Goal: Task Accomplishment & Management: Complete application form

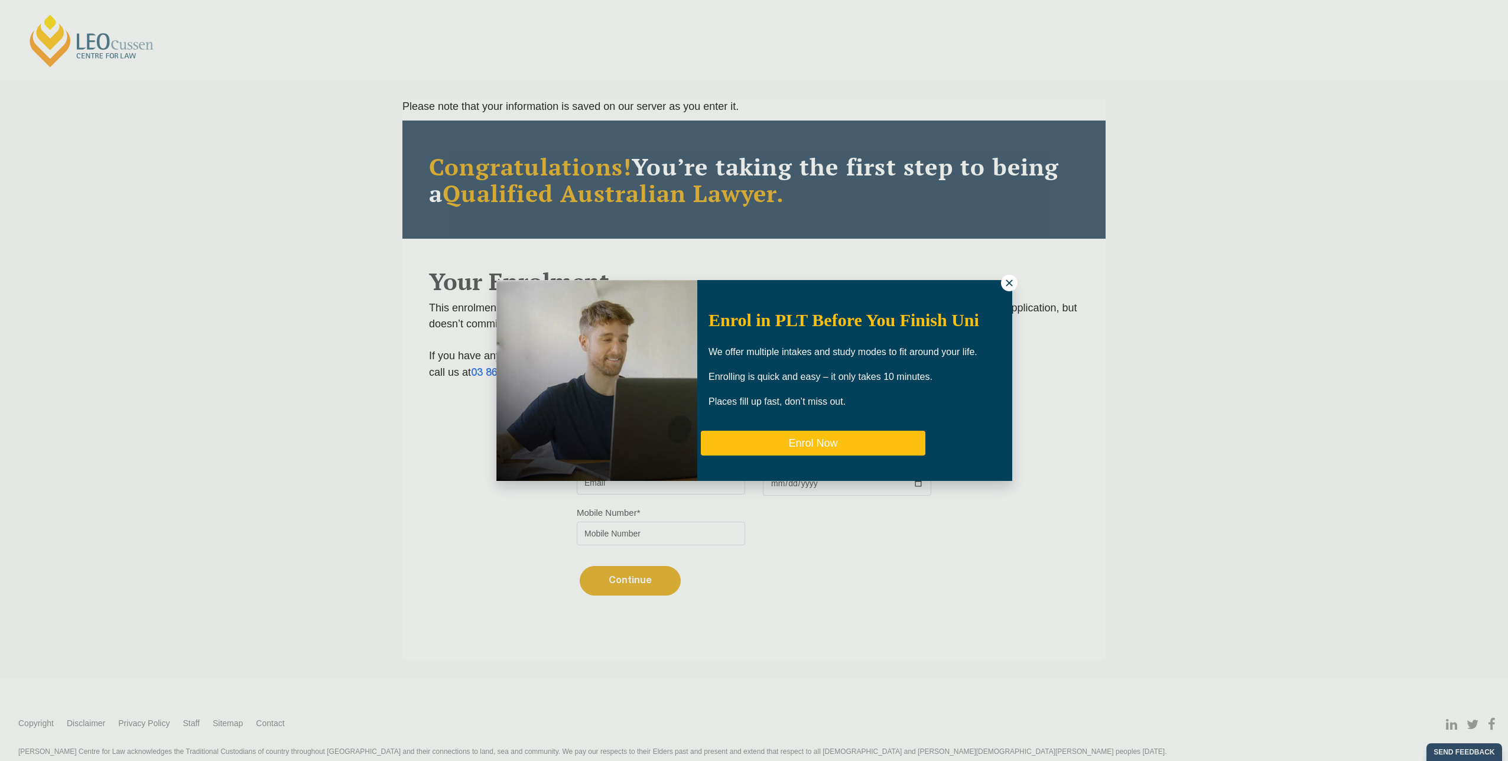
click at [823, 438] on button "Enrol Now" at bounding box center [813, 443] width 225 height 25
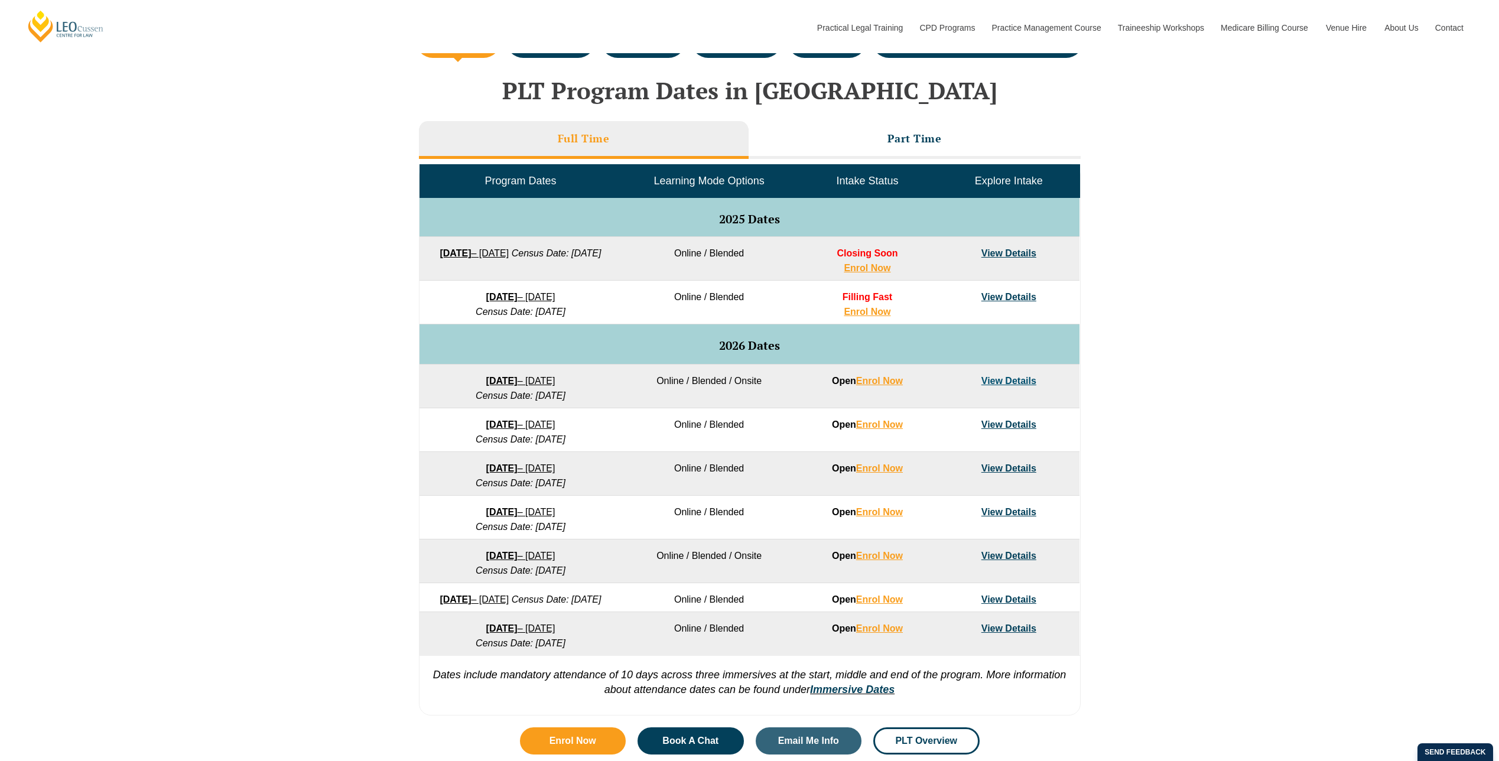
scroll to position [414, 0]
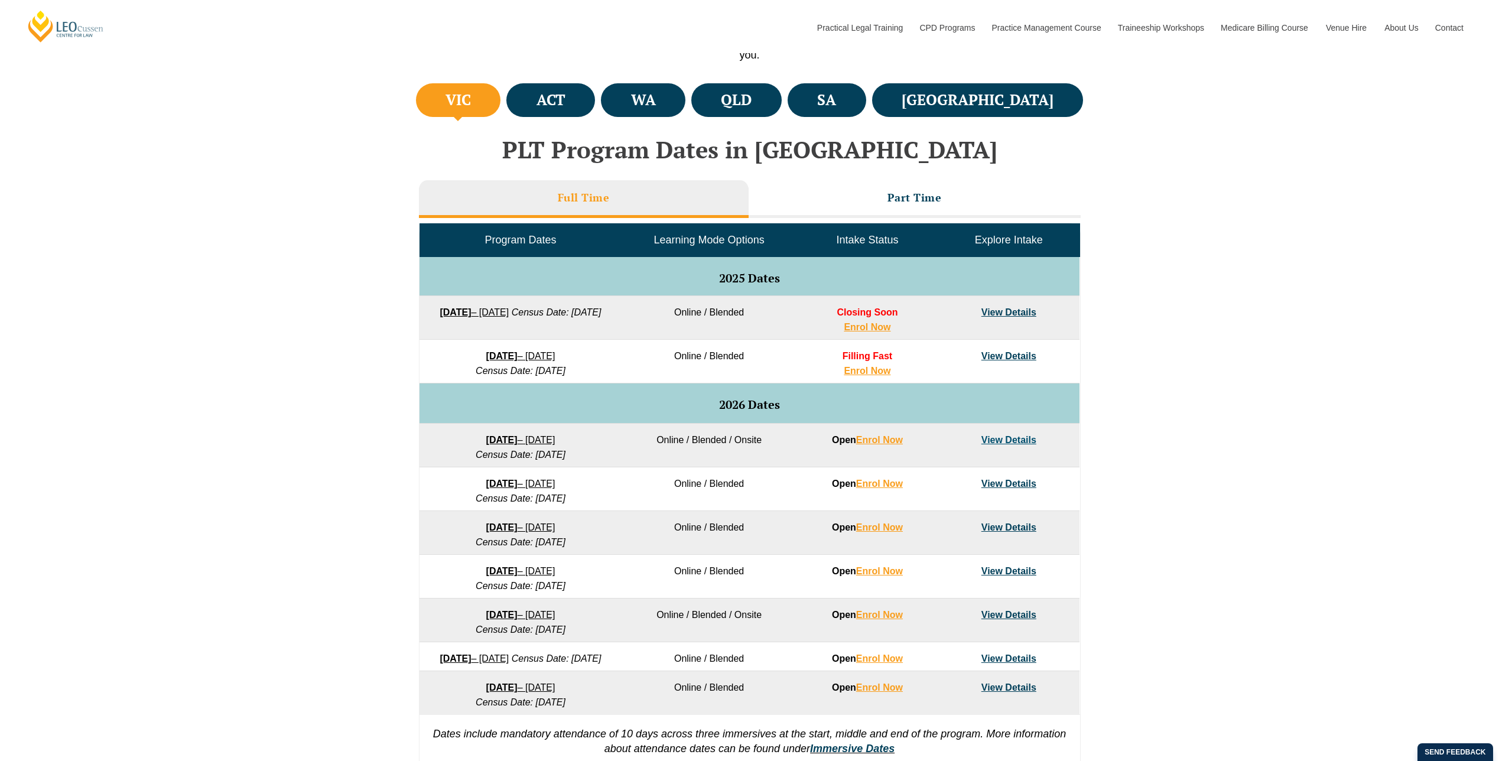
click at [998, 360] on link "View Details" at bounding box center [1009, 356] width 55 height 10
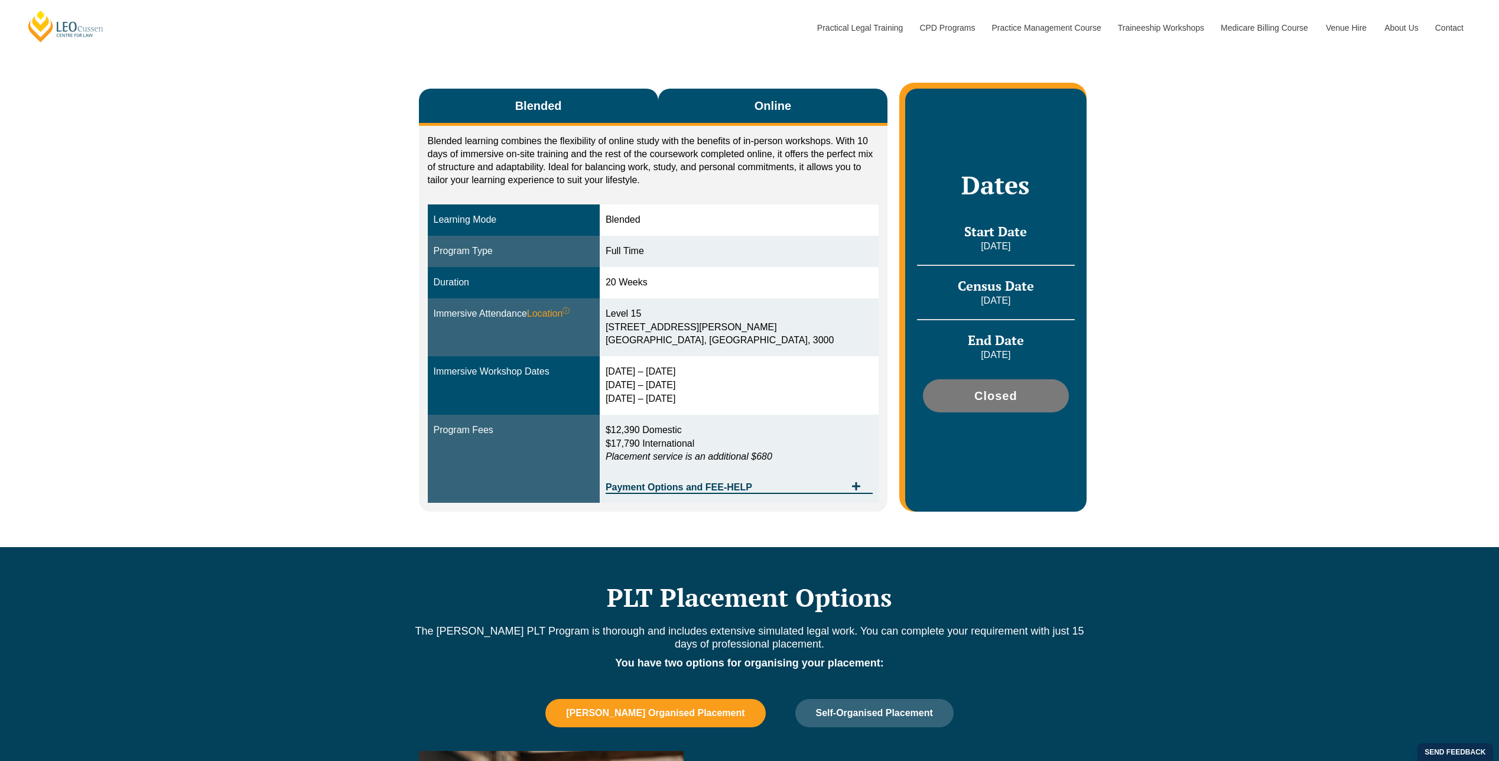
click at [706, 118] on button "Online" at bounding box center [773, 107] width 230 height 37
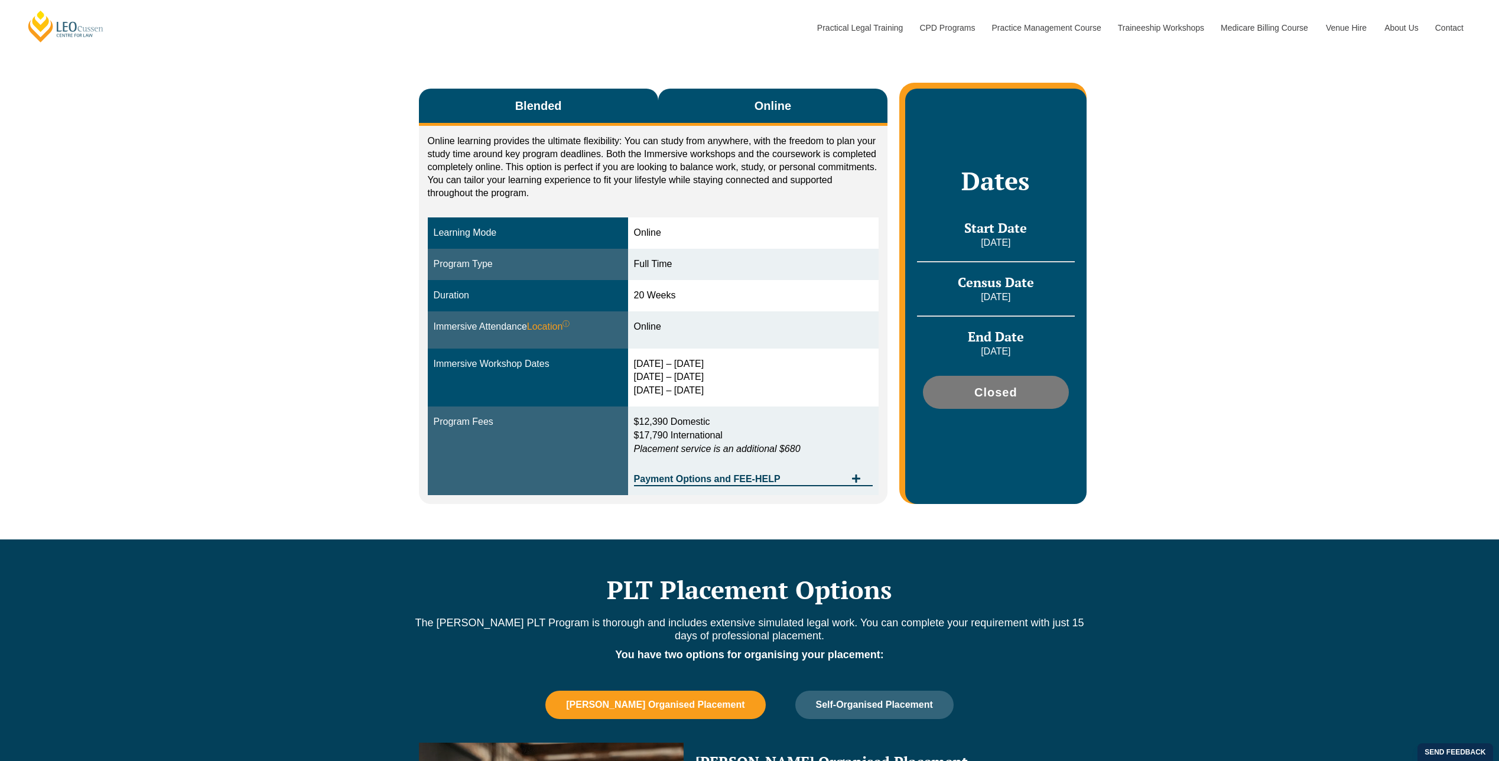
click at [557, 119] on button "Blended" at bounding box center [538, 107] width 239 height 37
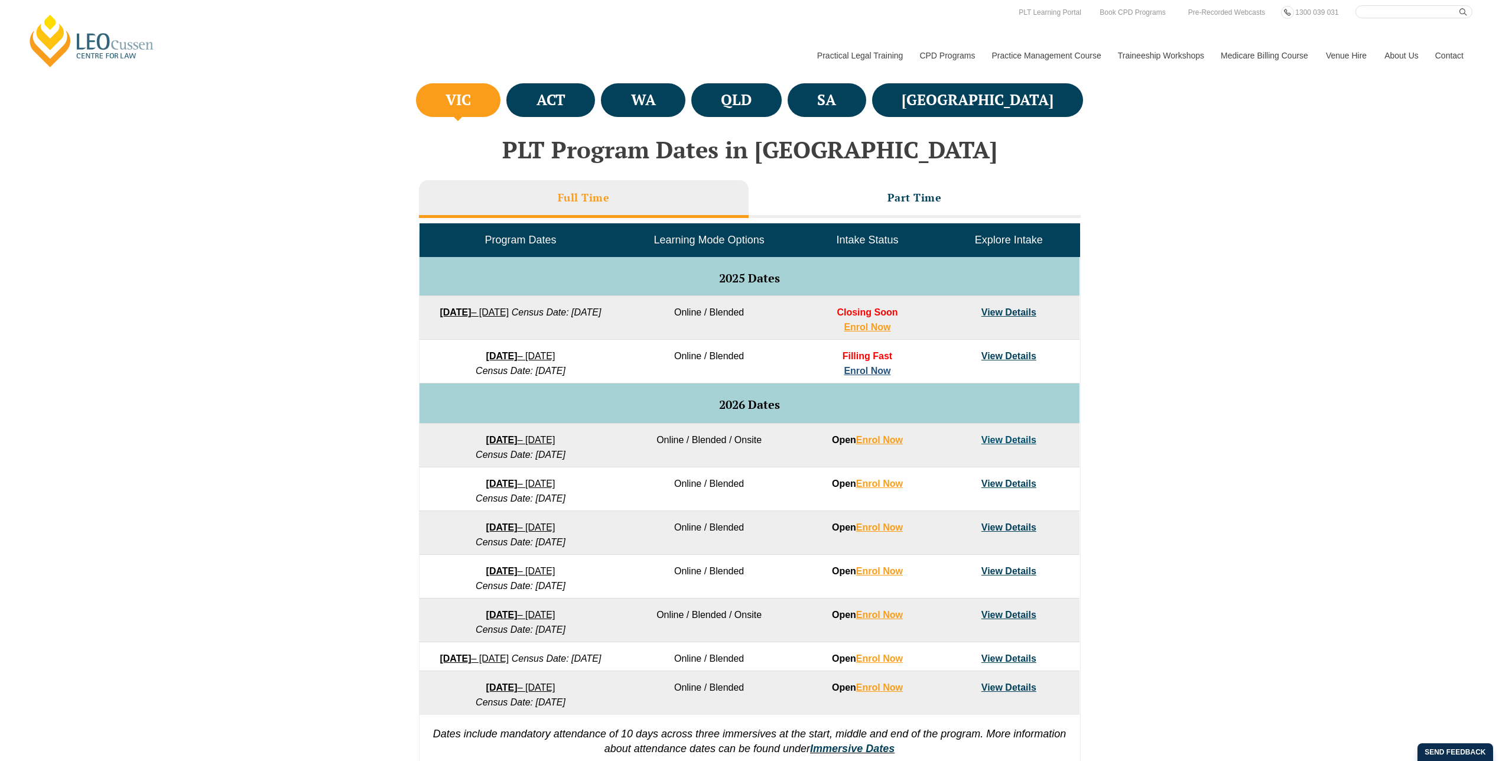
click at [861, 368] on link "Enrol Now" at bounding box center [867, 371] width 47 height 10
click at [987, 358] on link "View Details" at bounding box center [1009, 356] width 55 height 10
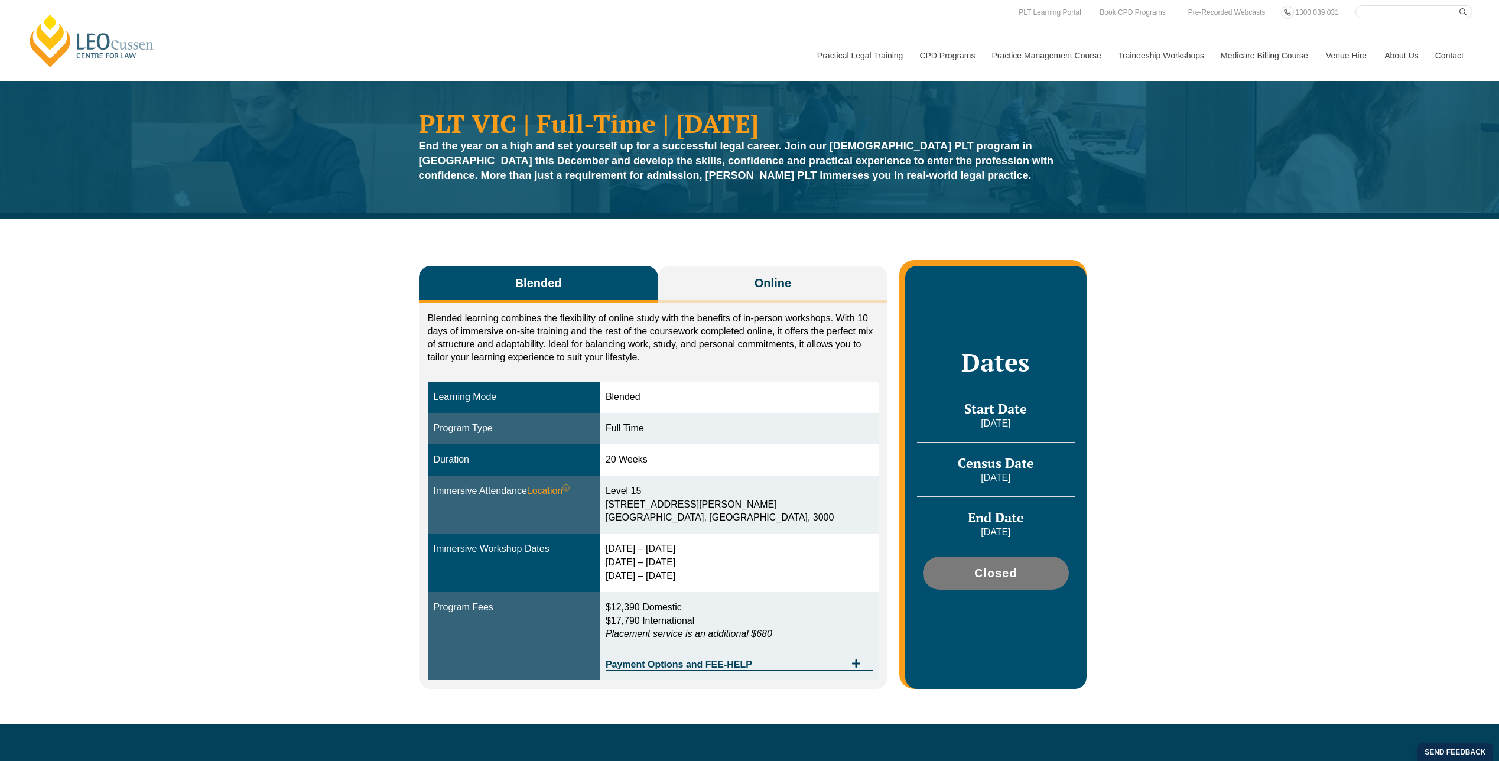
click at [998, 573] on span "Closed" at bounding box center [995, 573] width 43 height 12
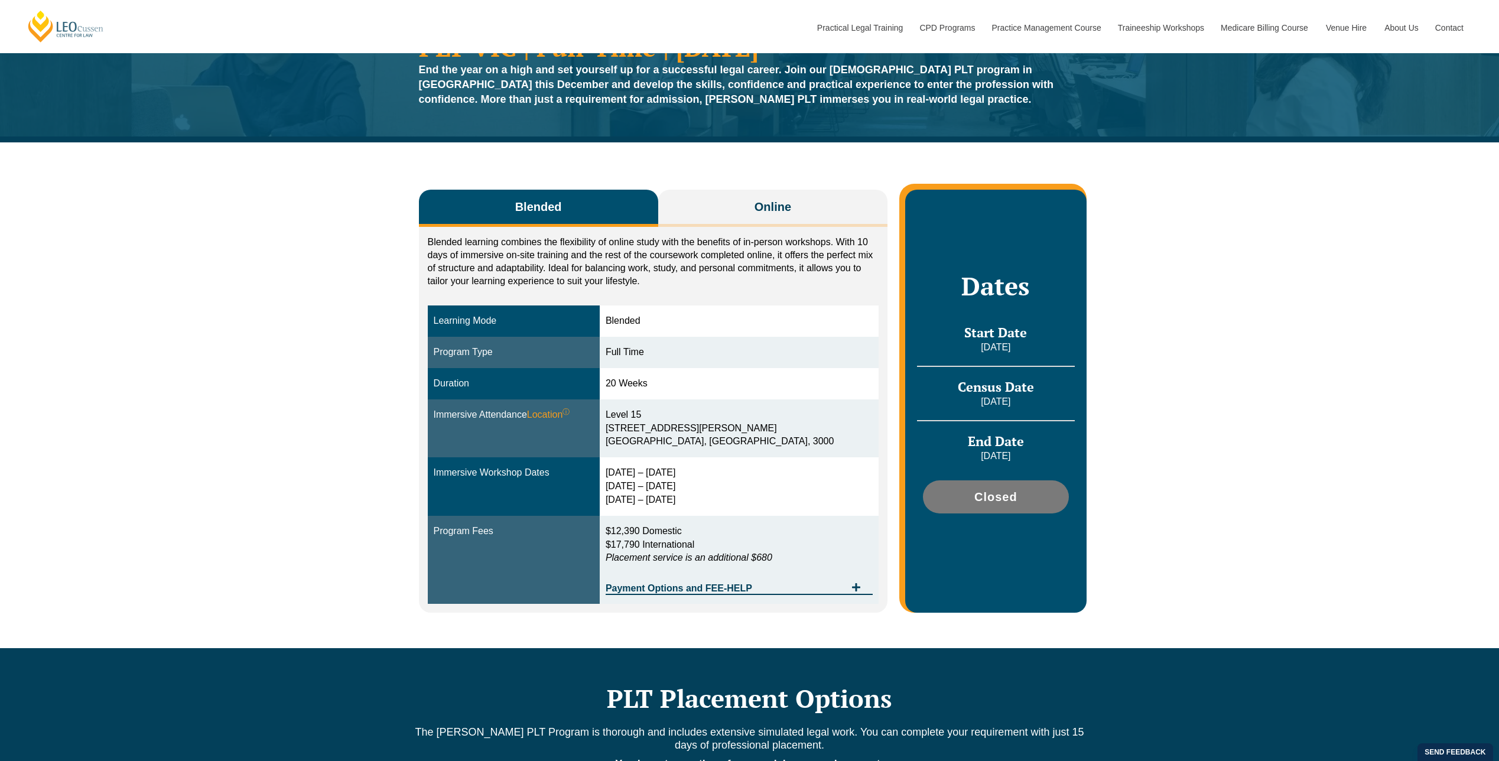
scroll to position [177, 0]
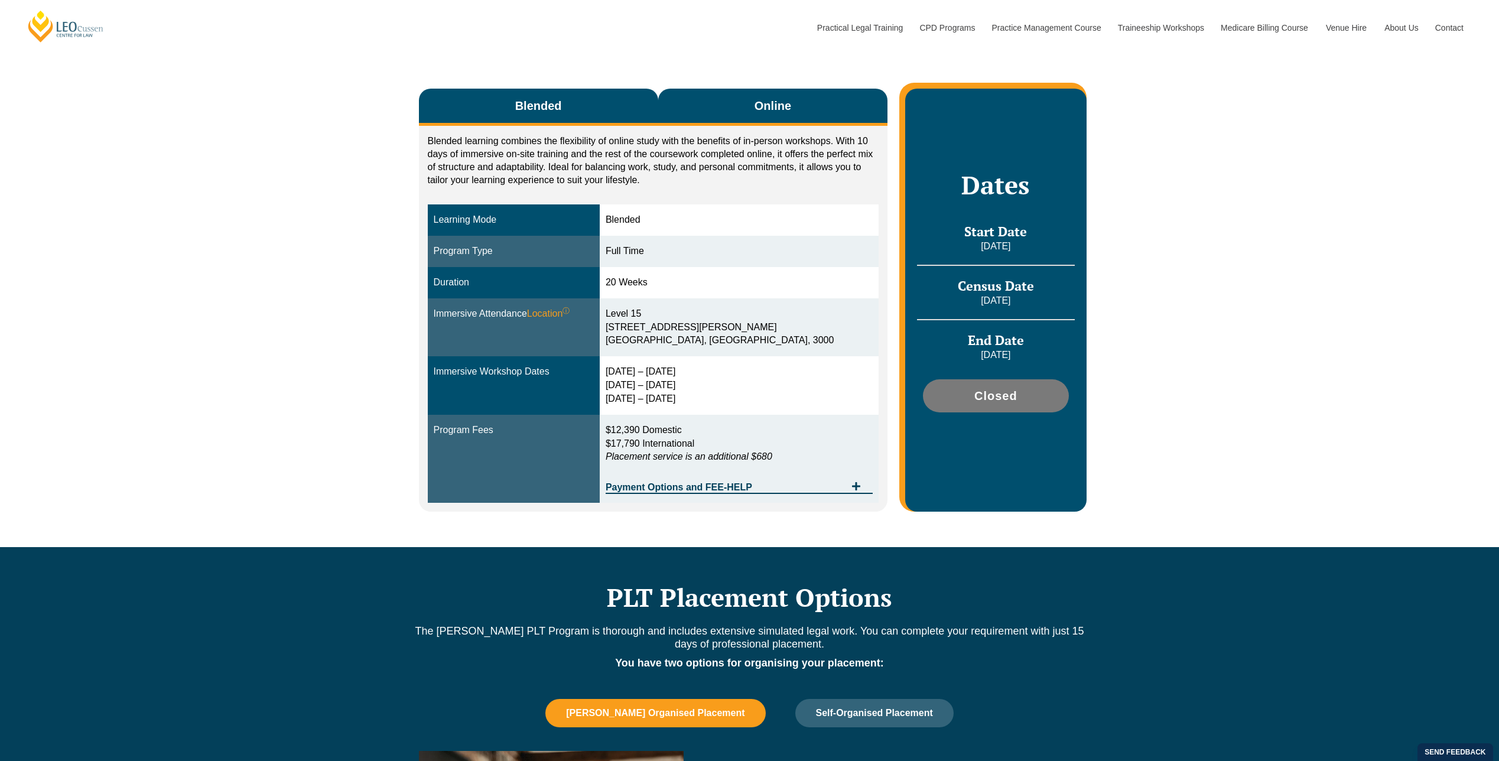
click at [753, 116] on button "Online" at bounding box center [773, 107] width 230 height 37
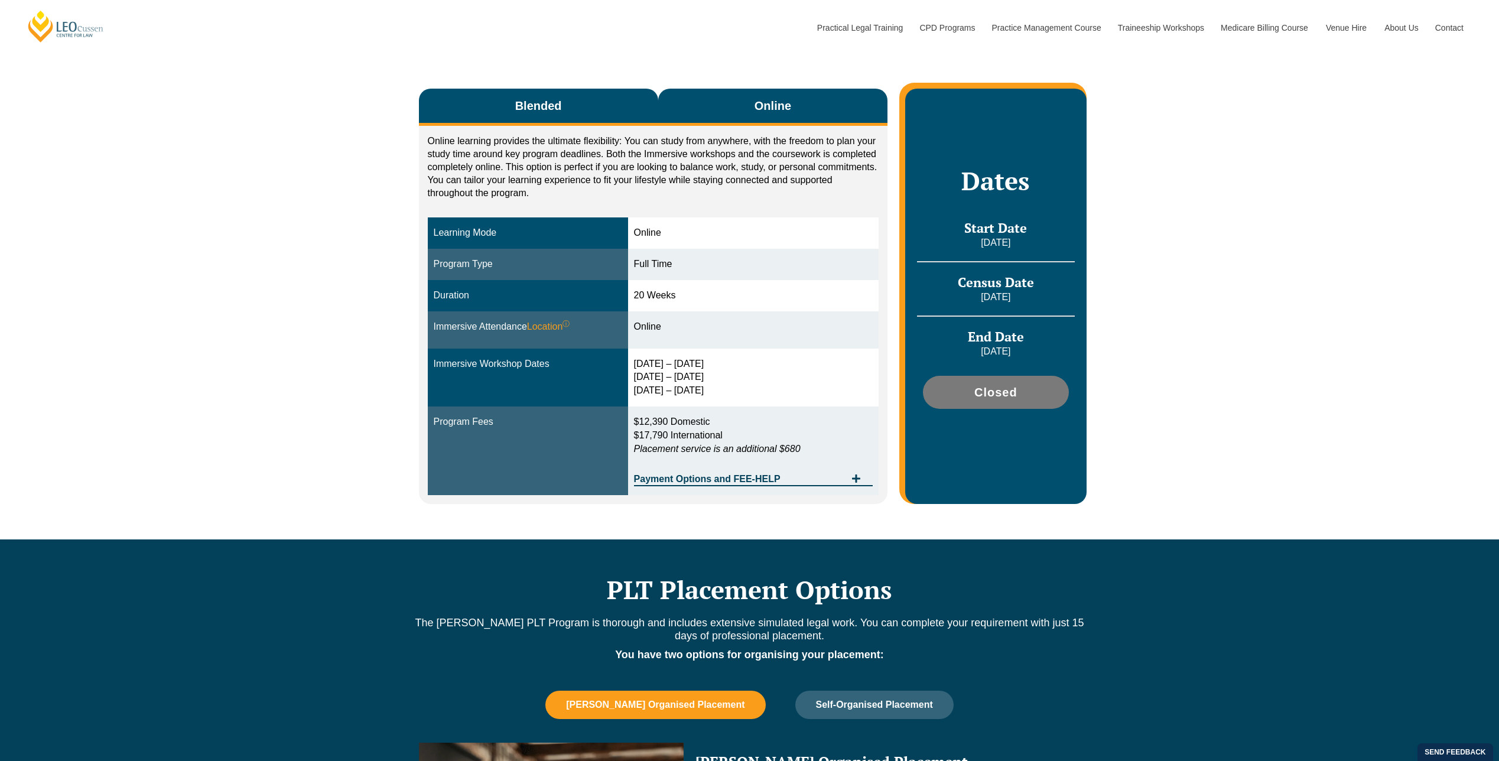
click at [564, 93] on button "Blended" at bounding box center [538, 107] width 239 height 37
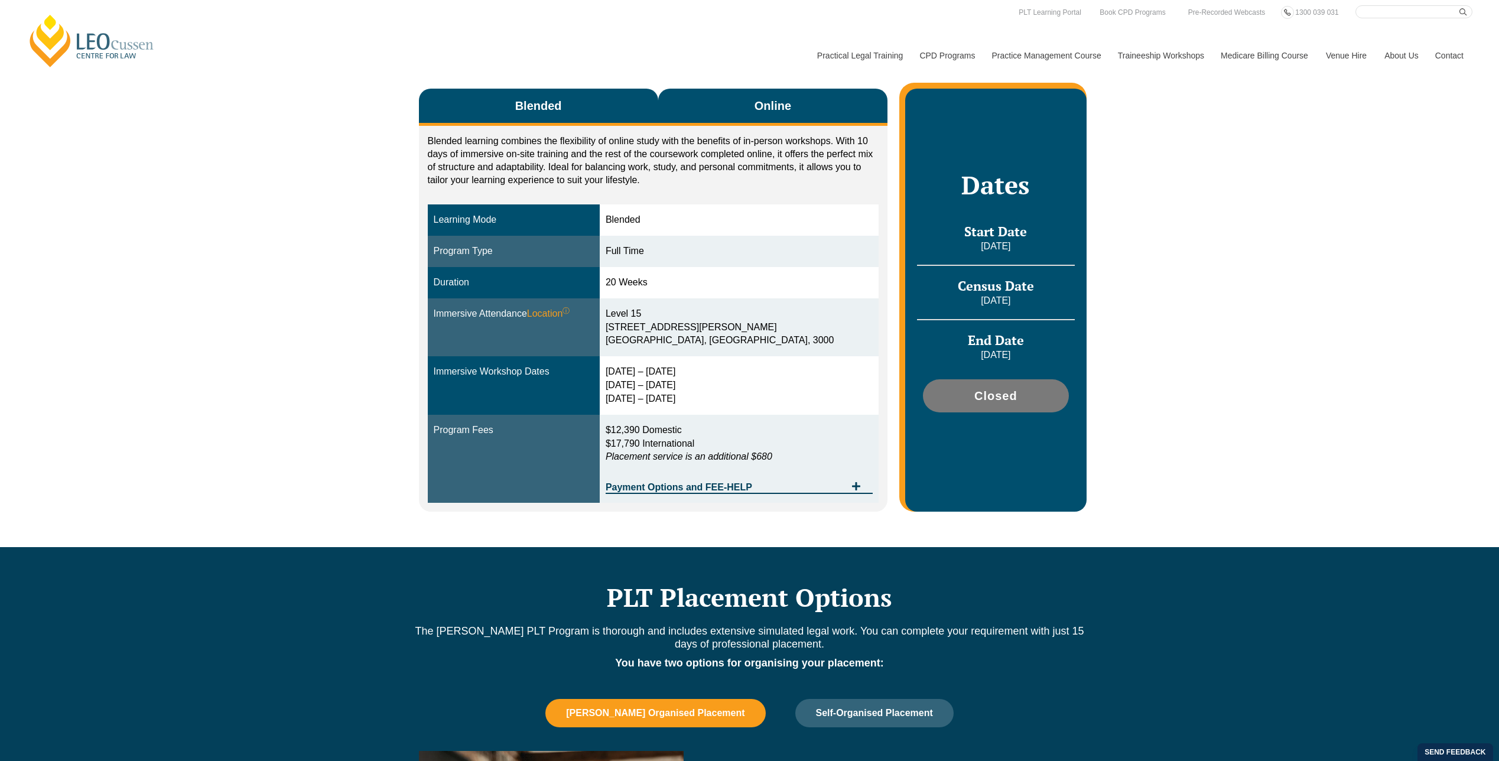
click at [745, 102] on button "Online" at bounding box center [773, 107] width 230 height 37
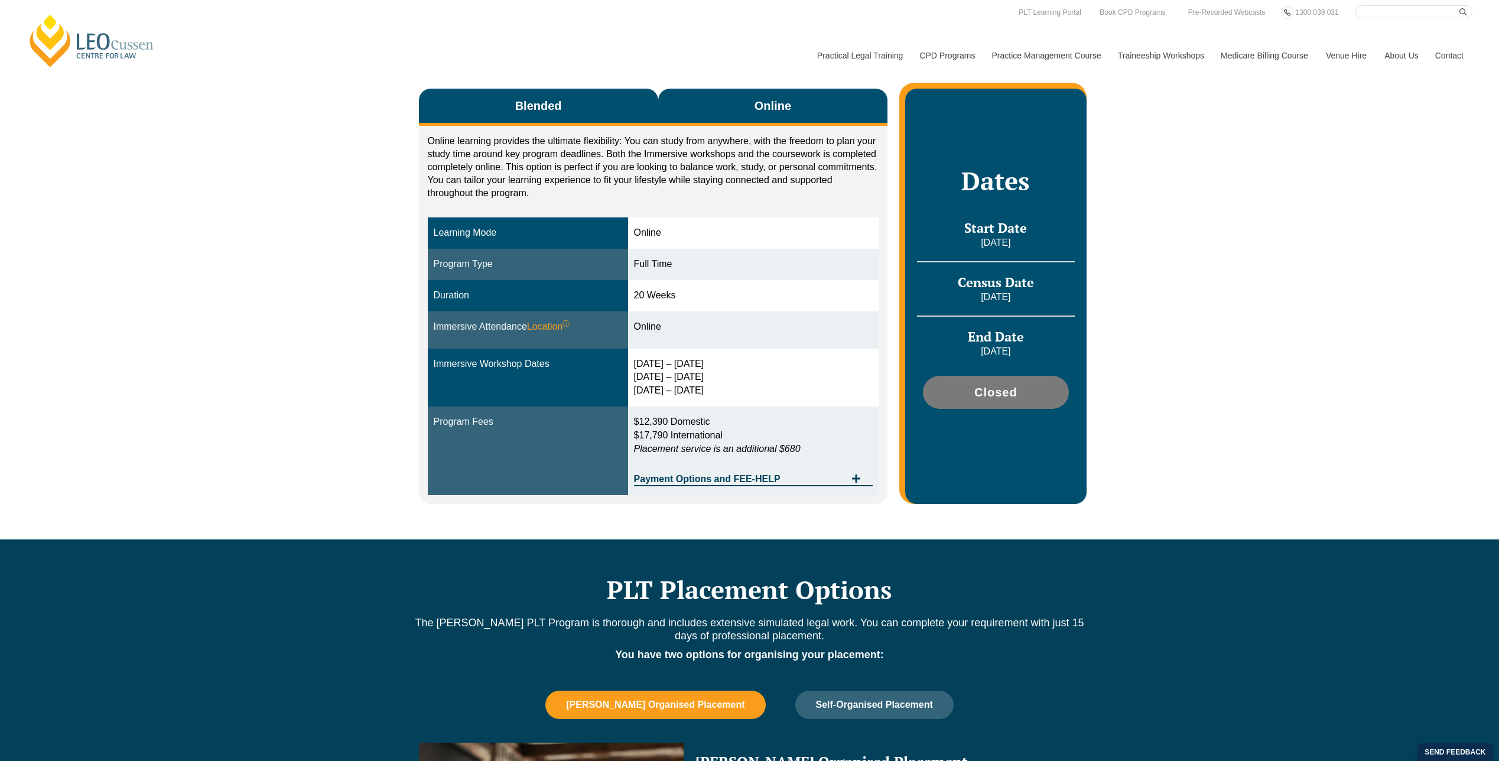
click at [515, 103] on span "Blended" at bounding box center [538, 106] width 47 height 17
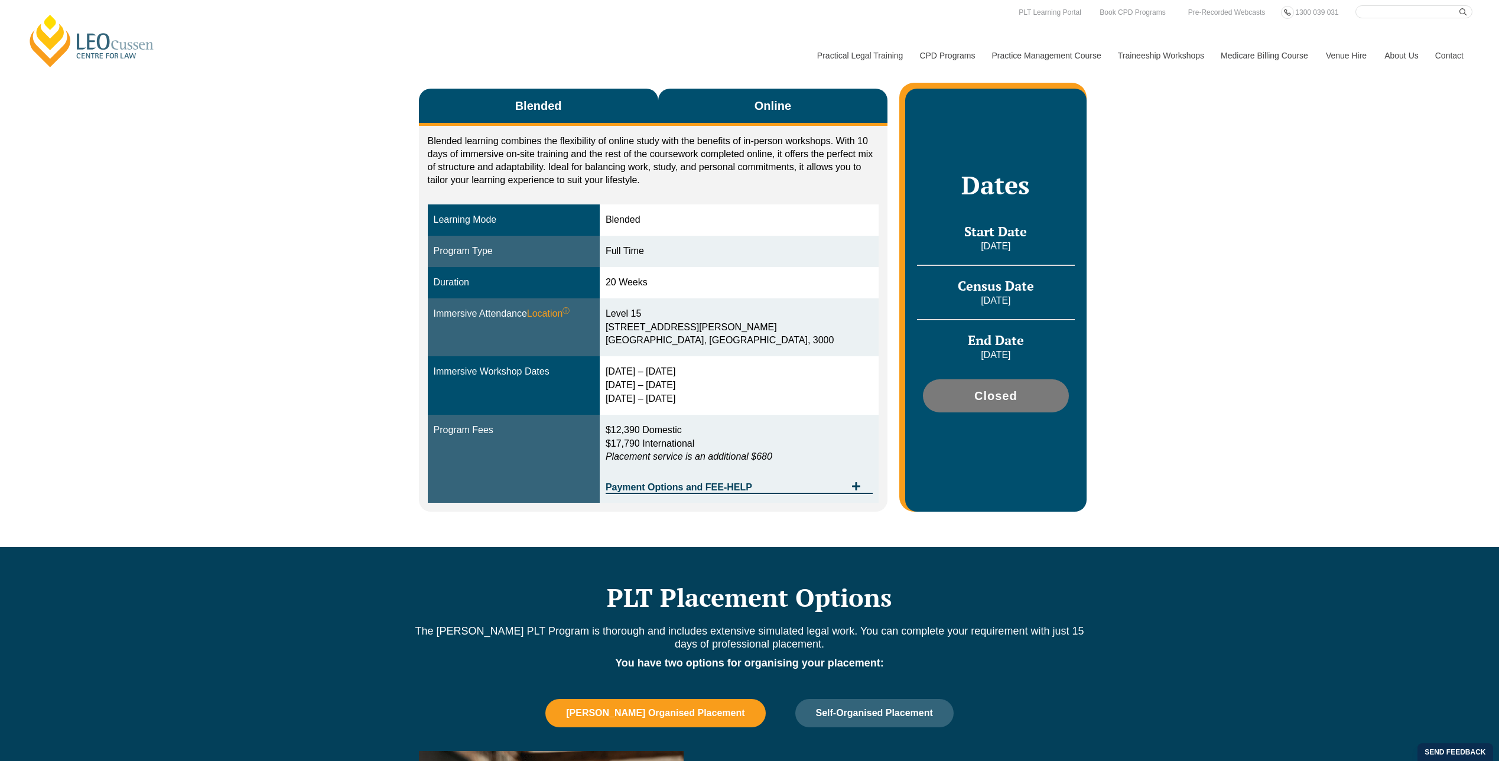
click at [707, 102] on button "Online" at bounding box center [773, 107] width 230 height 37
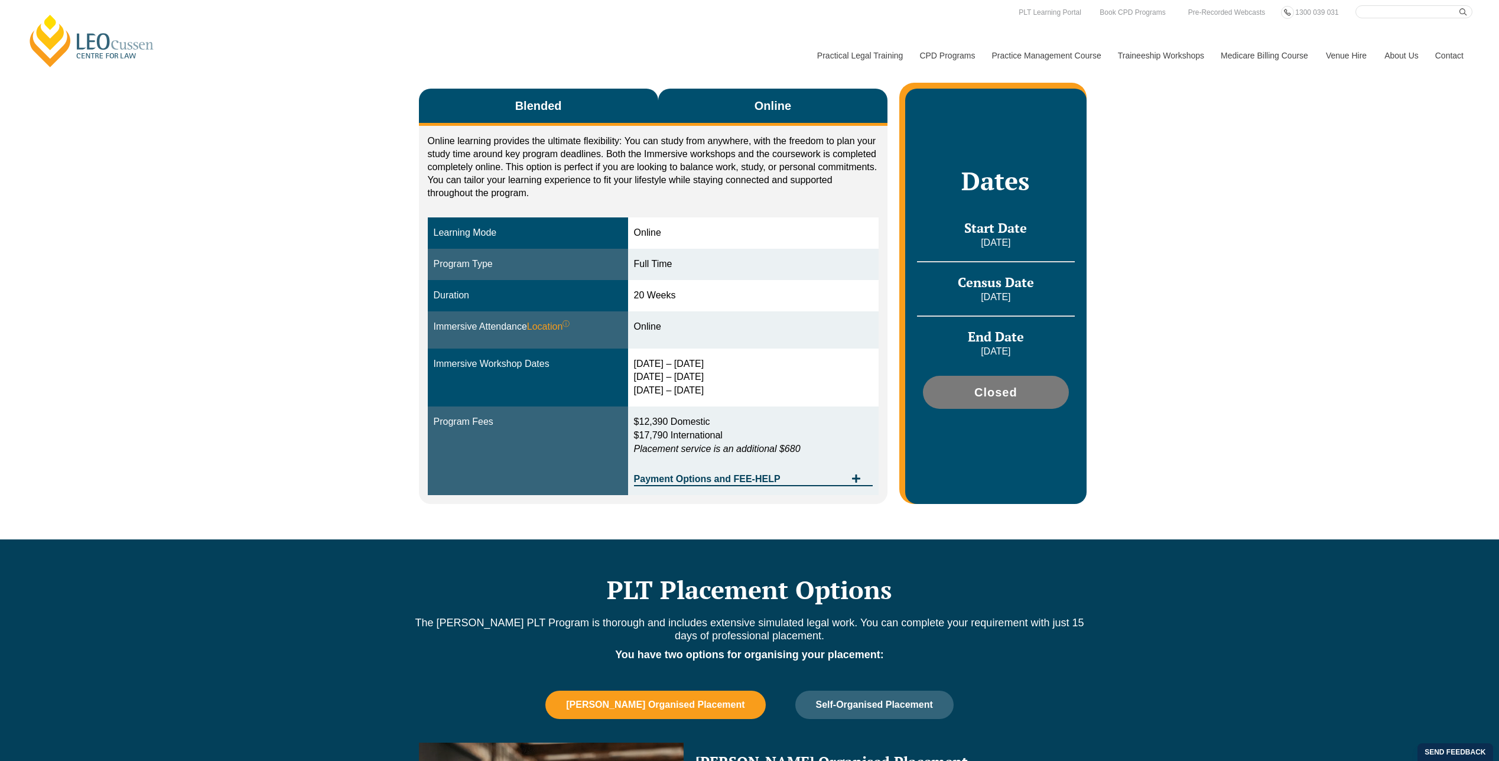
click at [606, 97] on button "Blended" at bounding box center [538, 107] width 239 height 37
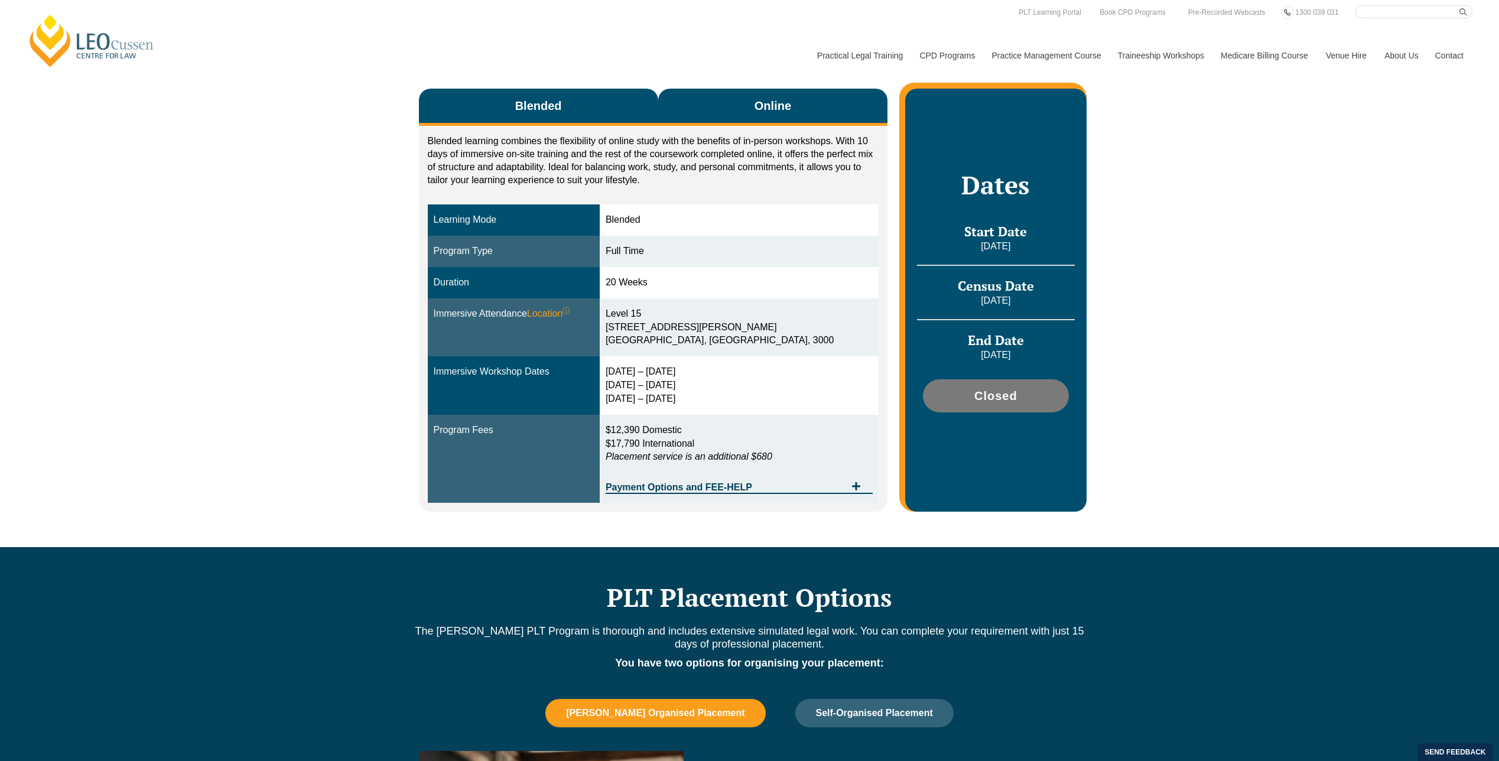
click at [700, 105] on button "Online" at bounding box center [773, 107] width 230 height 37
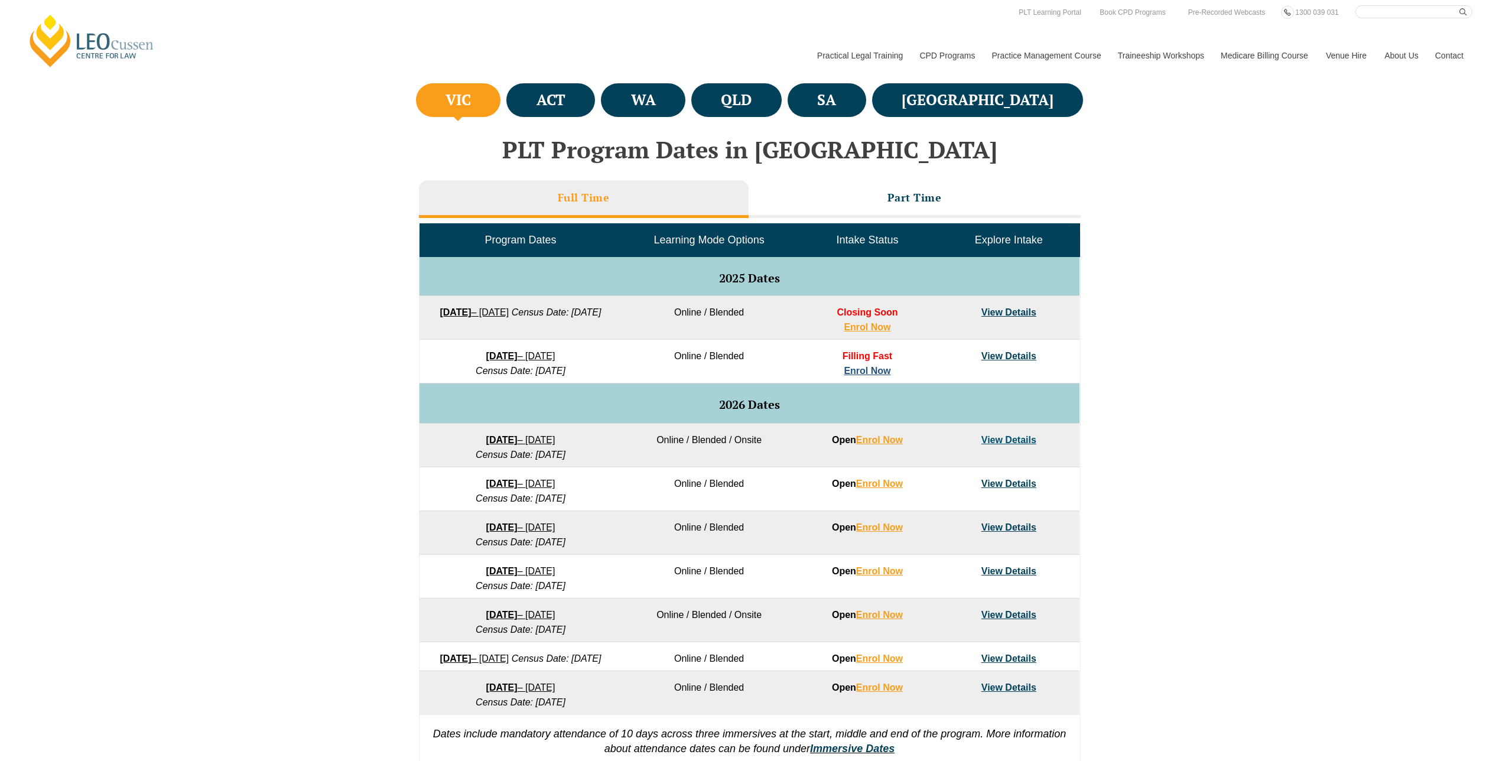
click at [875, 372] on link "Enrol Now" at bounding box center [867, 371] width 47 height 10
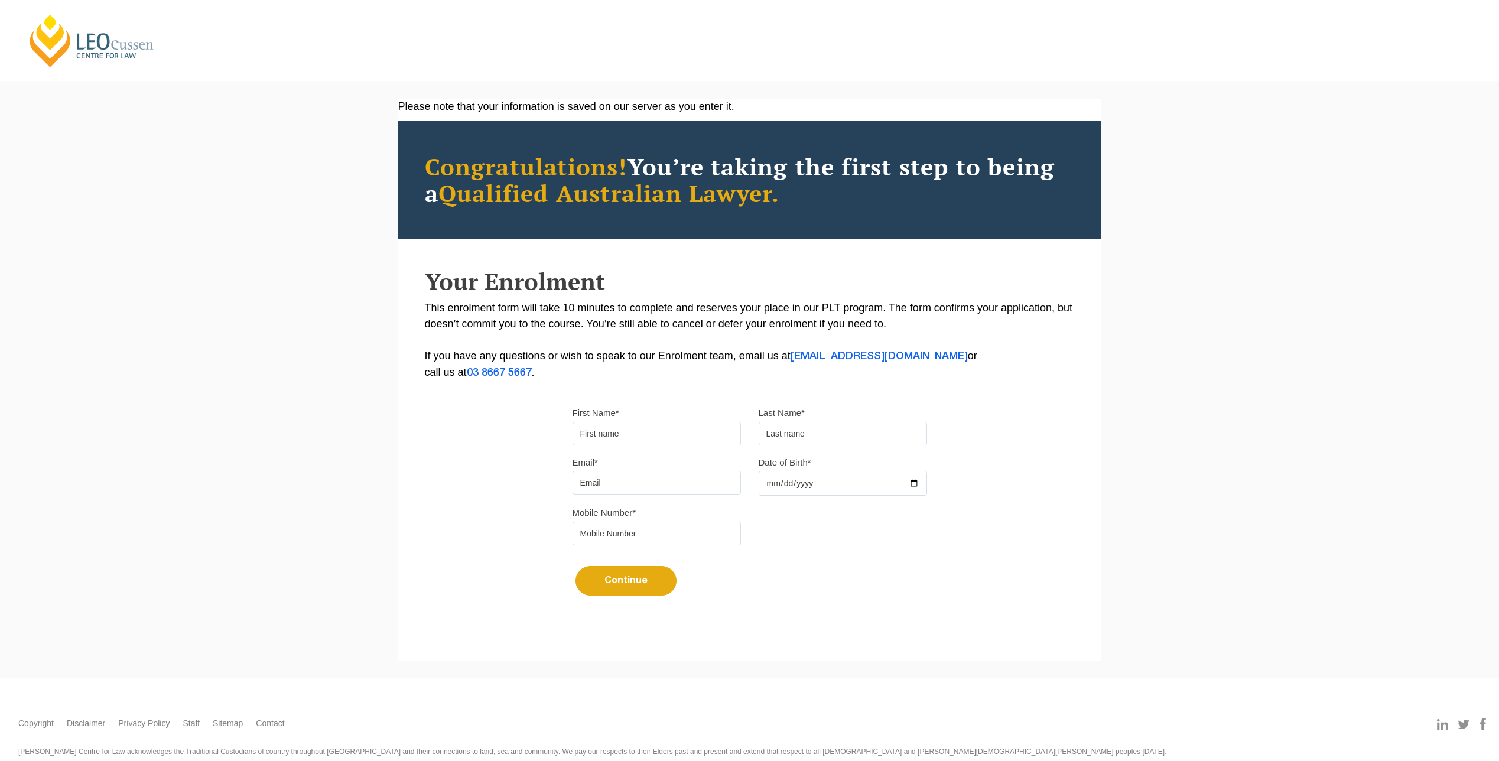
click at [538, 453] on div "Please note that your information is saved on our server as you enter it. Congr…" at bounding box center [749, 362] width 703 height 527
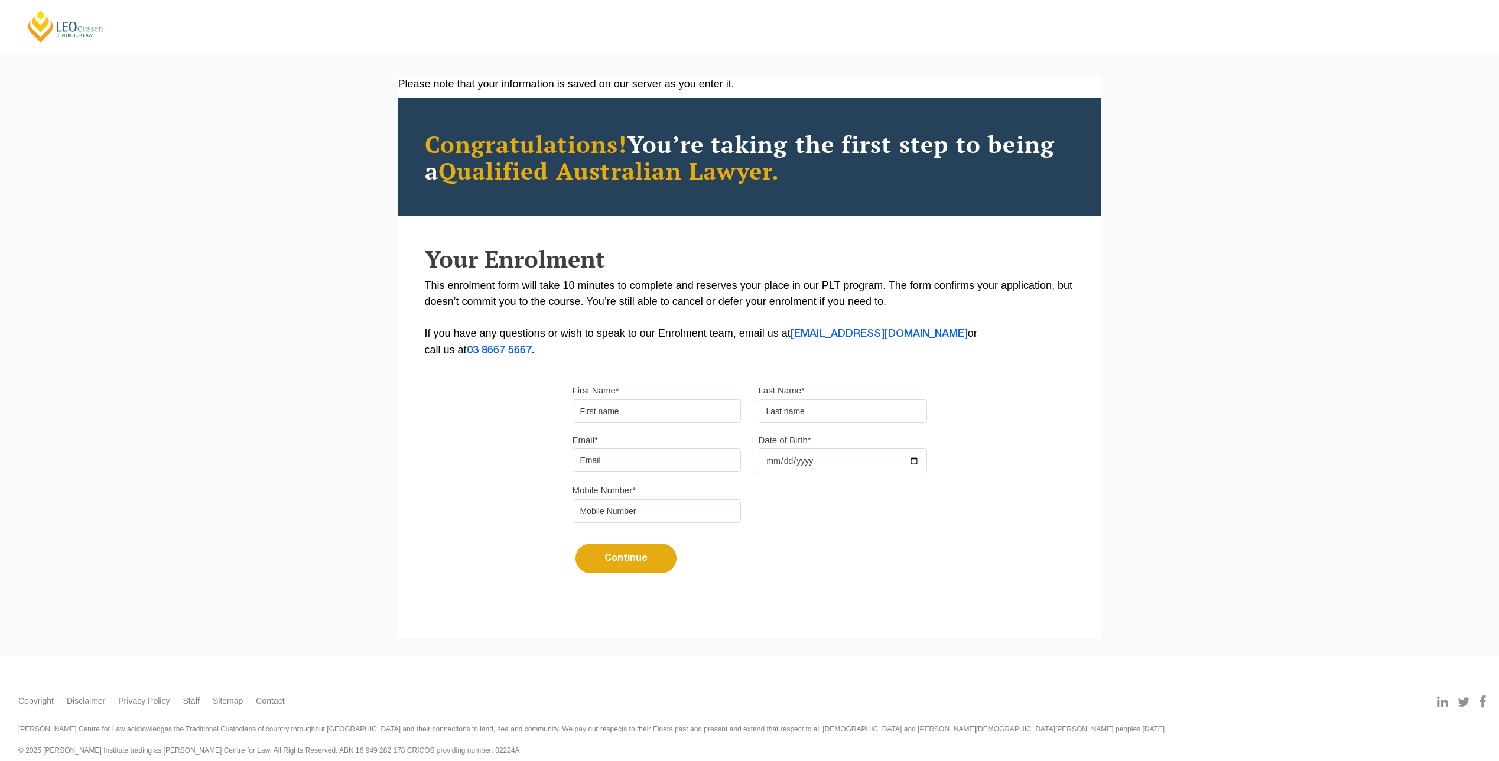
scroll to position [35, 0]
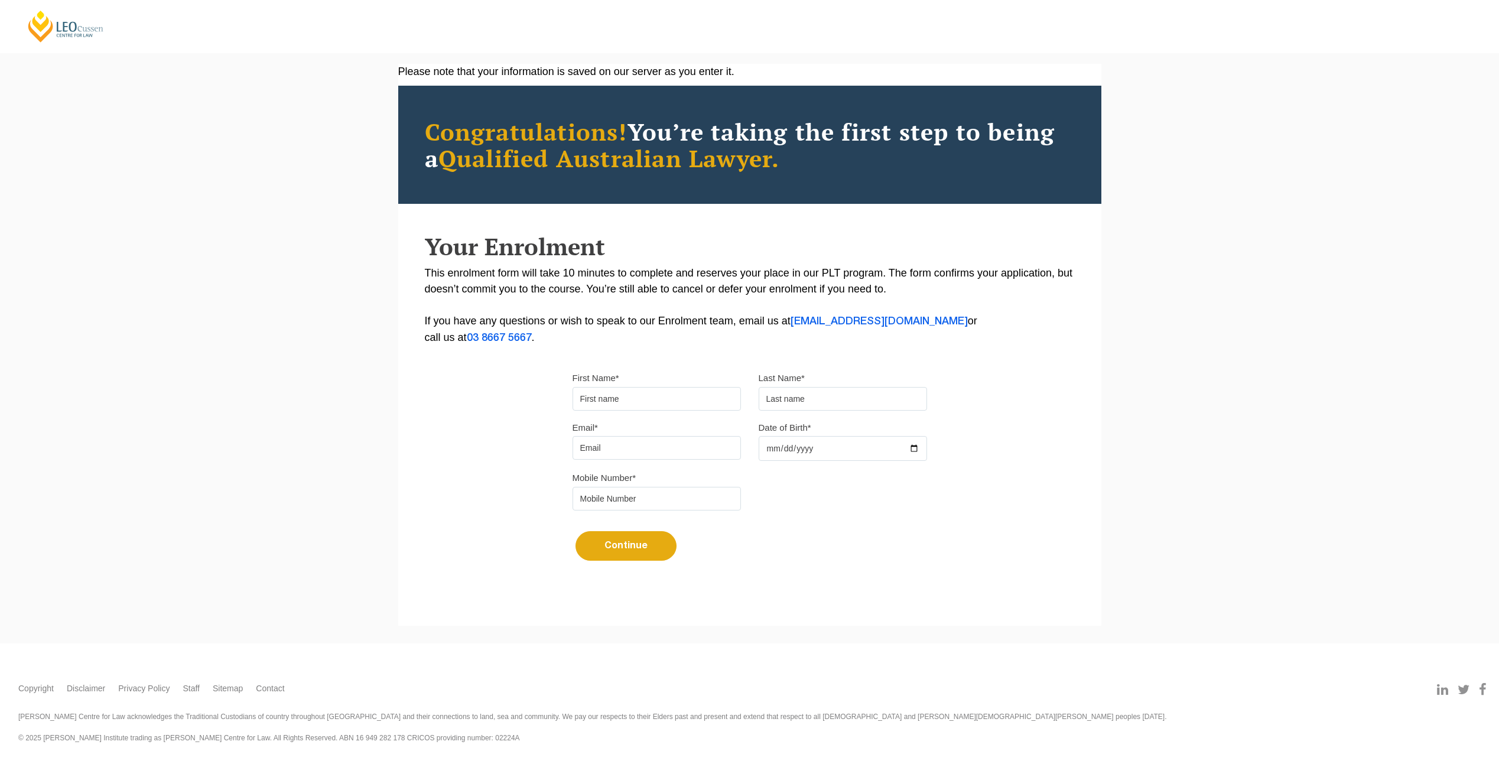
click at [636, 393] on input "First Name*" at bounding box center [657, 399] width 168 height 24
type input "[PERSON_NAME]"
type input "nickdepalma7@gmail.com"
type input "1993-06-20"
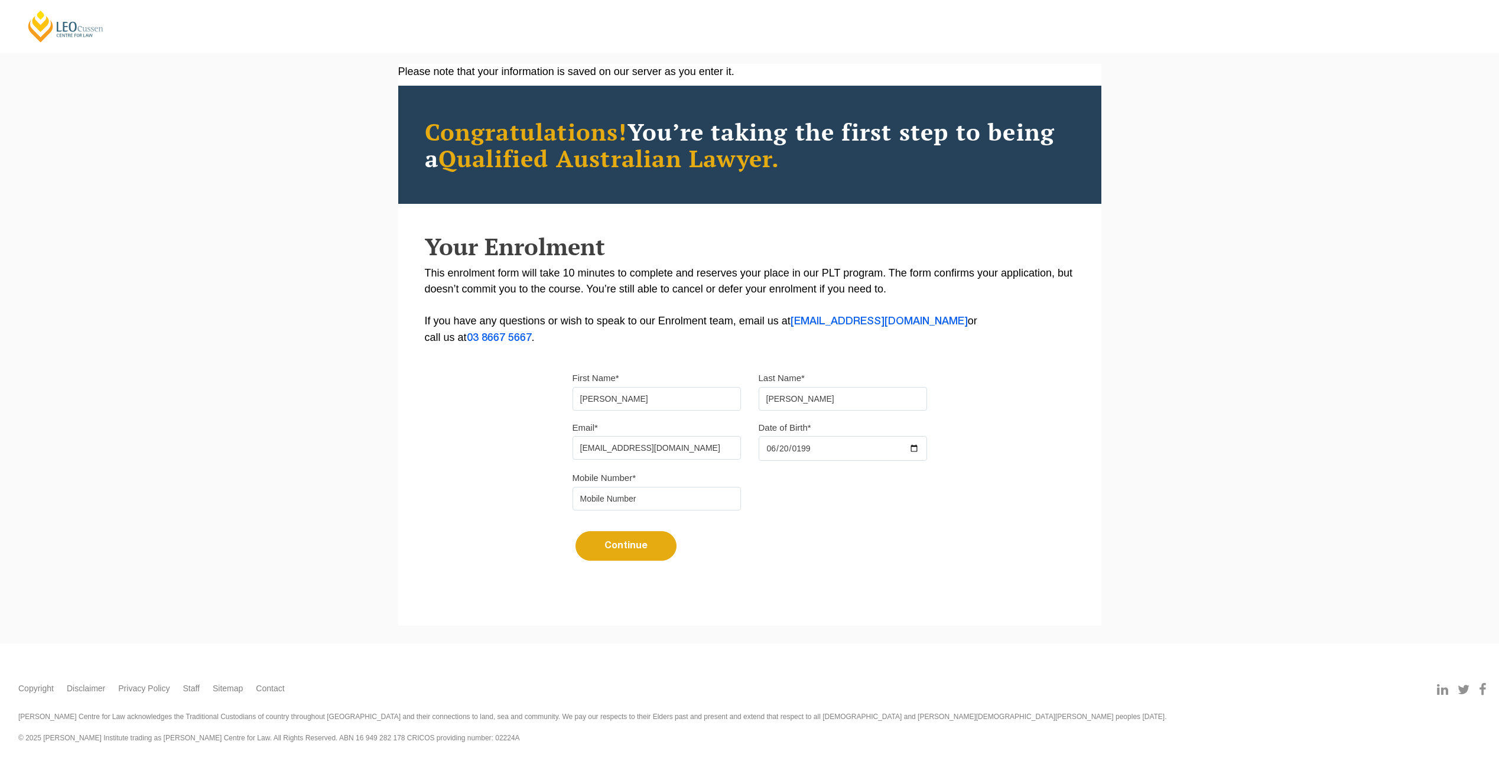
click at [641, 501] on input "tel" at bounding box center [657, 499] width 168 height 24
type input "0427999311"
drag, startPoint x: 441, startPoint y: 475, endPoint x: 468, endPoint y: 490, distance: 30.7
click at [441, 475] on div "Please note that your information is saved on our server as you enter it. Congr…" at bounding box center [749, 327] width 703 height 527
click at [596, 542] on button "Continue" at bounding box center [626, 546] width 101 height 30
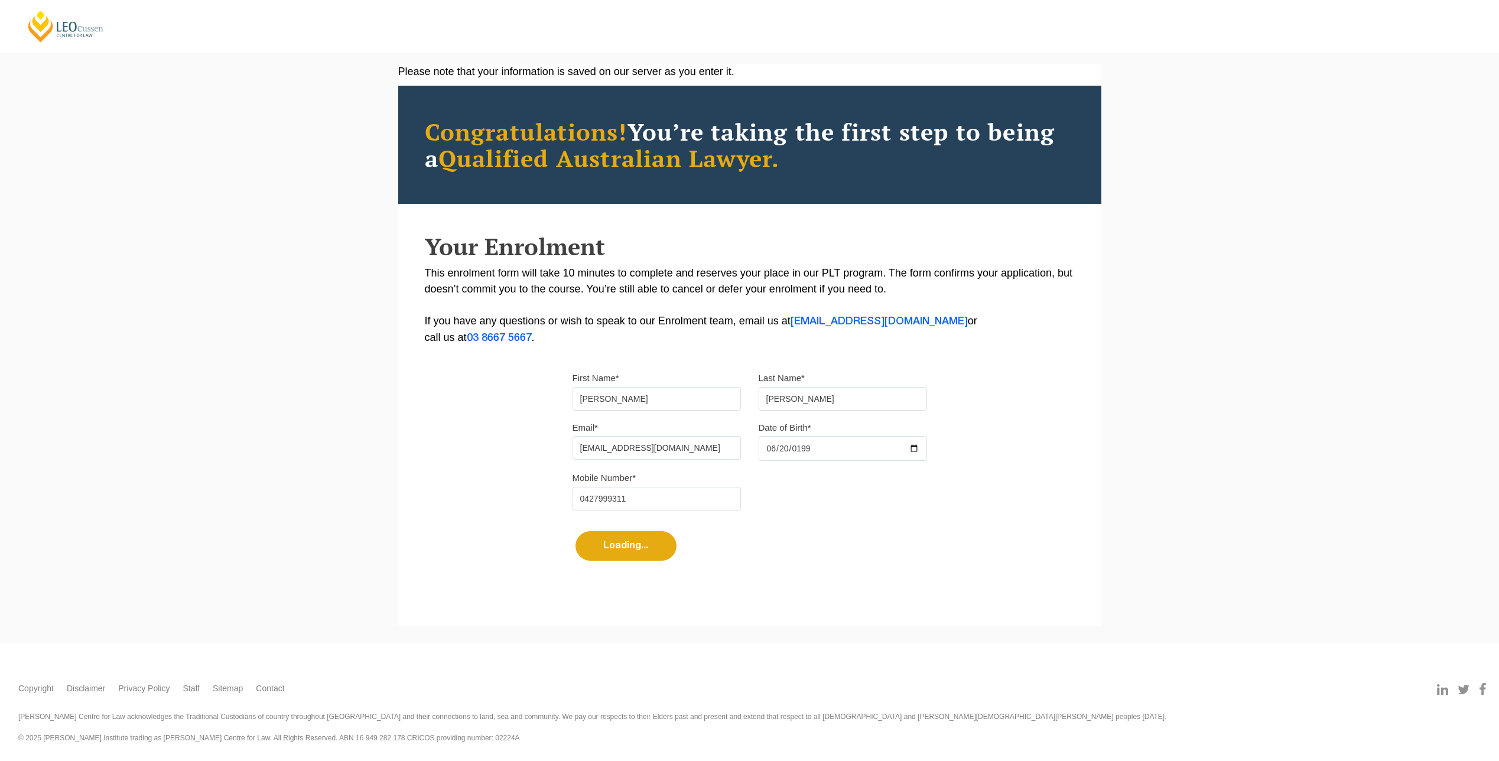
select select
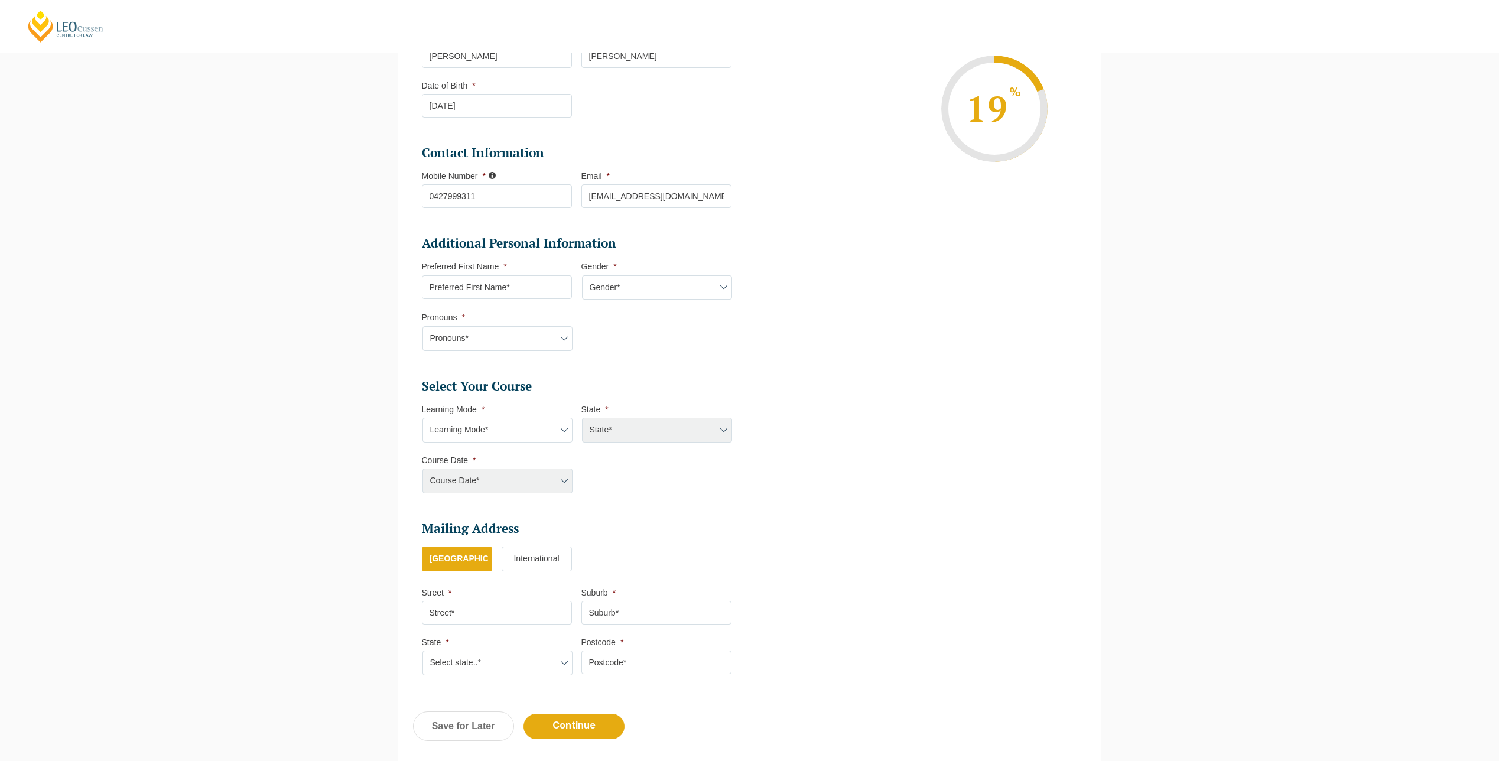
scroll to position [220, 0]
click at [495, 282] on input "Preferred First Name *" at bounding box center [497, 284] width 150 height 24
type input "[PERSON_NAME]"
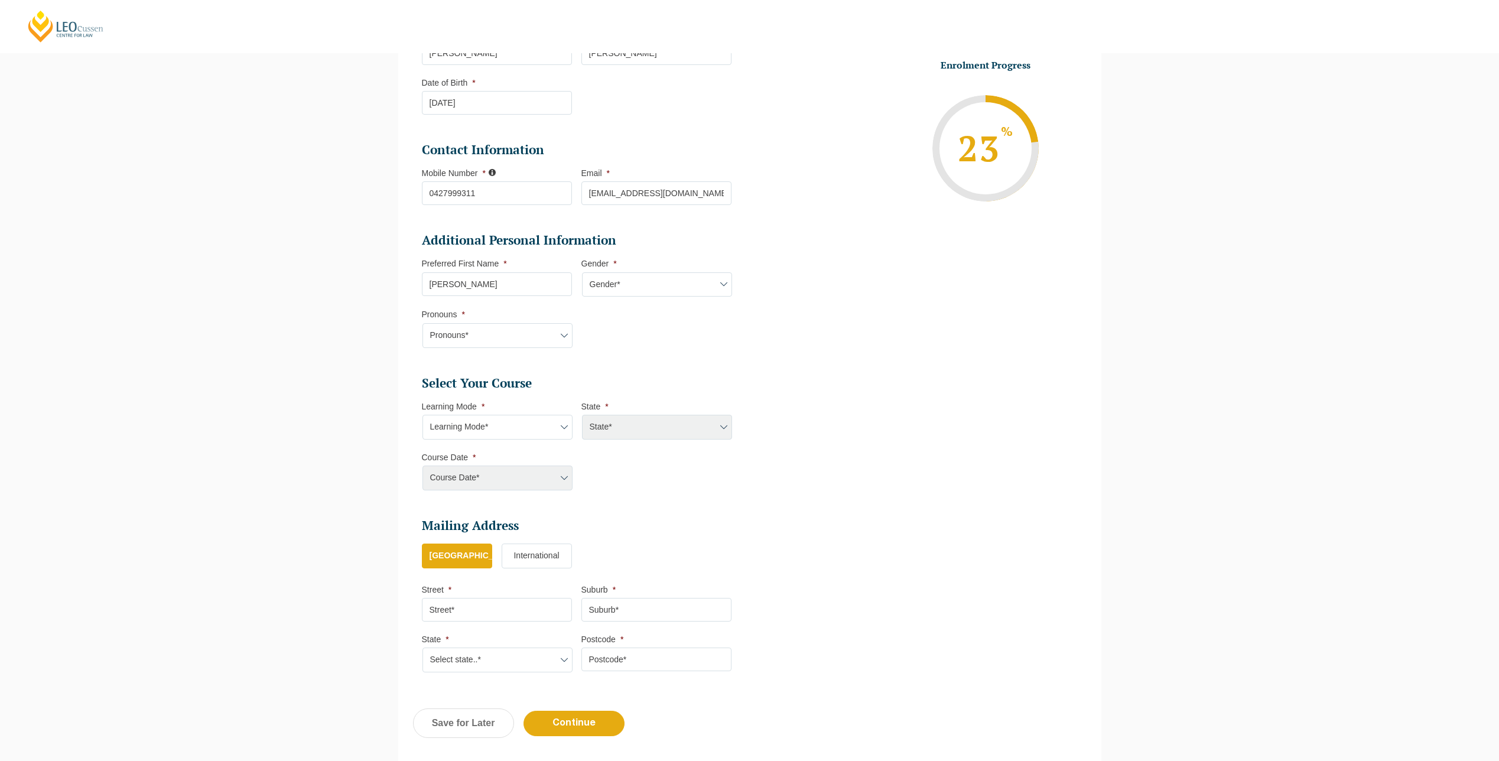
click at [633, 291] on select "Gender* Male Female Nonbinary Intersex Prefer not to disclose Other" at bounding box center [657, 284] width 150 height 25
select select "Male"
click at [582, 272] on select "Gender* Male Female Nonbinary Intersex Prefer not to disclose Other" at bounding box center [657, 284] width 150 height 25
click at [535, 321] on li "Pronouns * Pronouns* She/Her/Hers He/Him/His They/Them/Theirs Other Prefer not …" at bounding box center [502, 328] width 160 height 38
click at [534, 332] on select "Pronouns* She/Her/Hers He/Him/His They/Them/Theirs Other Prefer not to disclose" at bounding box center [498, 335] width 150 height 25
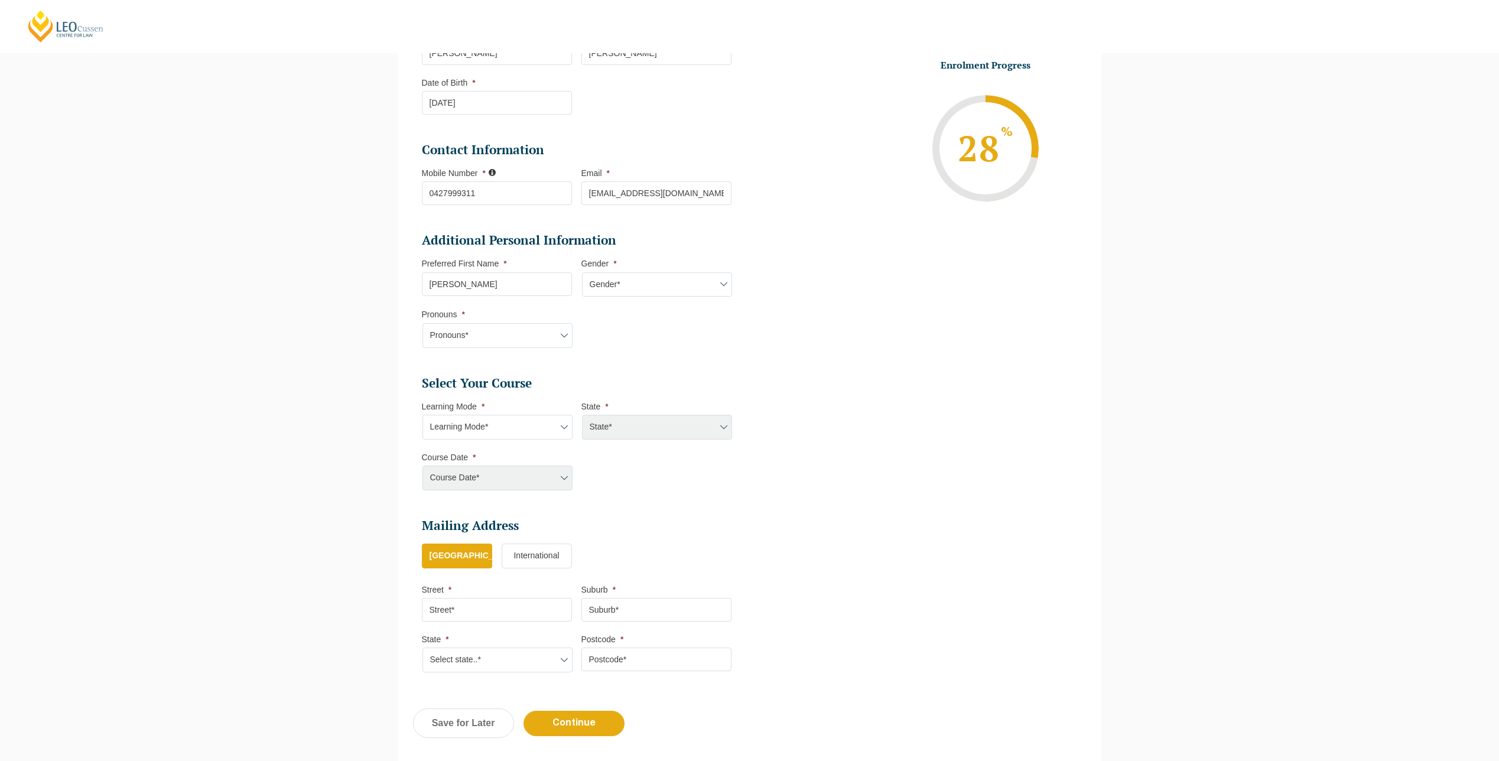
select select "He/Him/His"
click at [423, 323] on select "Pronouns* She/Her/Hers He/Him/His They/Them/Theirs Other Prefer not to disclose" at bounding box center [498, 335] width 150 height 25
click at [729, 372] on ul "Personal Information First Name * Nicholas Last Name * De Palma Date of Birth *…" at bounding box center [581, 336] width 319 height 698
click at [547, 433] on select "Learning Mode* Online Full Time Learning Online Part Time Learning Blended Full…" at bounding box center [498, 427] width 150 height 25
select select "Online Full Time Learning"
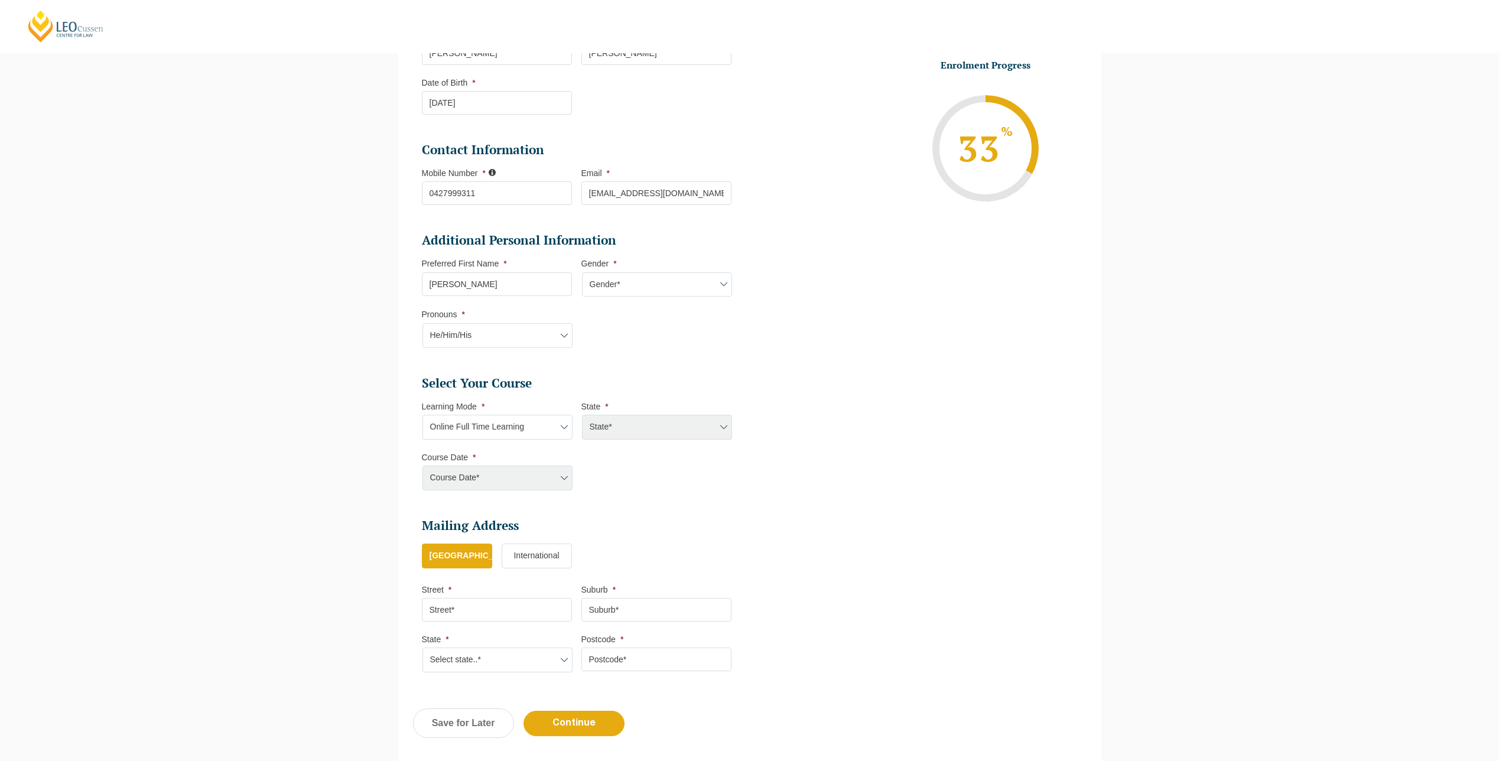
click at [423, 415] on select "Learning Mode* Online Full Time Learning Online Part Time Learning Blended Full…" at bounding box center [498, 427] width 150 height 25
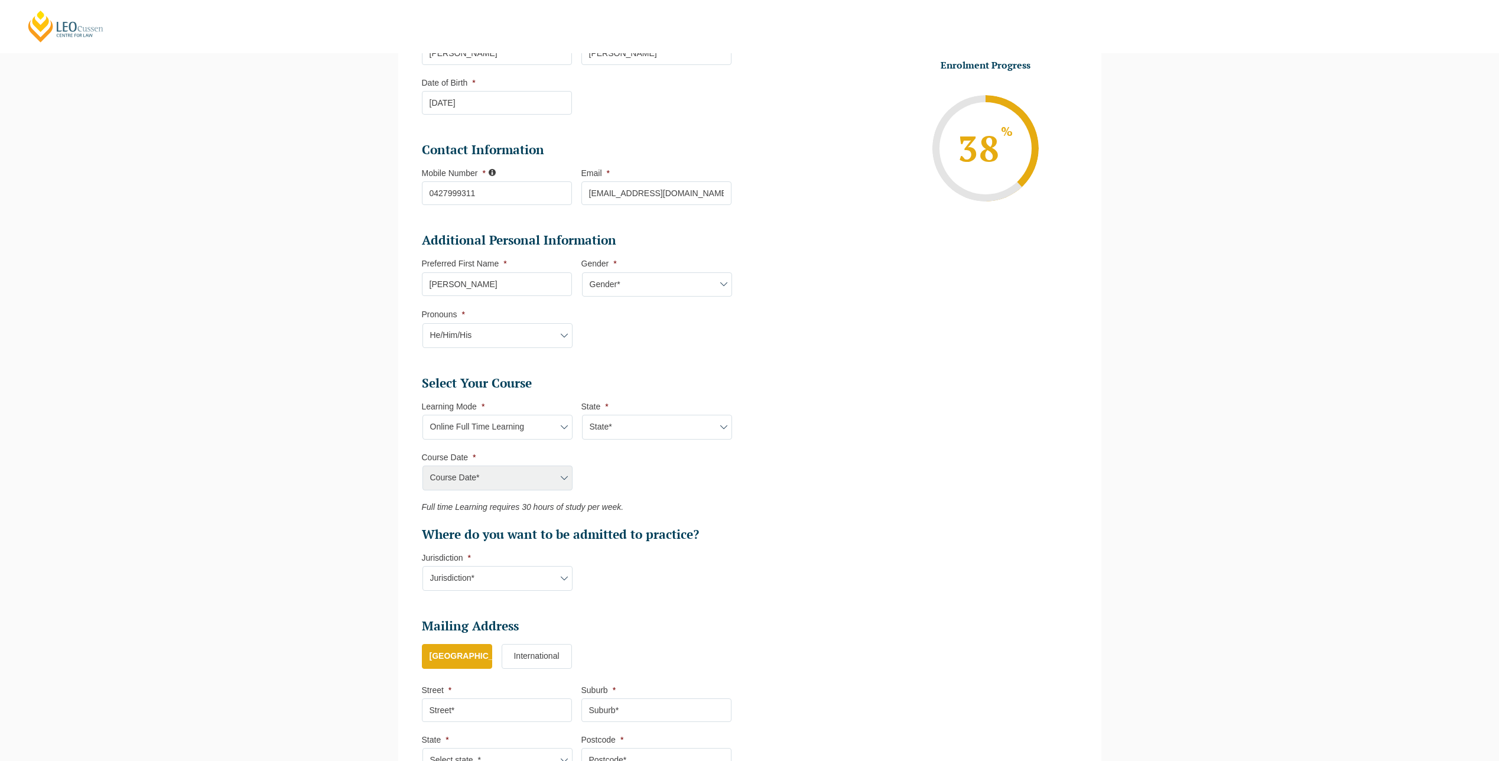
click at [634, 434] on select "State* National (ACT/NSW, VIC, QLD, SA, WA)" at bounding box center [657, 427] width 150 height 25
click at [582, 415] on select "State* National (ACT/NSW, VIC, QLD, SA, WA)" at bounding box center [657, 427] width 150 height 25
click at [636, 440] on ul "Select Your Course This field is hidden when viewing the form Only for Flinder …" at bounding box center [581, 459] width 319 height 168
click at [637, 429] on select "State* National (ACT/NSW, VIC, QLD, SA, WA)" at bounding box center [657, 427] width 150 height 25
select select "National (ACT/NSW, VIC, QLD, SA, WA)"
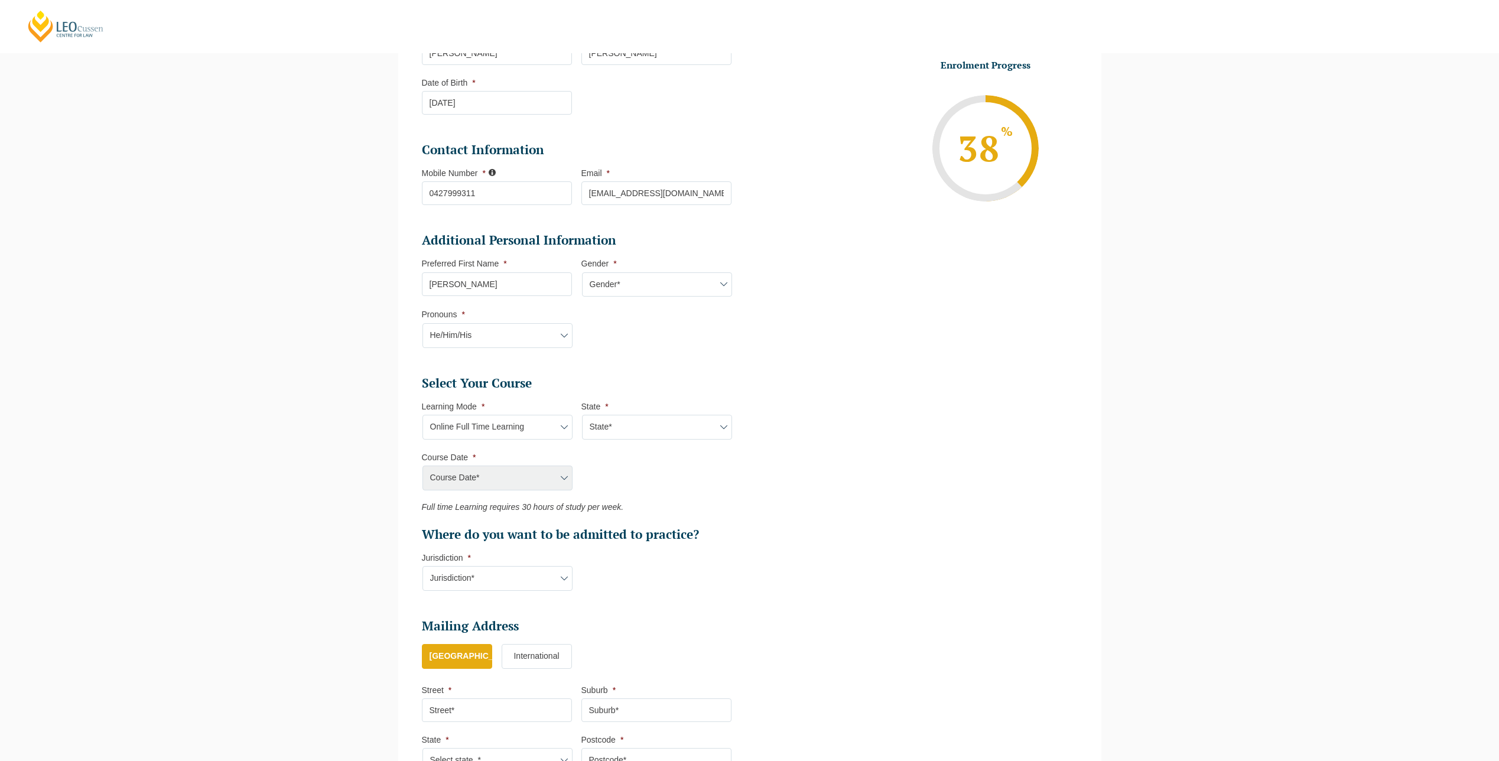
click at [582, 415] on select "State* National (ACT/NSW, VIC, QLD, SA, WA)" at bounding box center [657, 427] width 150 height 25
click at [639, 429] on select "State* National (ACT/NSW, VIC, QLD, SA, WA)" at bounding box center [657, 427] width 150 height 25
click at [582, 415] on select "State* National (ACT/NSW, VIC, QLD, SA, WA)" at bounding box center [657, 427] width 150 height 25
click at [548, 467] on div "Course Date* September 2025 (22-Sep-2025 to 20-Feb-2026) December 2025 (08-Dec-…" at bounding box center [497, 478] width 150 height 25
click at [554, 479] on div "Course Date* September 2025 (22-Sep-2025 to 20-Feb-2026) December 2025 (08-Dec-…" at bounding box center [497, 478] width 150 height 25
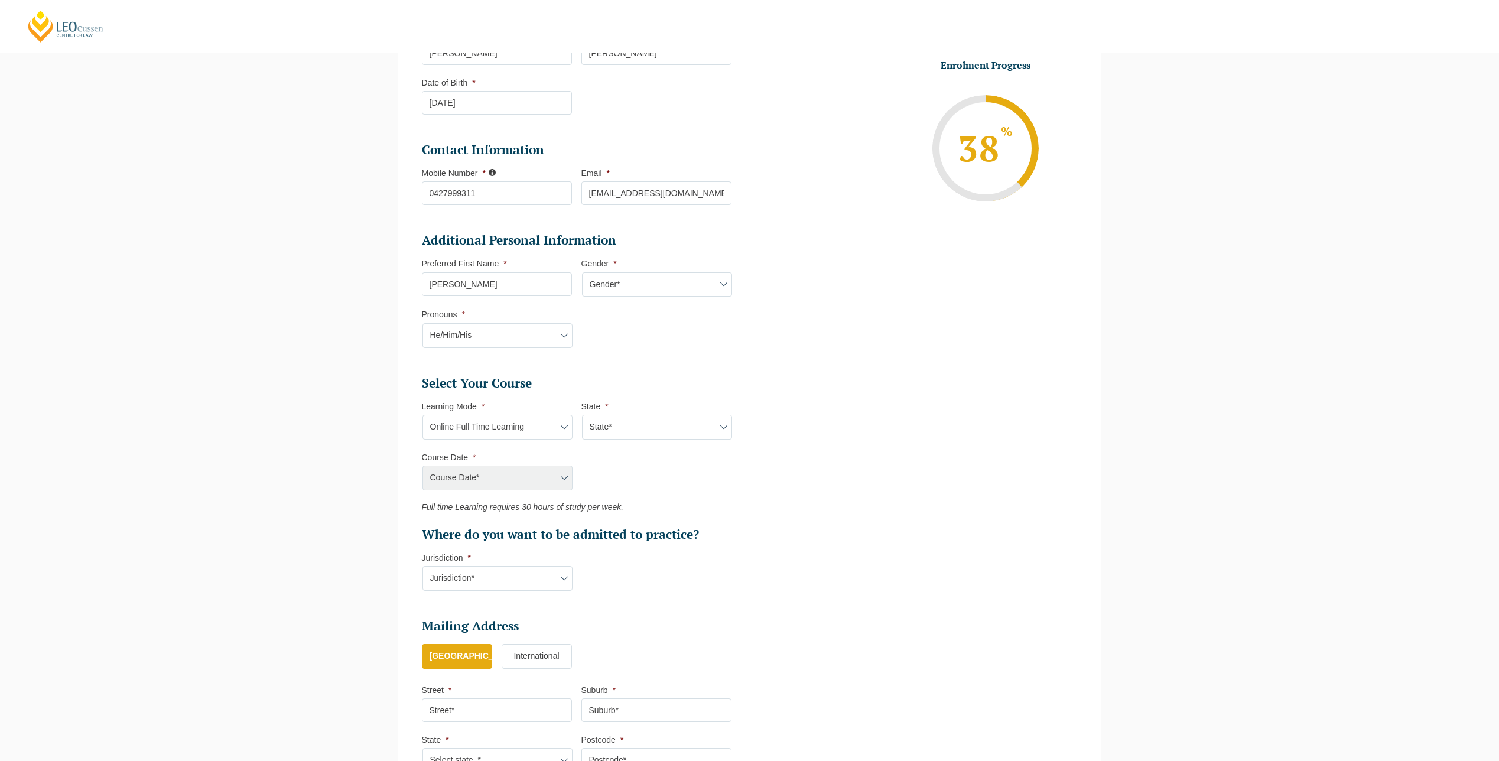
click at [635, 438] on select "State* National (ACT/NSW, VIC, QLD, SA, WA)" at bounding box center [657, 427] width 150 height 25
select select "National (ACT/NSW, VIC, QLD, SA, WA)"
click at [582, 415] on select "State* National (ACT/NSW, VIC, QLD, SA, WA)" at bounding box center [657, 427] width 150 height 25
click at [551, 471] on select "Course Date* September 2025 (22-Sep-2025 to 20-Feb-2026) December 2025 (08-Dec-…" at bounding box center [498, 478] width 150 height 25
select select "December 2025 (08-Dec-2025 to 16-May-2026)"
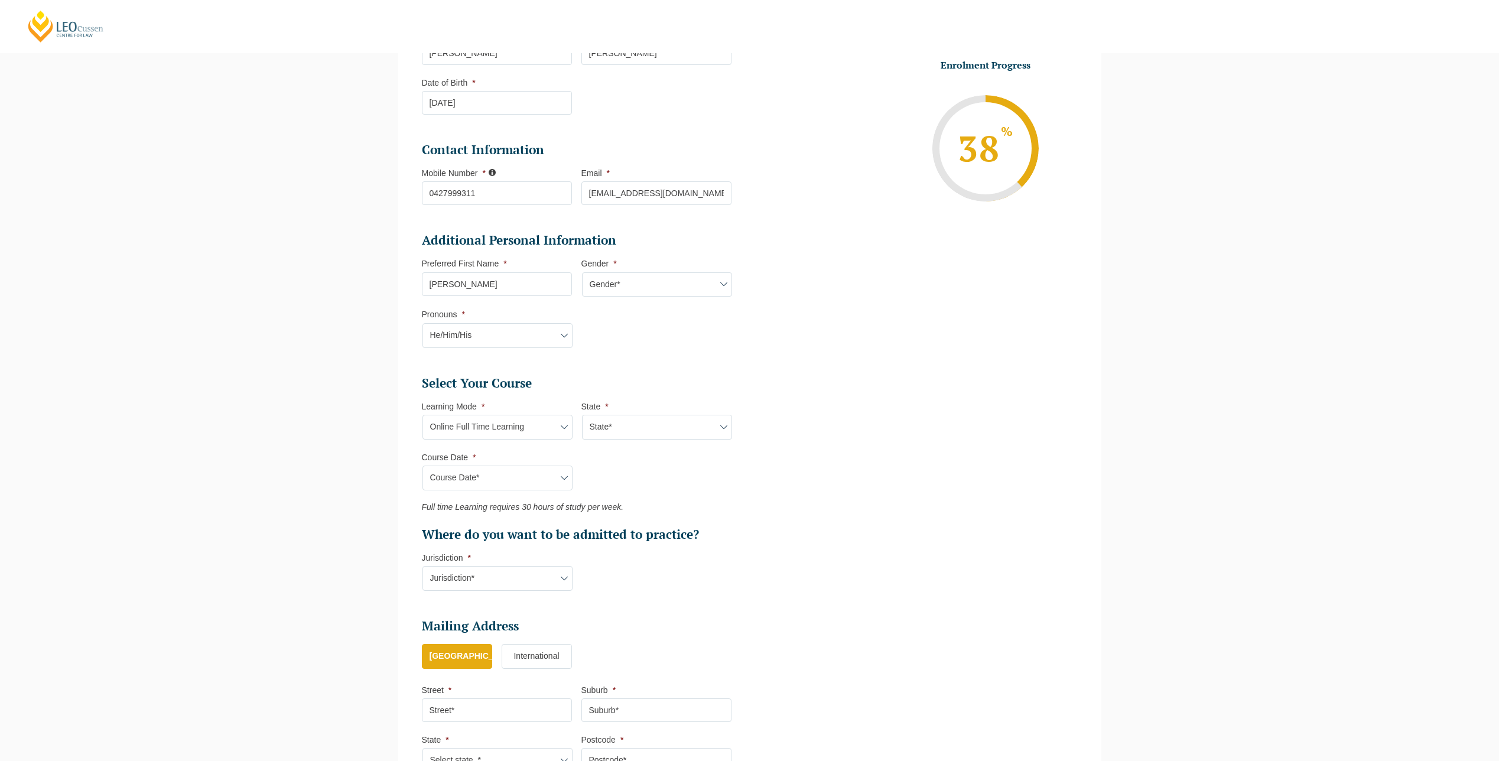
click at [423, 466] on select "Course Date* September 2025 (22-Sep-2025 to 20-Feb-2026) December 2025 (08-Dec-…" at bounding box center [498, 478] width 150 height 25
type input "Intake 11 December 2025 FT"
type input "Practical Legal Training (NAT)"
select select "NAT PLT (DEC) 2025 Full Time Online"
click at [807, 495] on ul "Personal Information First Name * Nicholas Last Name * De Palma Date of Birth *…" at bounding box center [750, 378] width 674 height 813
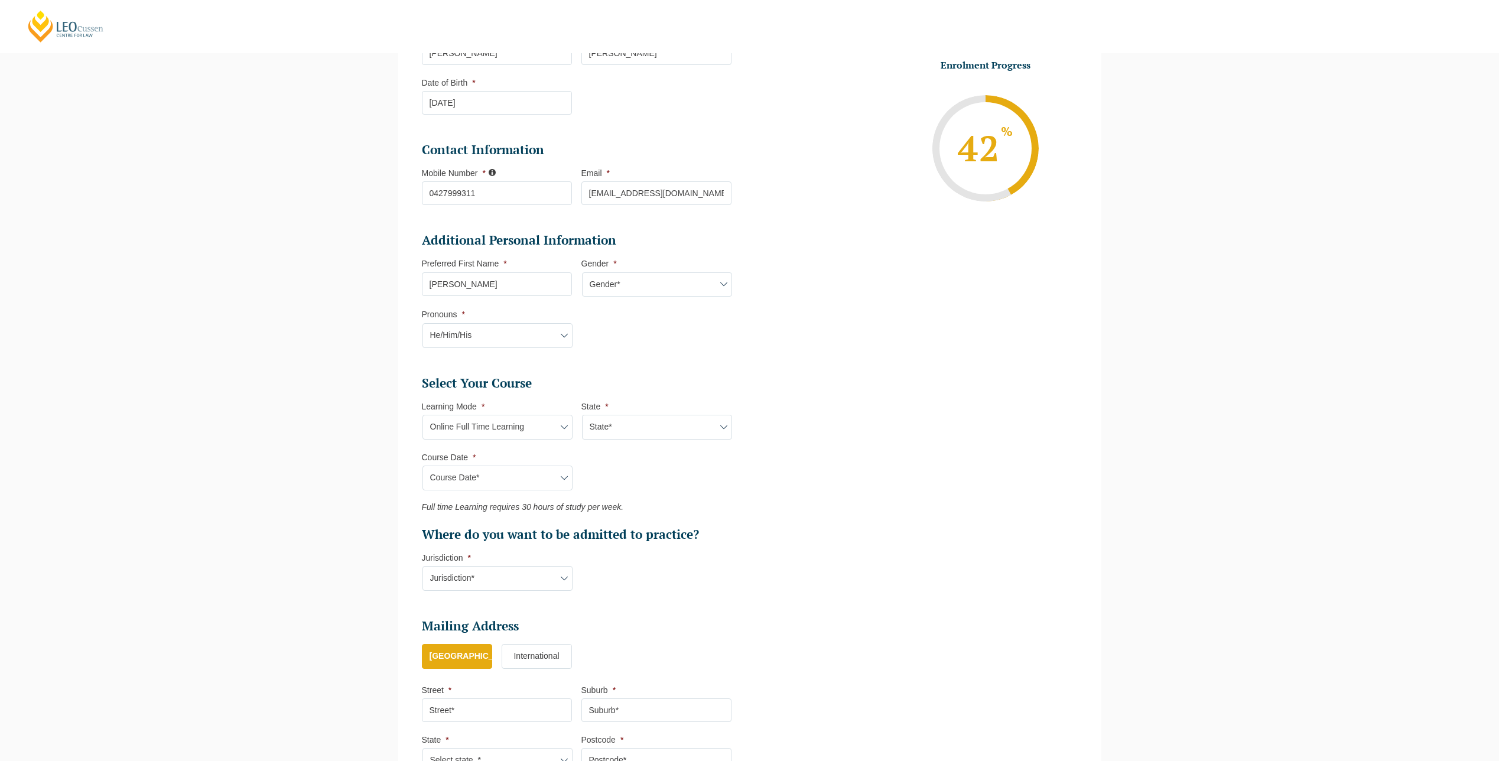
click at [562, 568] on select "Jurisdiction* VIC ACT/NSW SA WA QLD" at bounding box center [498, 578] width 150 height 25
select select "VIC"
click at [423, 566] on select "Jurisdiction* VIC ACT/NSW SA WA QLD" at bounding box center [498, 578] width 150 height 25
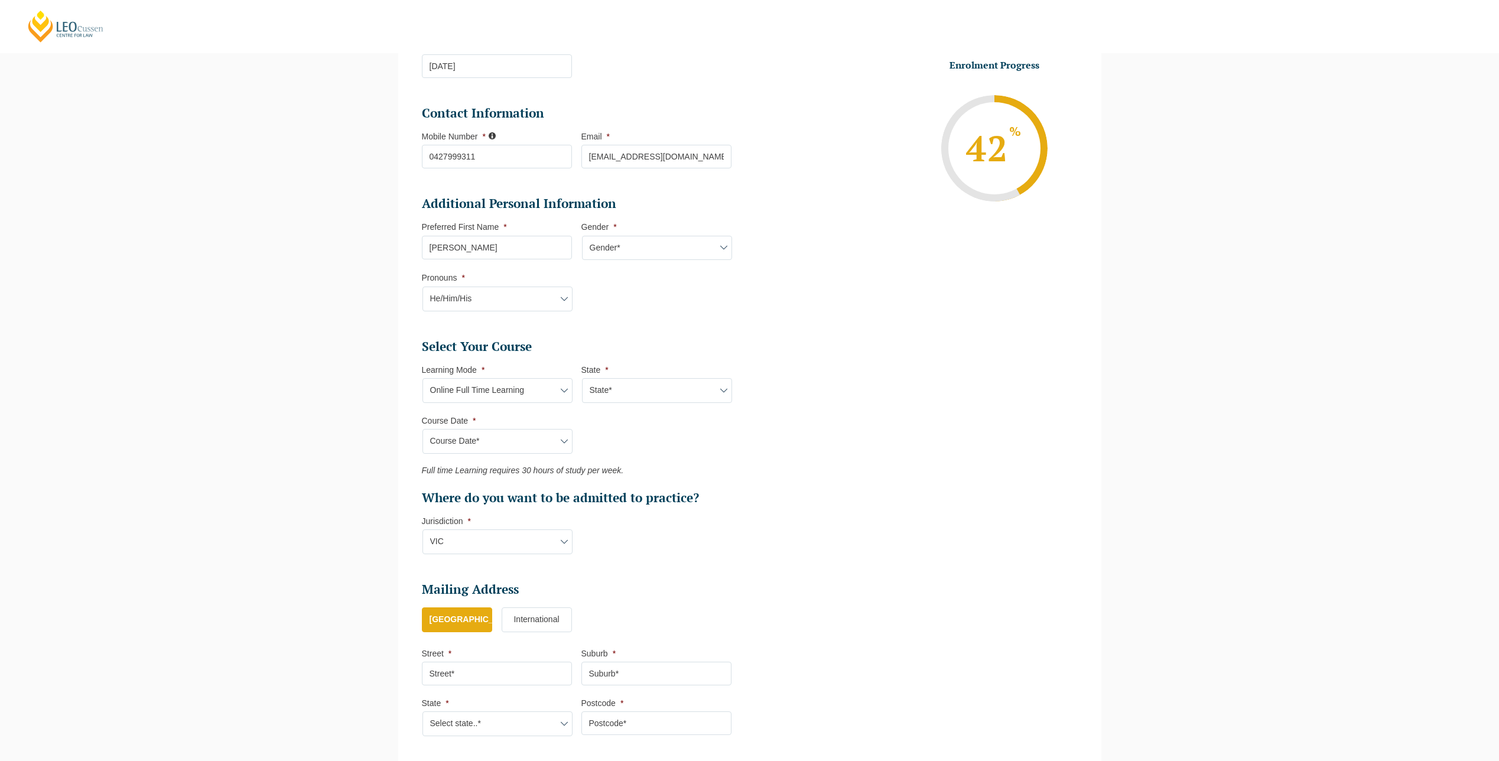
scroll to position [398, 0]
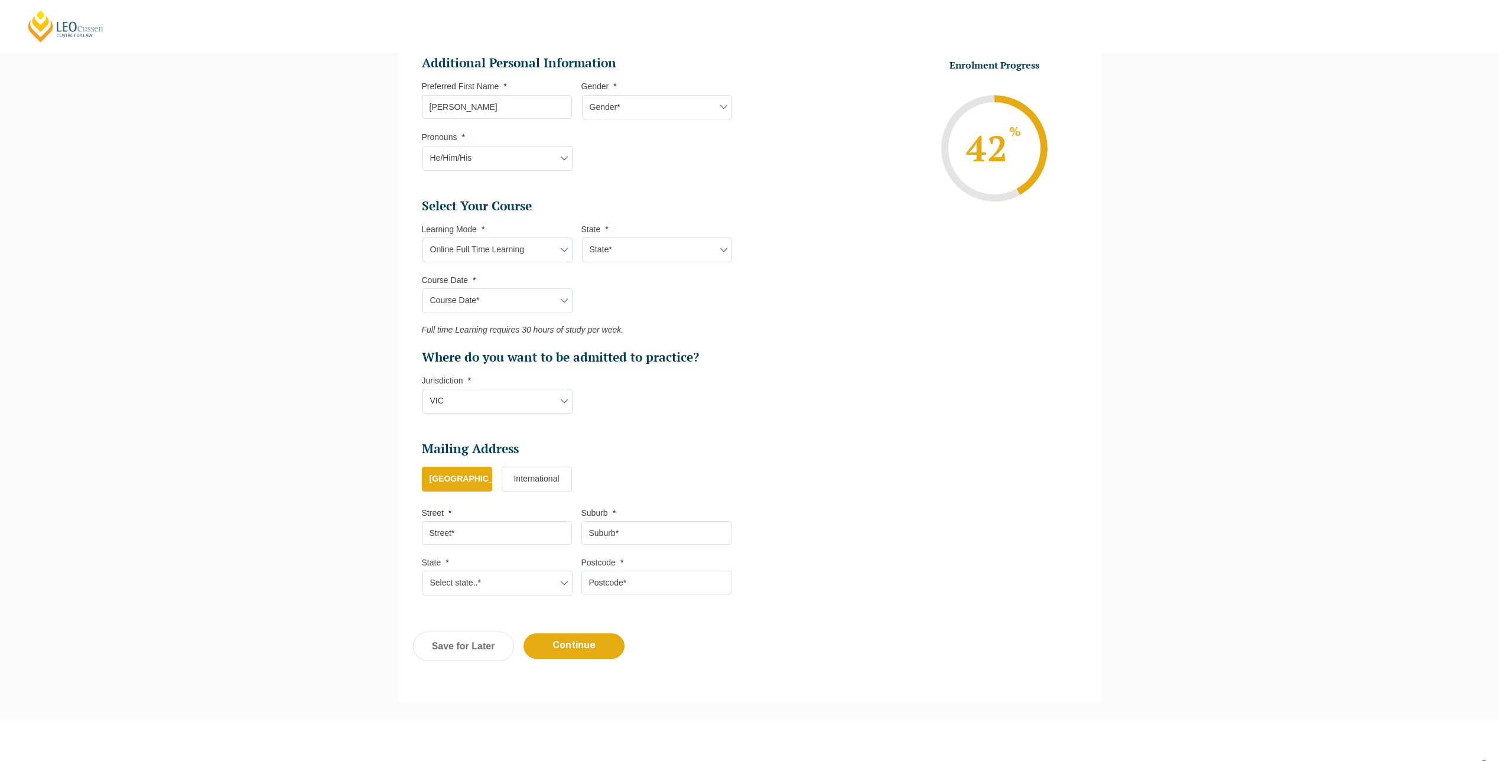
click at [516, 533] on input "Street *" at bounding box center [497, 533] width 150 height 24
type input "10 Rangeview Road"
type input "Boronia"
type input "3155"
click at [521, 581] on select "Select state..* VIC WA QLD SA NSW NT ACT TAS" at bounding box center [498, 583] width 150 height 25
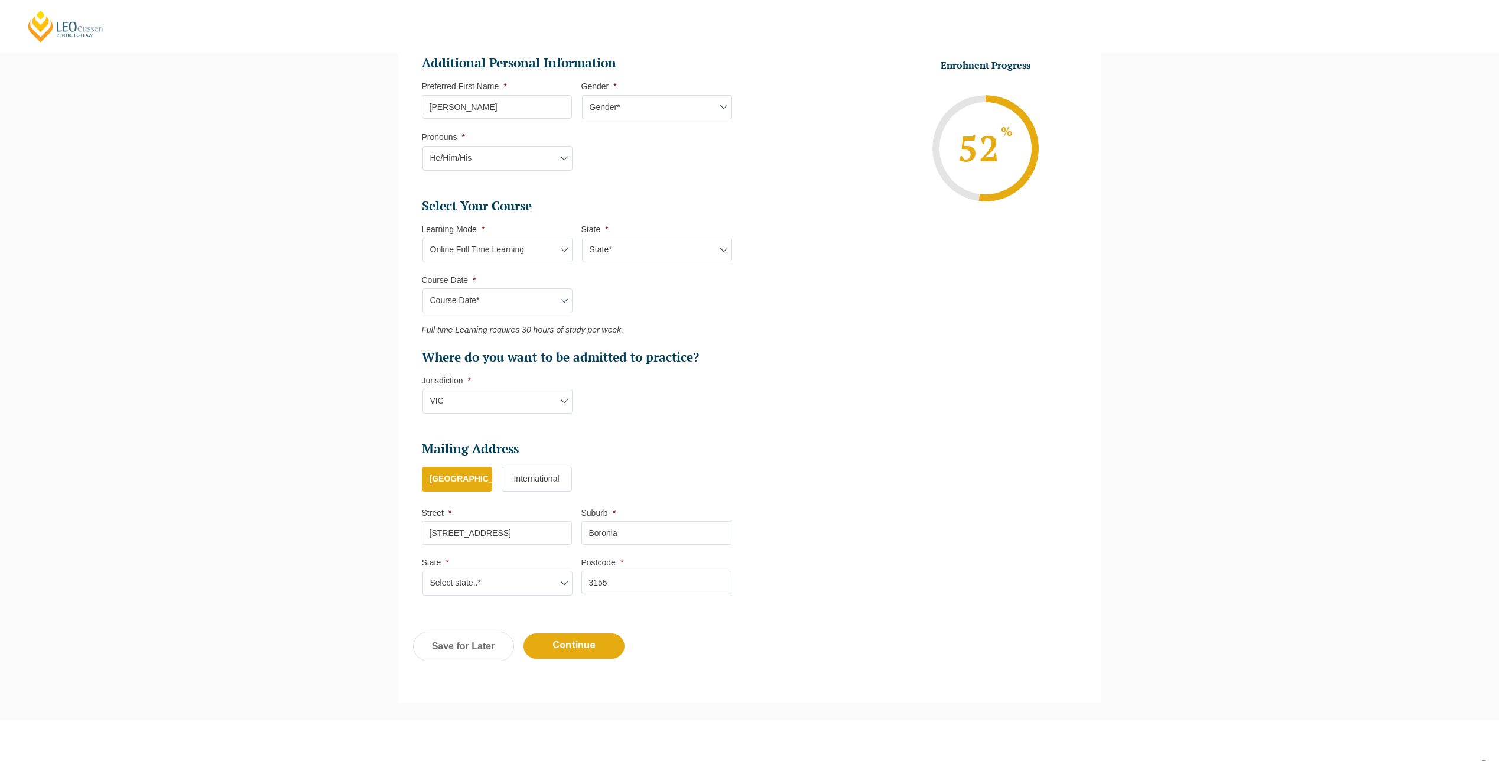
select select "VIC"
click at [423, 571] on select "Select state..* VIC WA QLD SA NSW NT ACT TAS" at bounding box center [498, 583] width 150 height 25
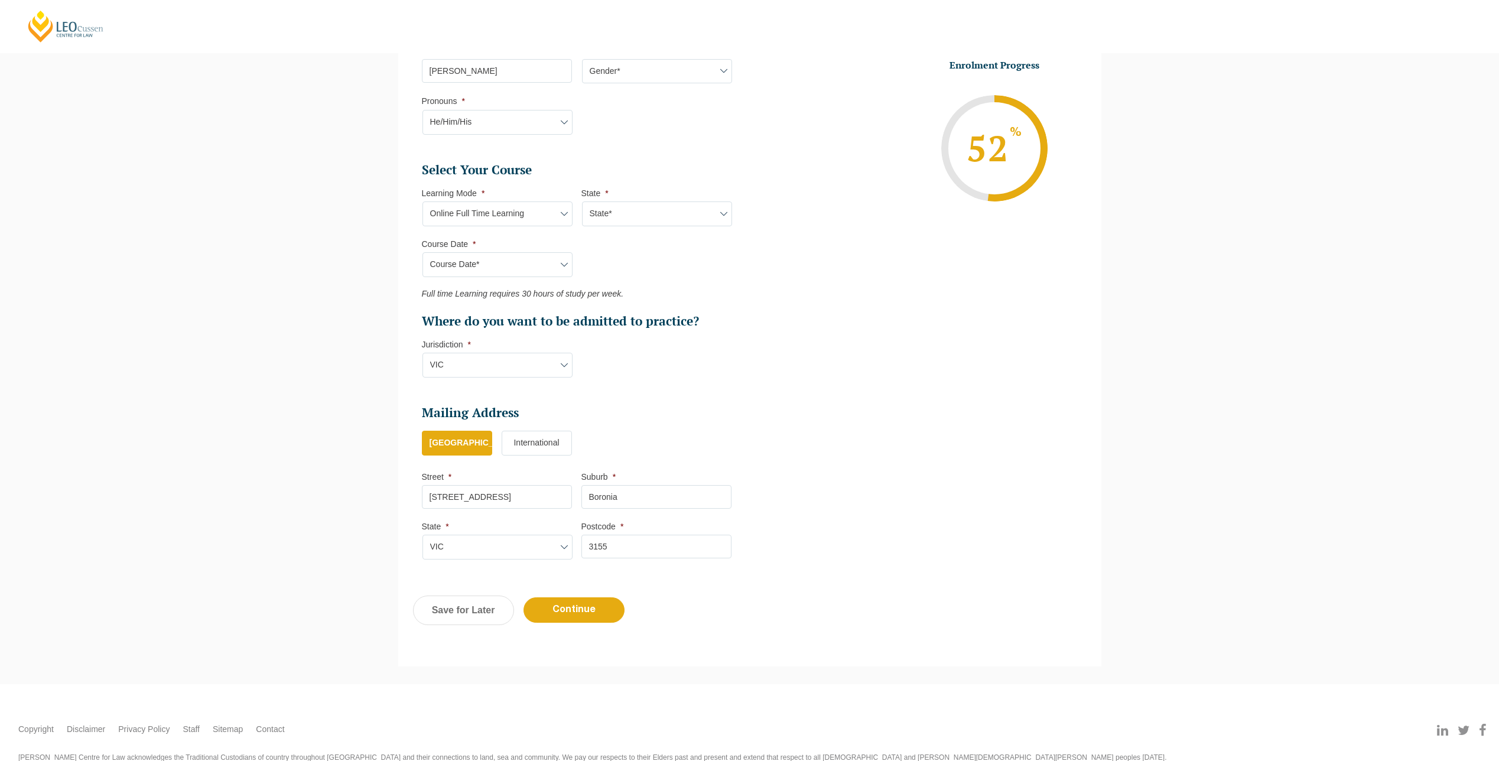
scroll to position [475, 0]
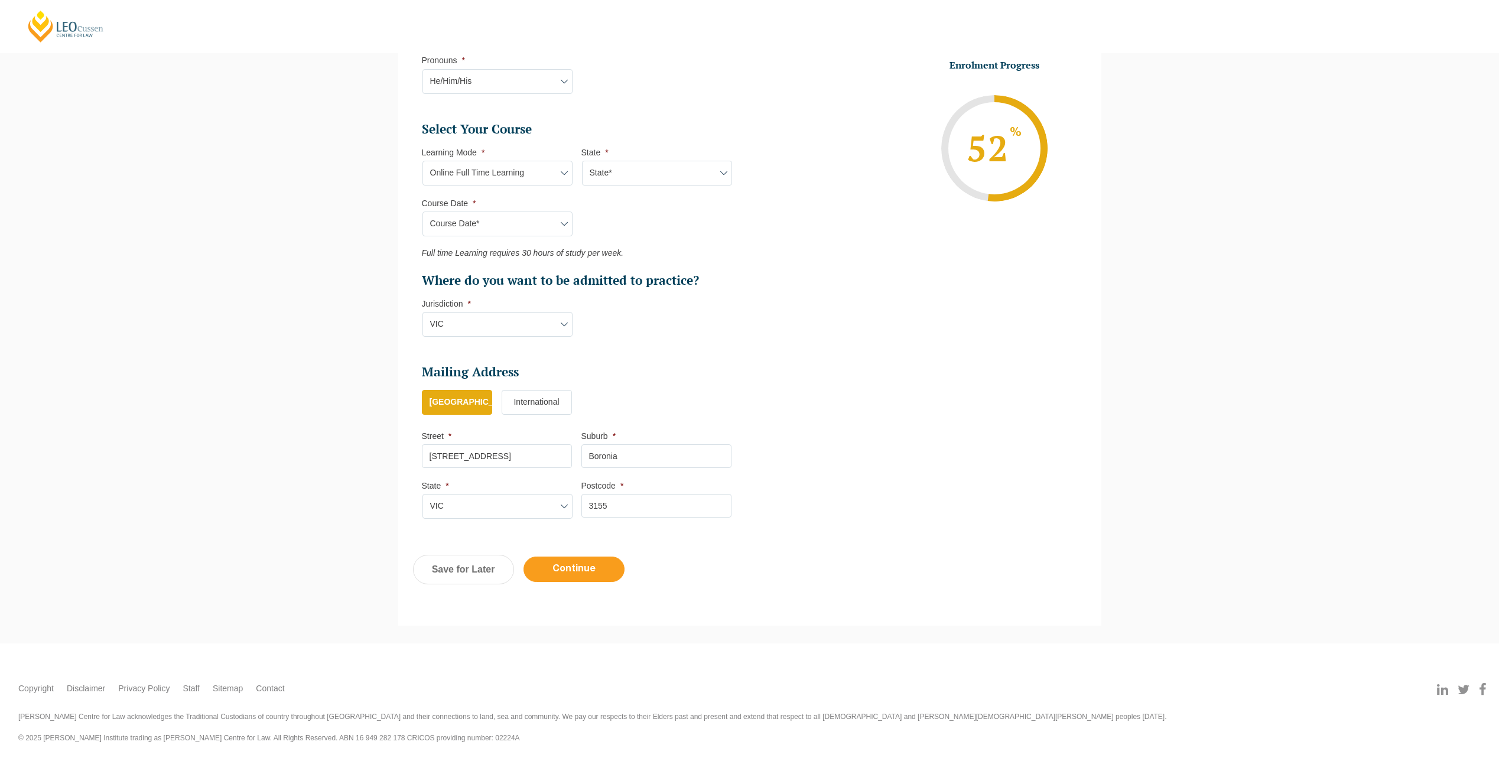
click at [559, 571] on input "Continue" at bounding box center [574, 569] width 101 height 25
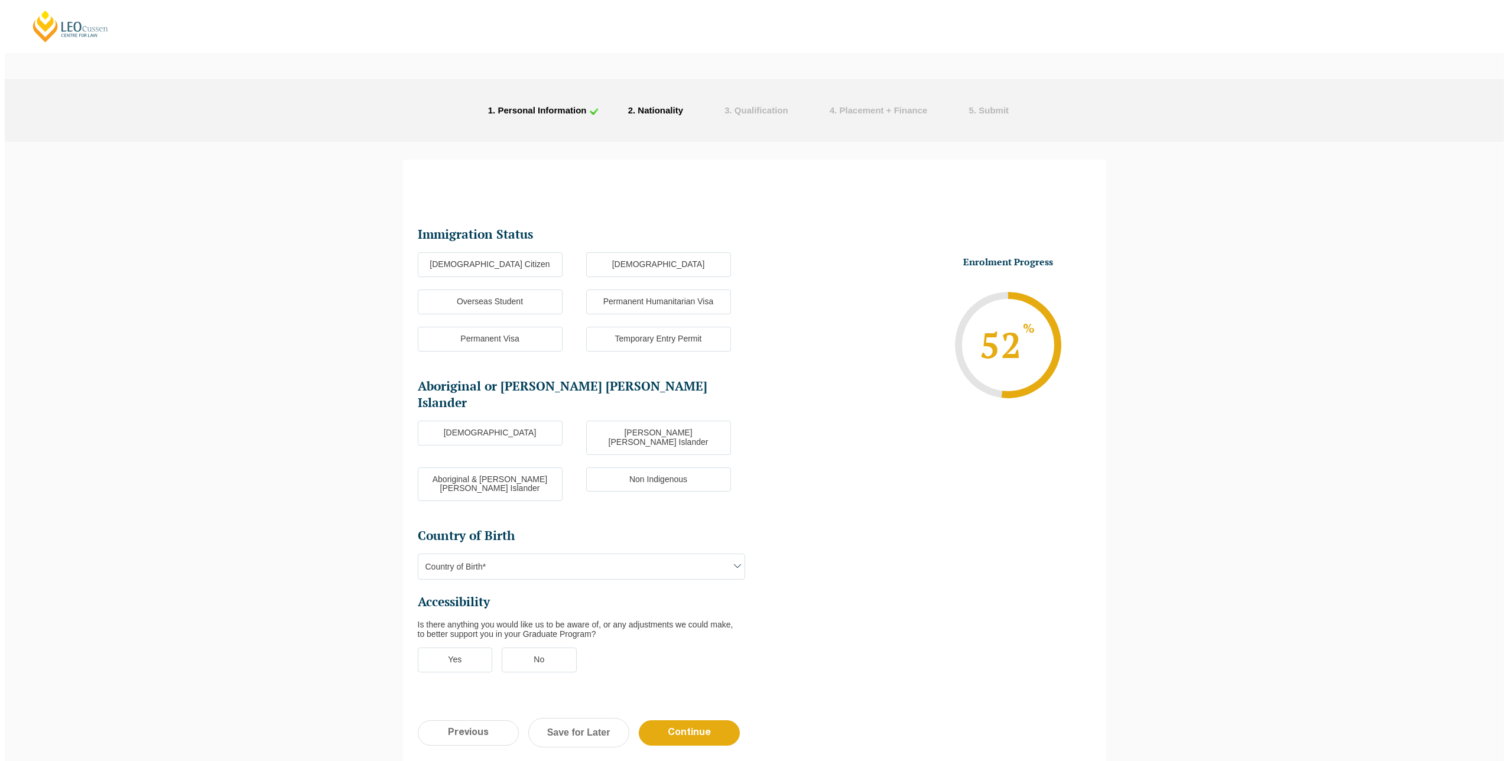
scroll to position [0, 0]
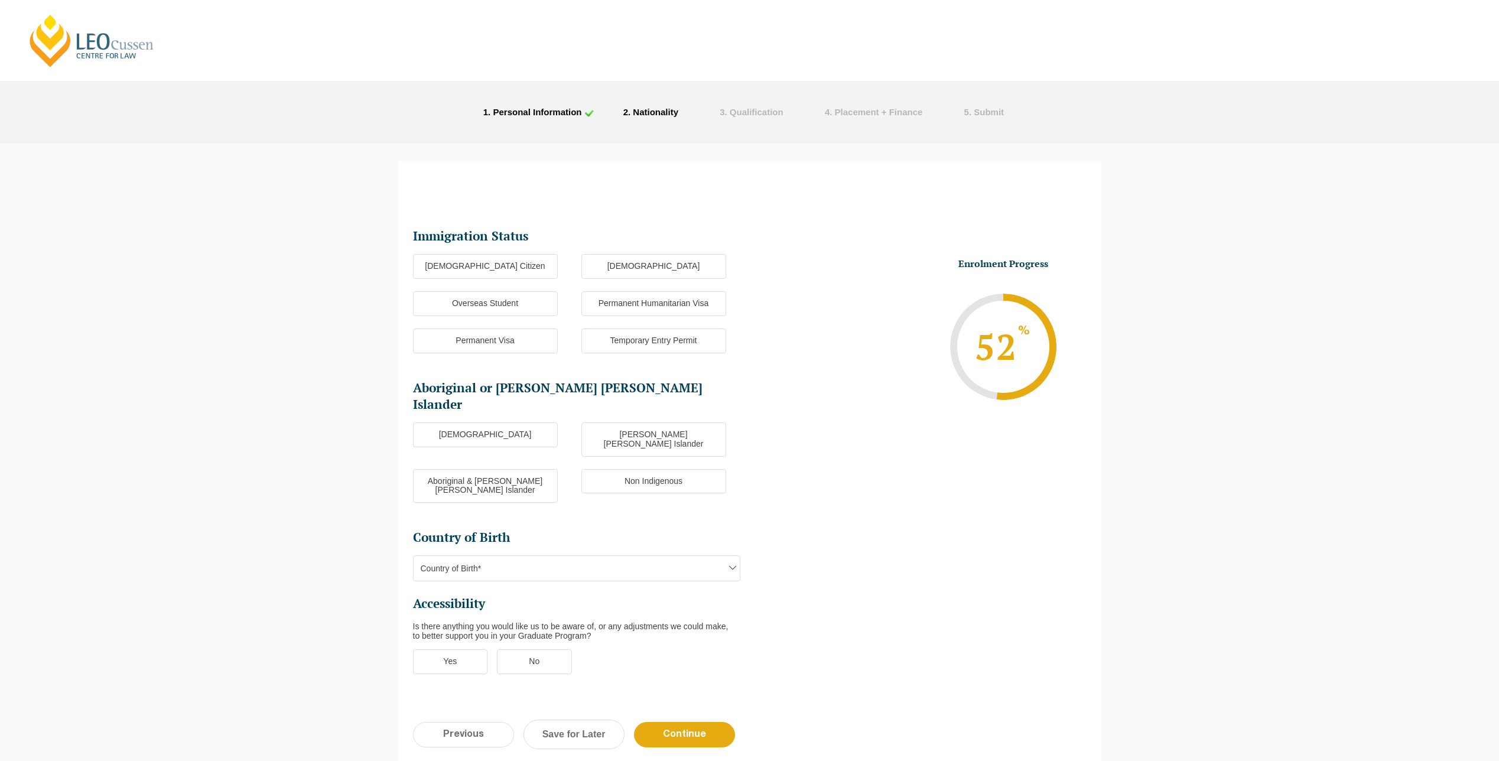
click at [464, 268] on label "Australian Citizen" at bounding box center [485, 266] width 145 height 25
click at [0, 0] on input "Australian Citizen" at bounding box center [0, 0] width 0 height 0
click at [620, 469] on label "Non Indigenous" at bounding box center [653, 481] width 145 height 25
click at [0, 0] on input "Non Indigenous" at bounding box center [0, 0] width 0 height 0
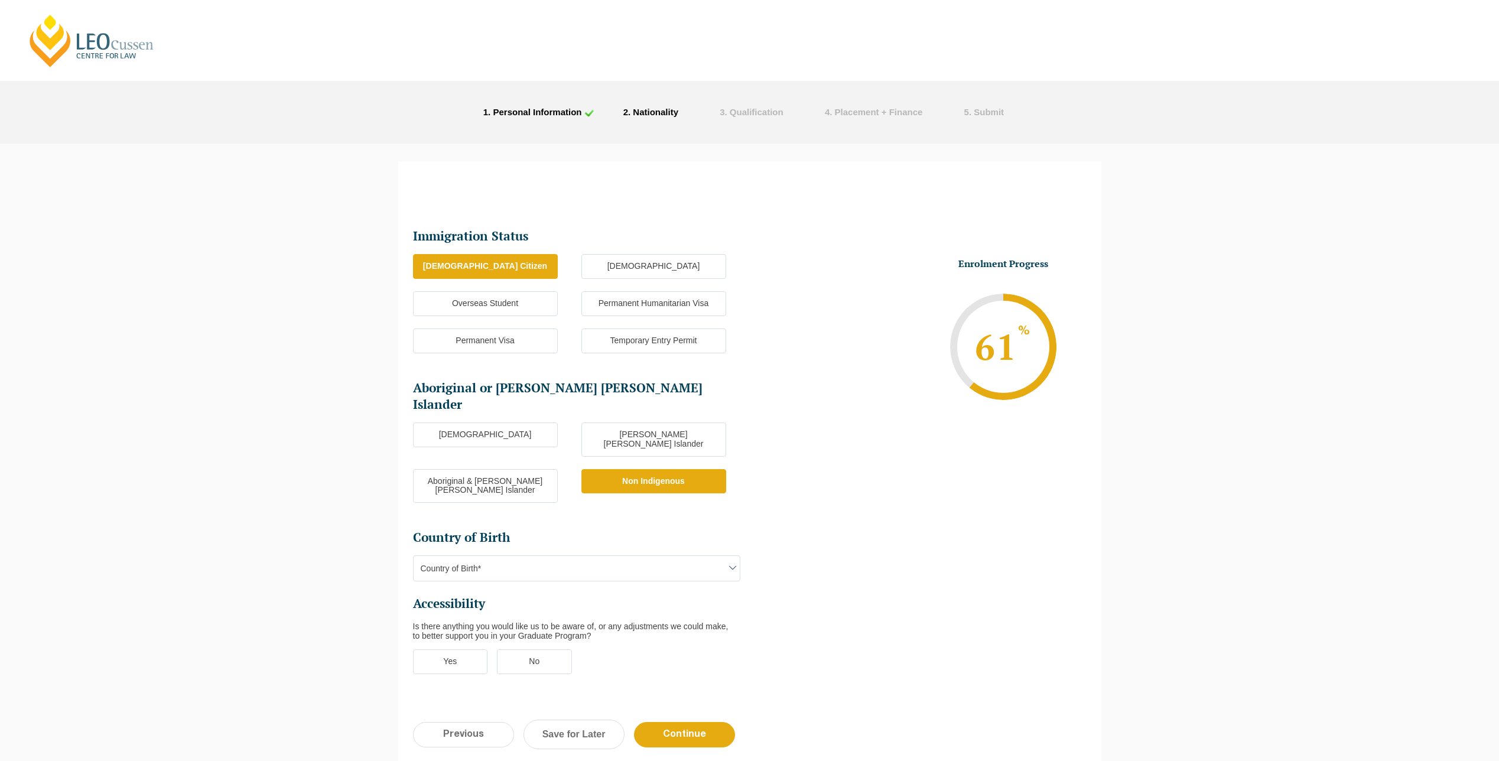
click at [599, 547] on ul "Immigration Status Immigration Status * Australian Citizen New Zealand Citizen …" at bounding box center [581, 457] width 337 height 459
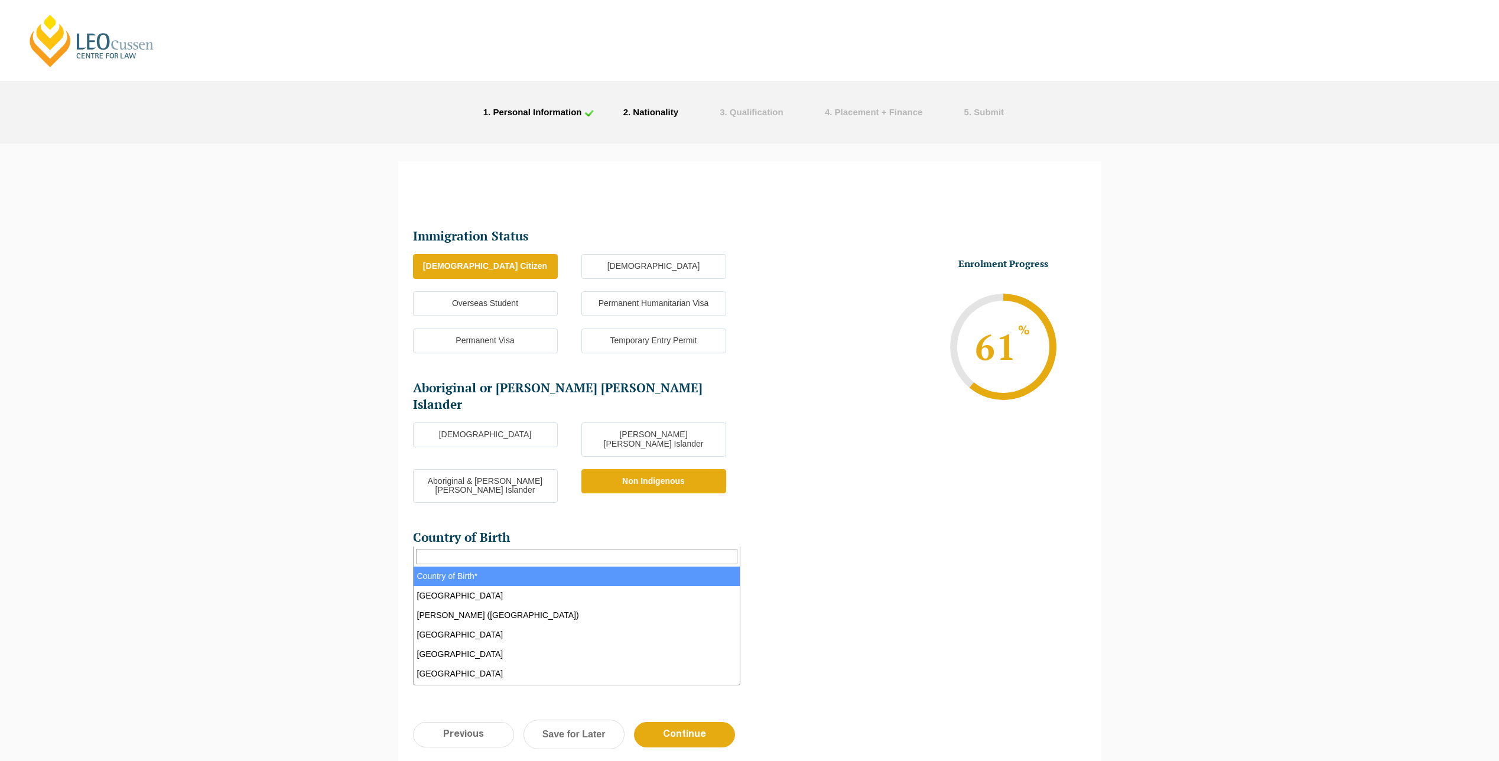
click at [602, 556] on span "Country of Birth*" at bounding box center [577, 568] width 326 height 25
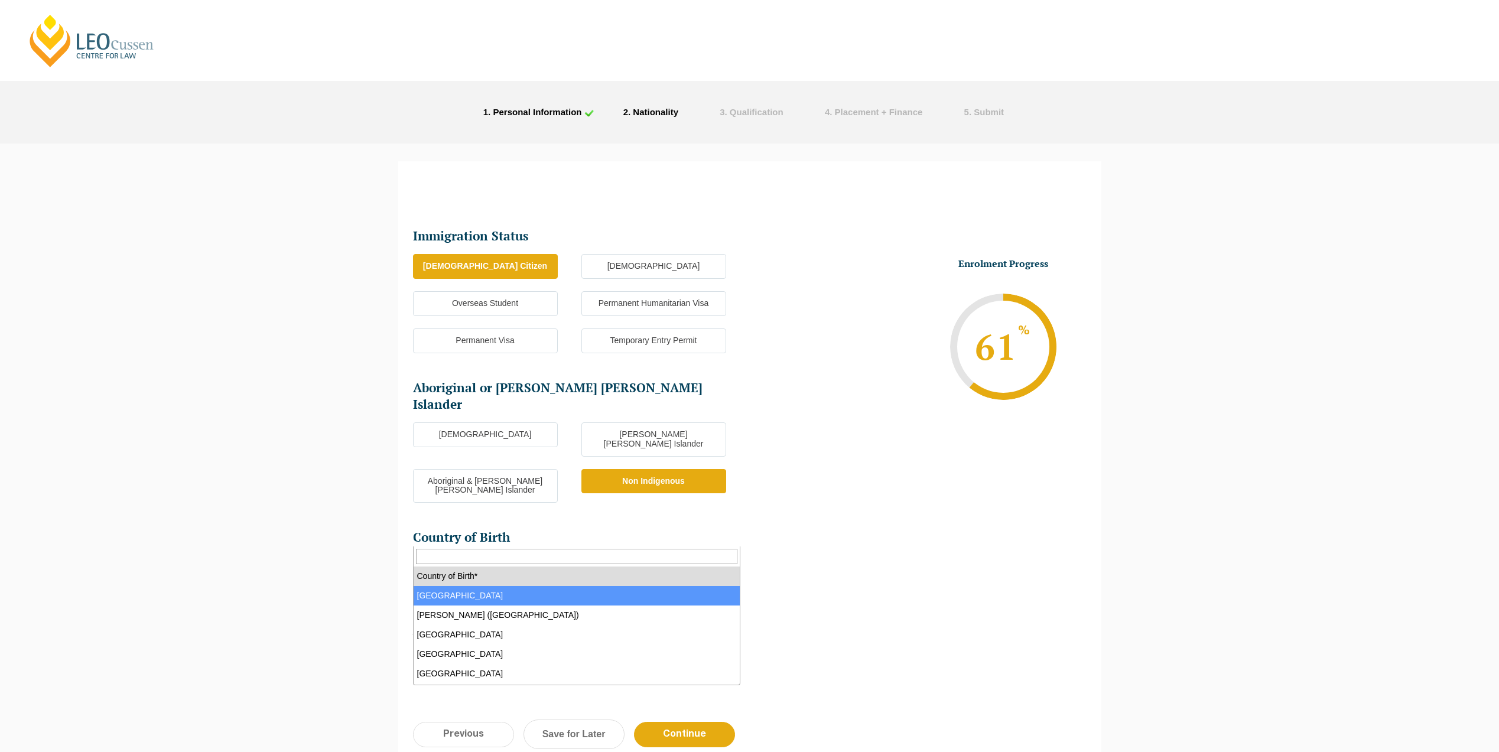
select select "Australia 1101"
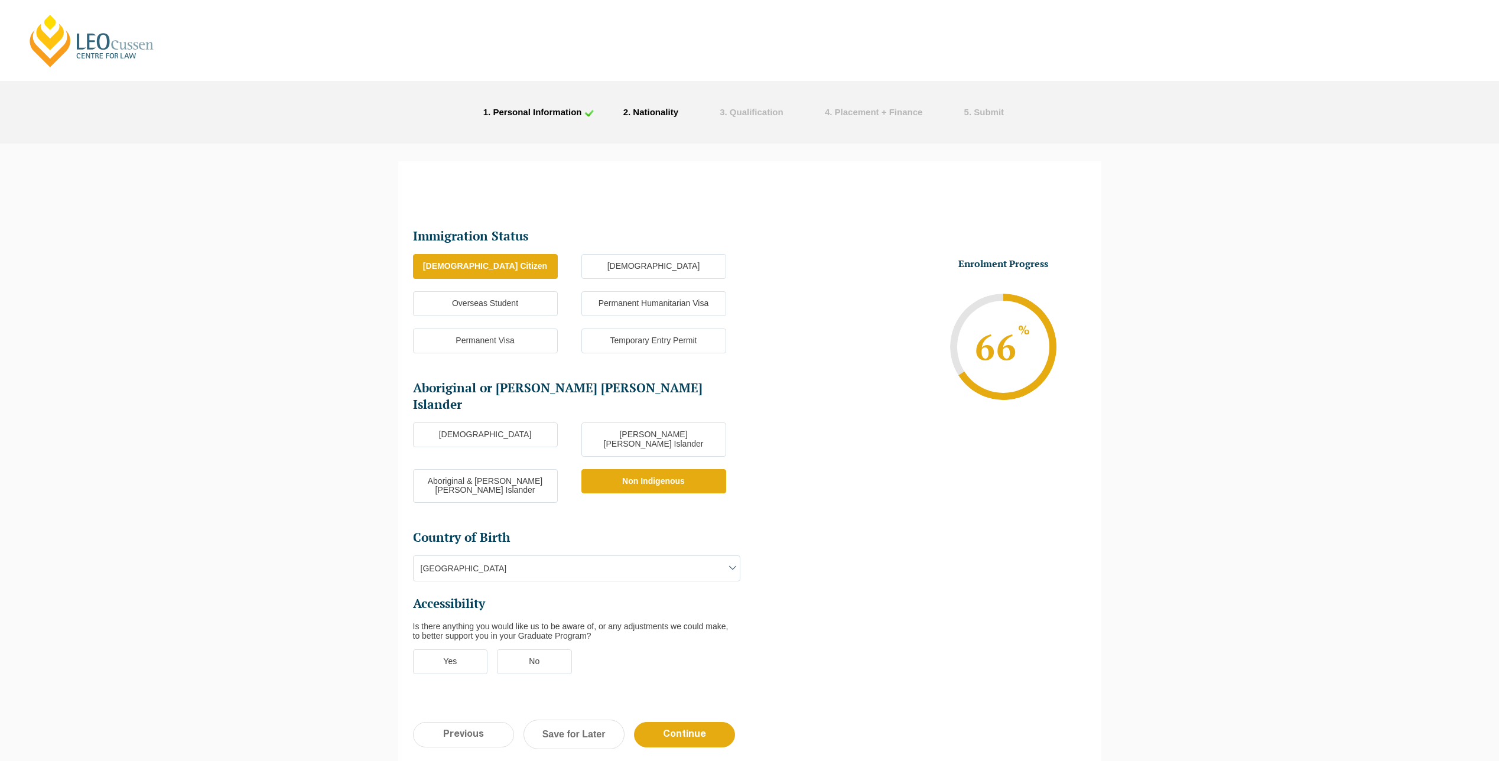
click at [529, 649] on label "No" at bounding box center [534, 661] width 75 height 25
click at [0, 0] on input "No" at bounding box center [0, 0] width 0 height 0
click at [677, 722] on input "Continue" at bounding box center [684, 734] width 101 height 25
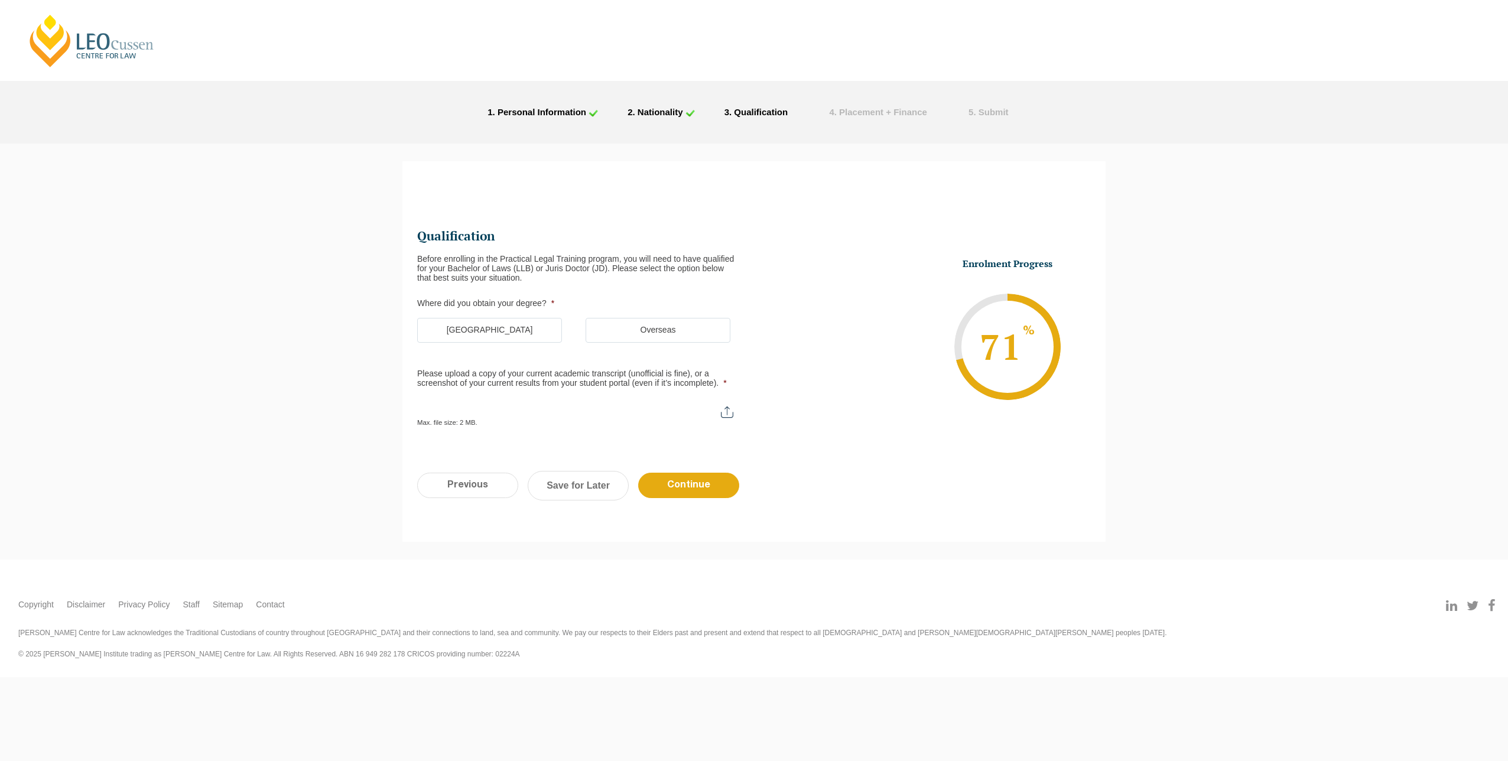
click at [481, 330] on label "Australia" at bounding box center [489, 330] width 145 height 25
click at [0, 0] on input "Australia" at bounding box center [0, 0] width 0 height 0
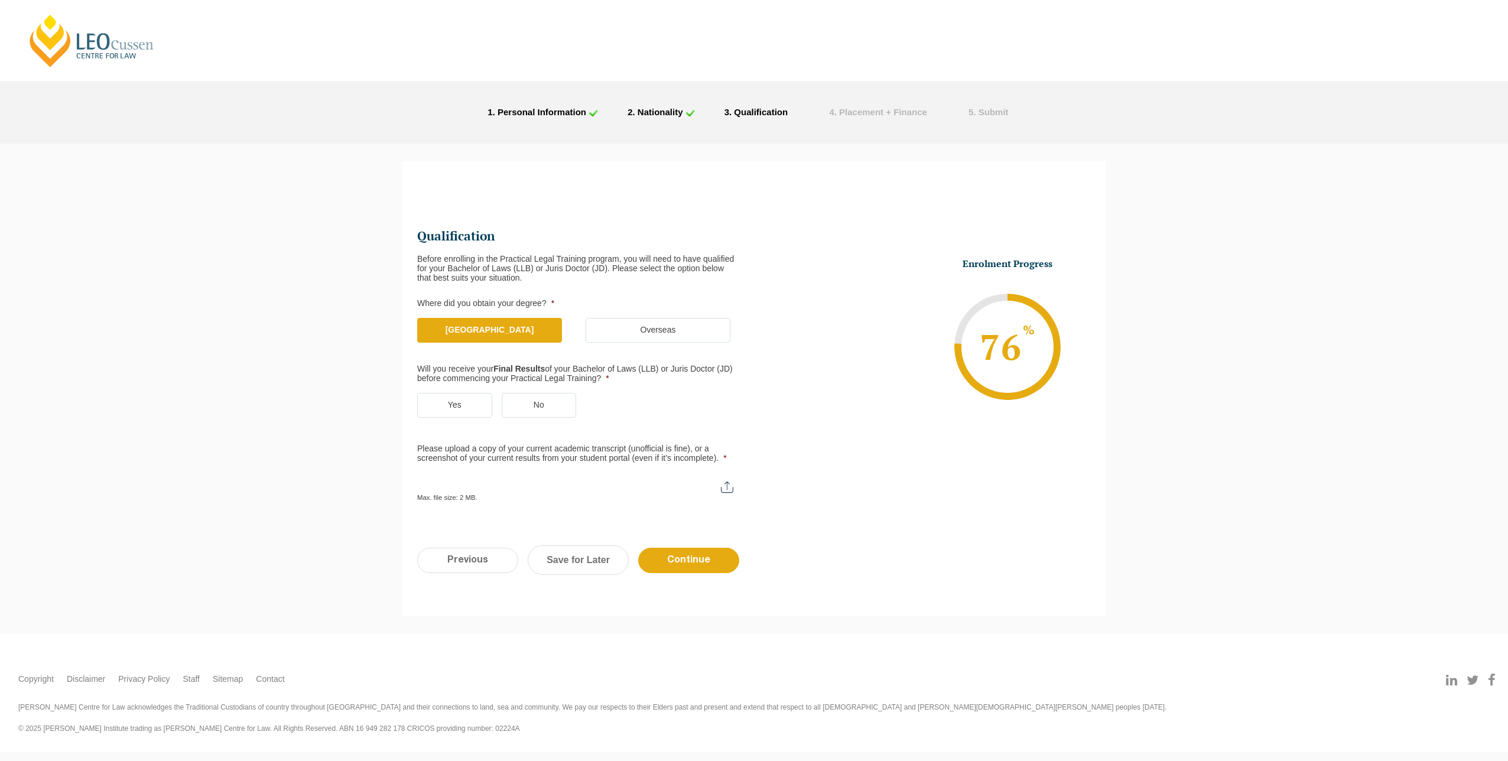
click at [534, 404] on label "No" at bounding box center [539, 405] width 75 height 25
click at [0, 0] on input "No" at bounding box center [0, 0] width 0 height 0
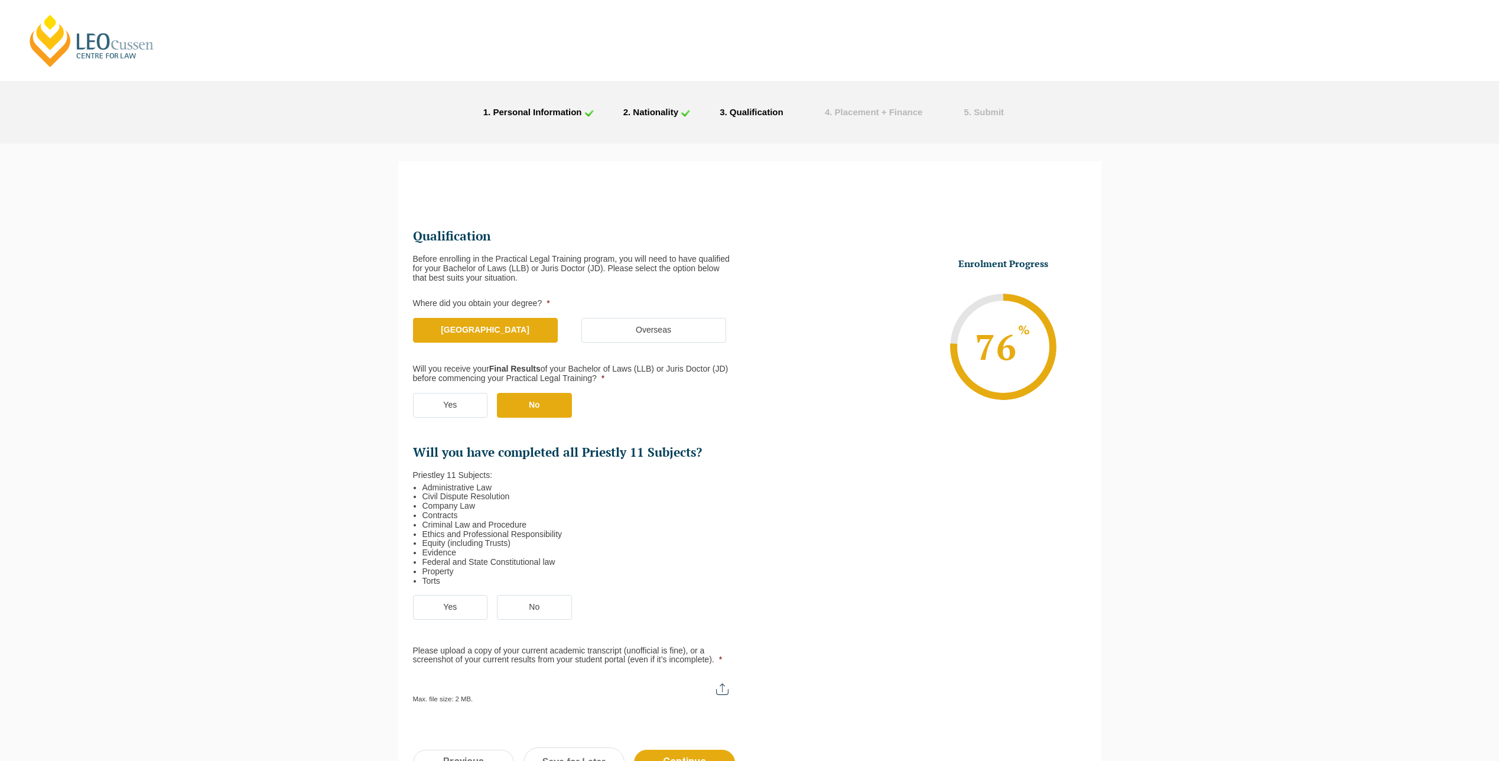
click at [444, 604] on label "Yes" at bounding box center [450, 607] width 75 height 25
click at [0, 0] on input "Yes" at bounding box center [0, 0] width 0 height 0
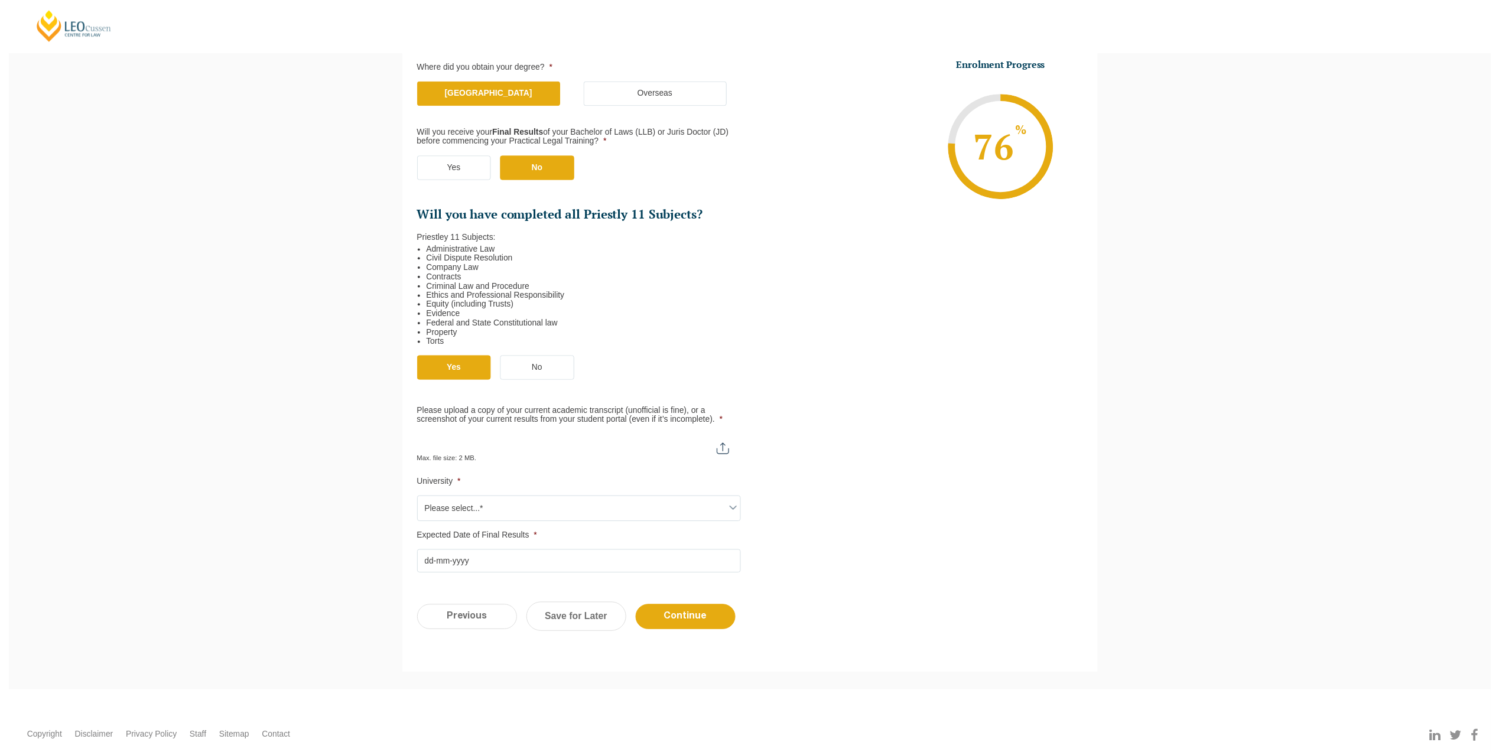
scroll to position [236, 0]
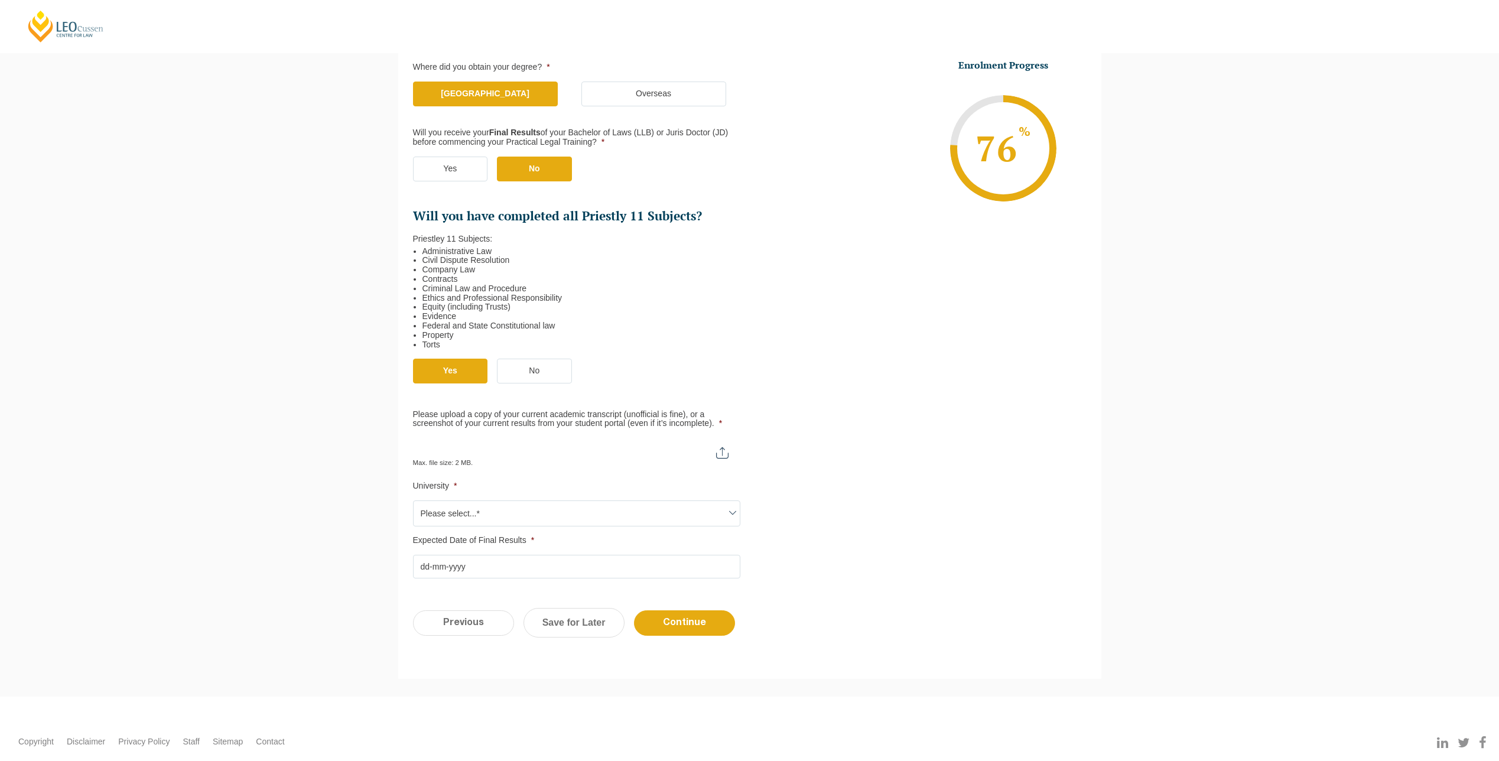
click at [516, 522] on span "Please select...*" at bounding box center [577, 513] width 326 height 25
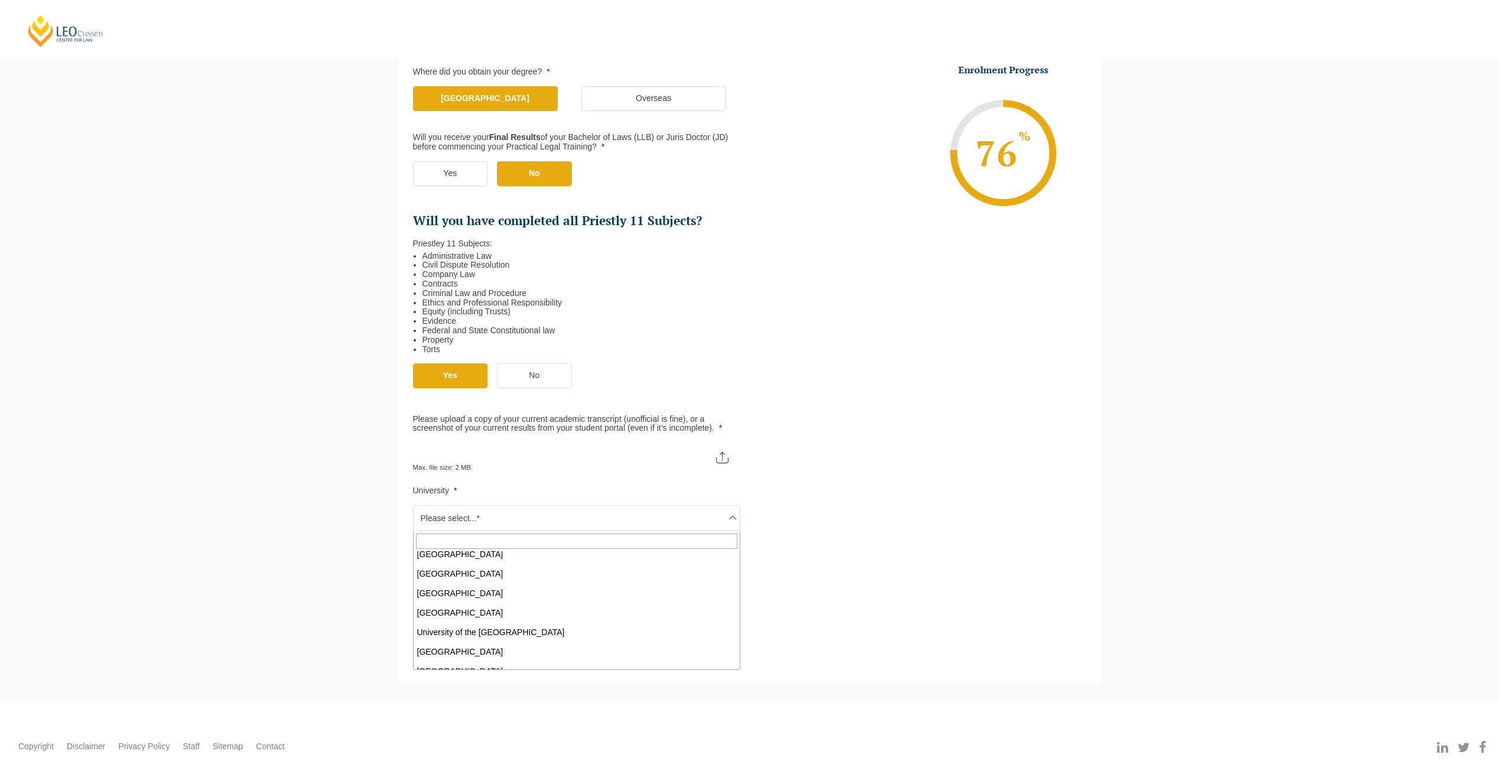
scroll to position [473, 0]
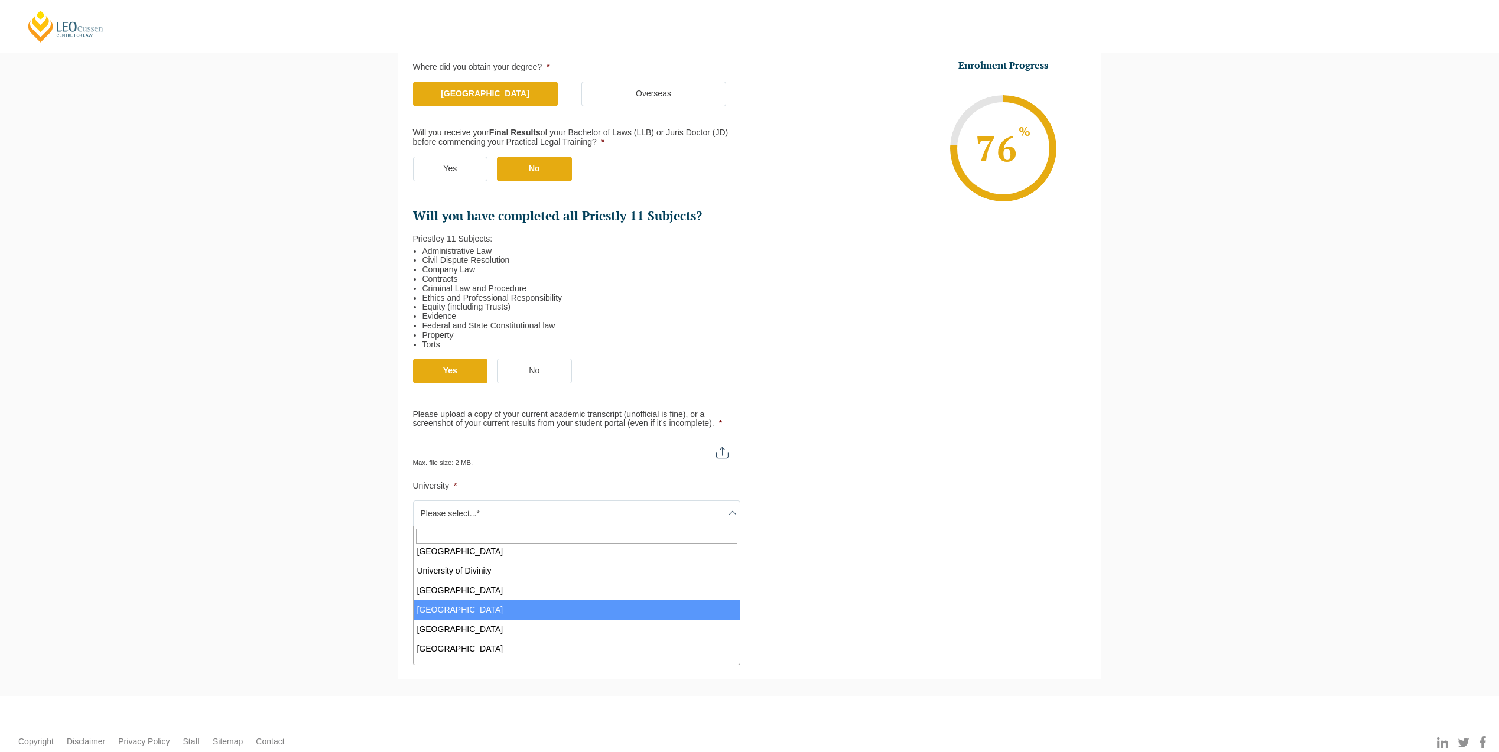
select select "University of New England"
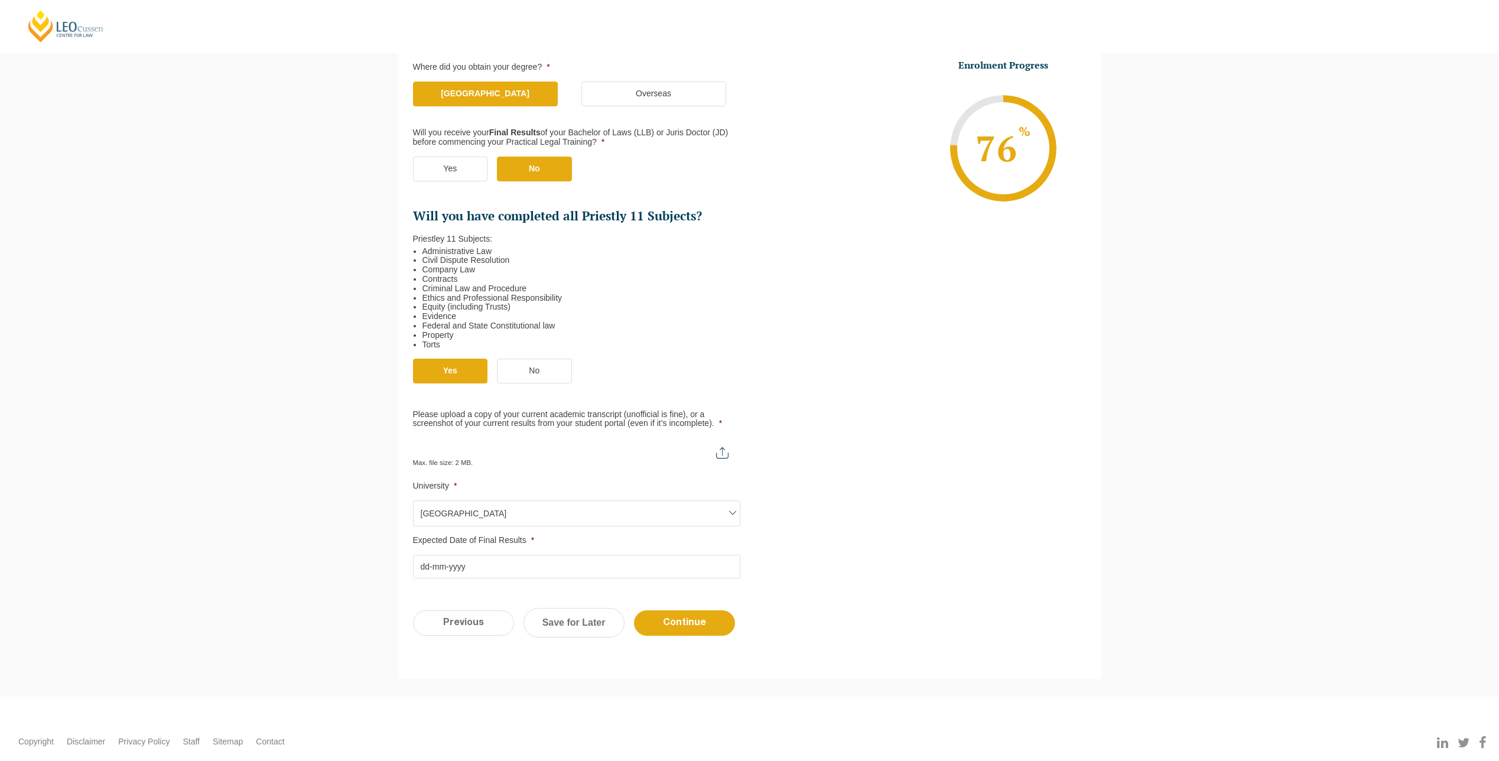
click at [487, 570] on input "Expected Date of Final Results *" at bounding box center [576, 567] width 327 height 24
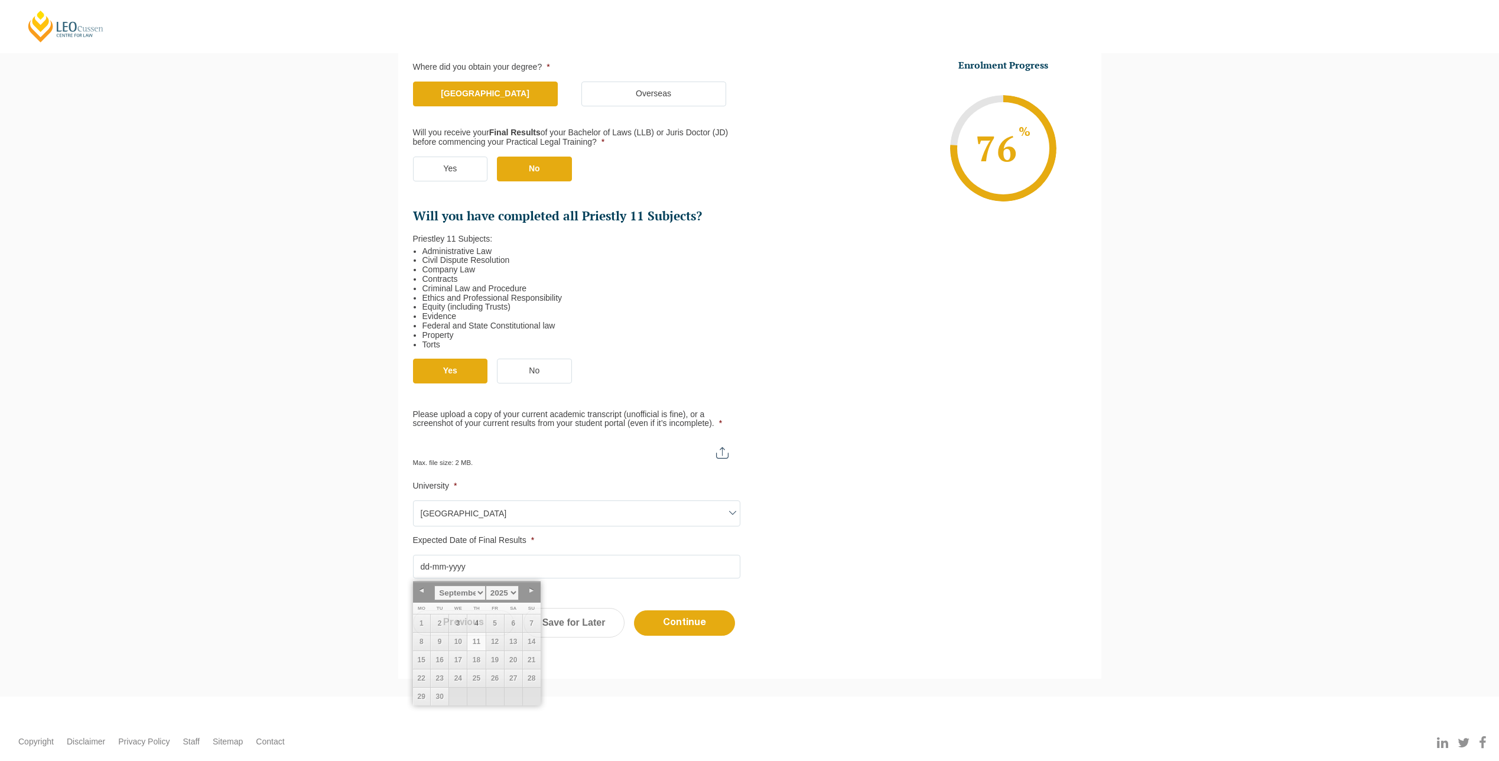
click at [340, 522] on div "Please note that your information is saved on our server as you enter it. Congr…" at bounding box center [749, 301] width 1499 height 789
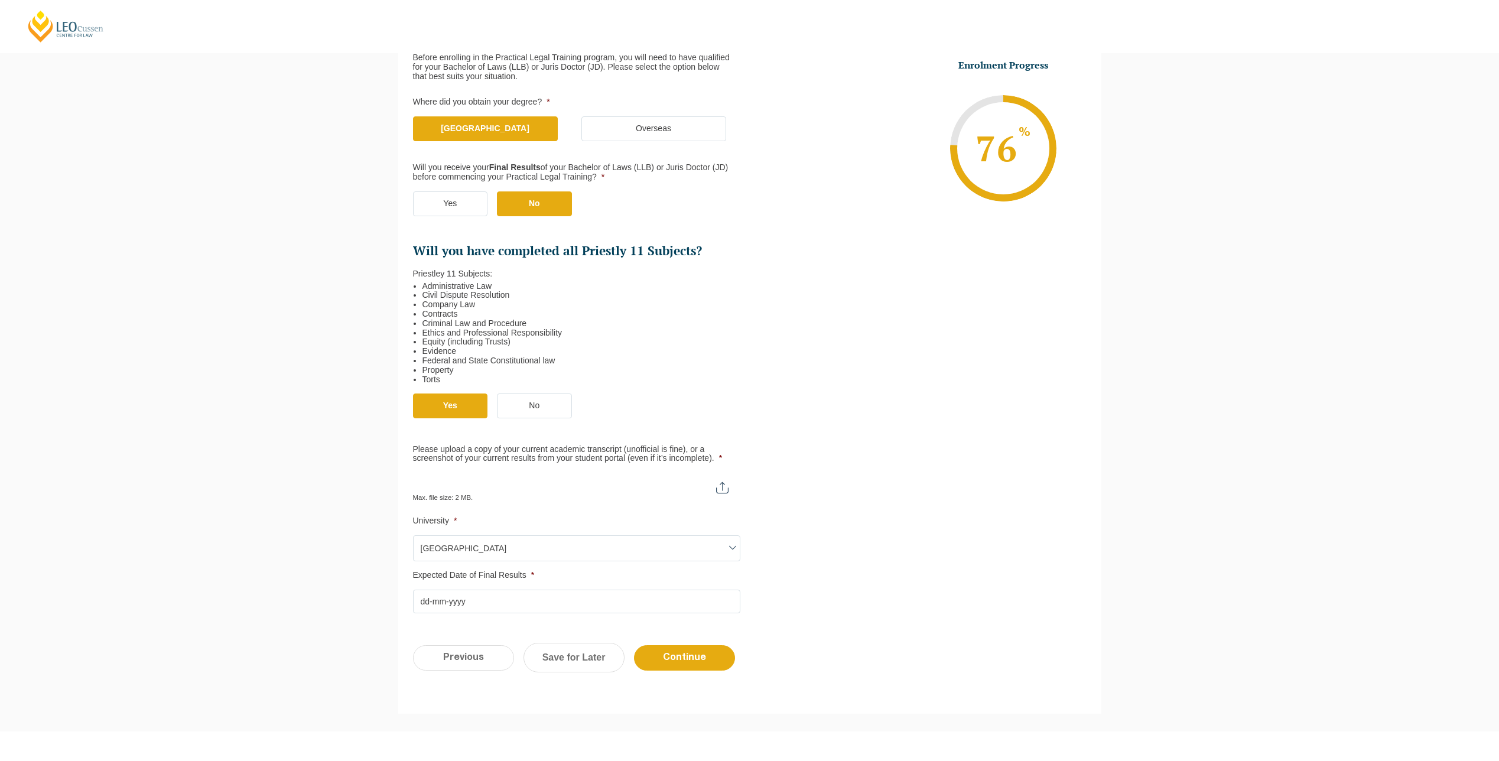
scroll to position [236, 0]
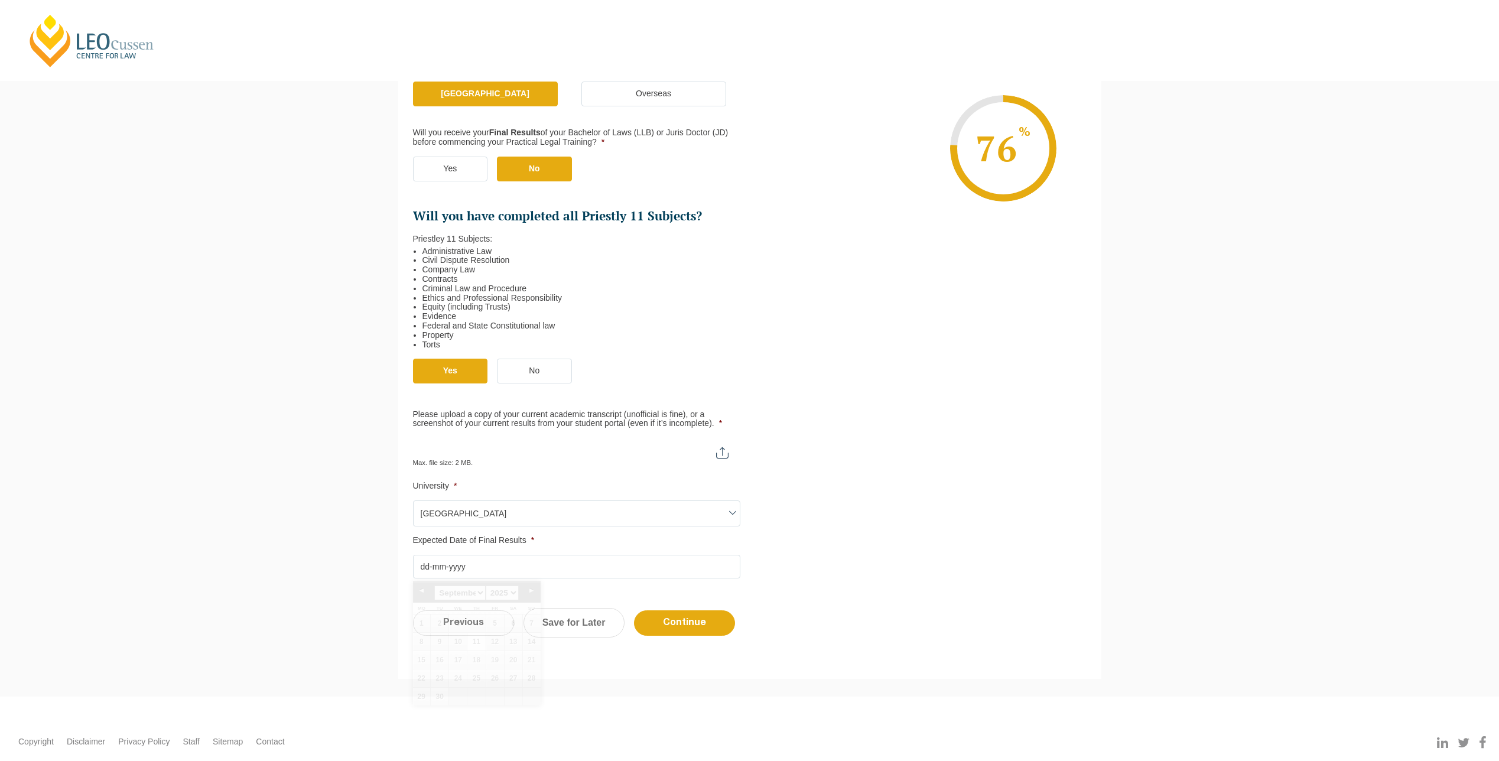
click at [499, 572] on input "Expected Date of Final Results *" at bounding box center [576, 567] width 327 height 24
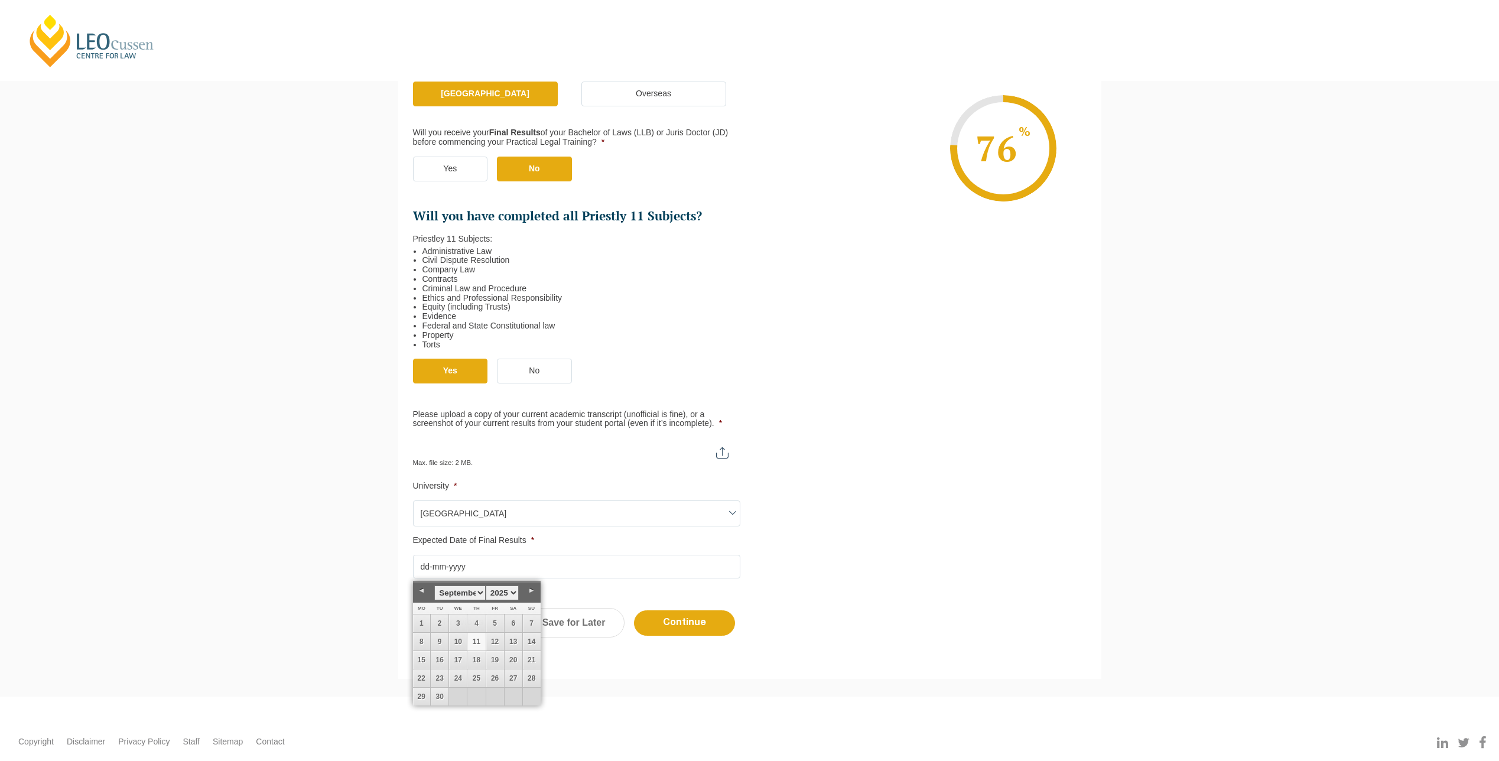
click at [379, 534] on div "Please note that your information is saved on our server as you enter it. Congr…" at bounding box center [749, 301] width 1499 height 789
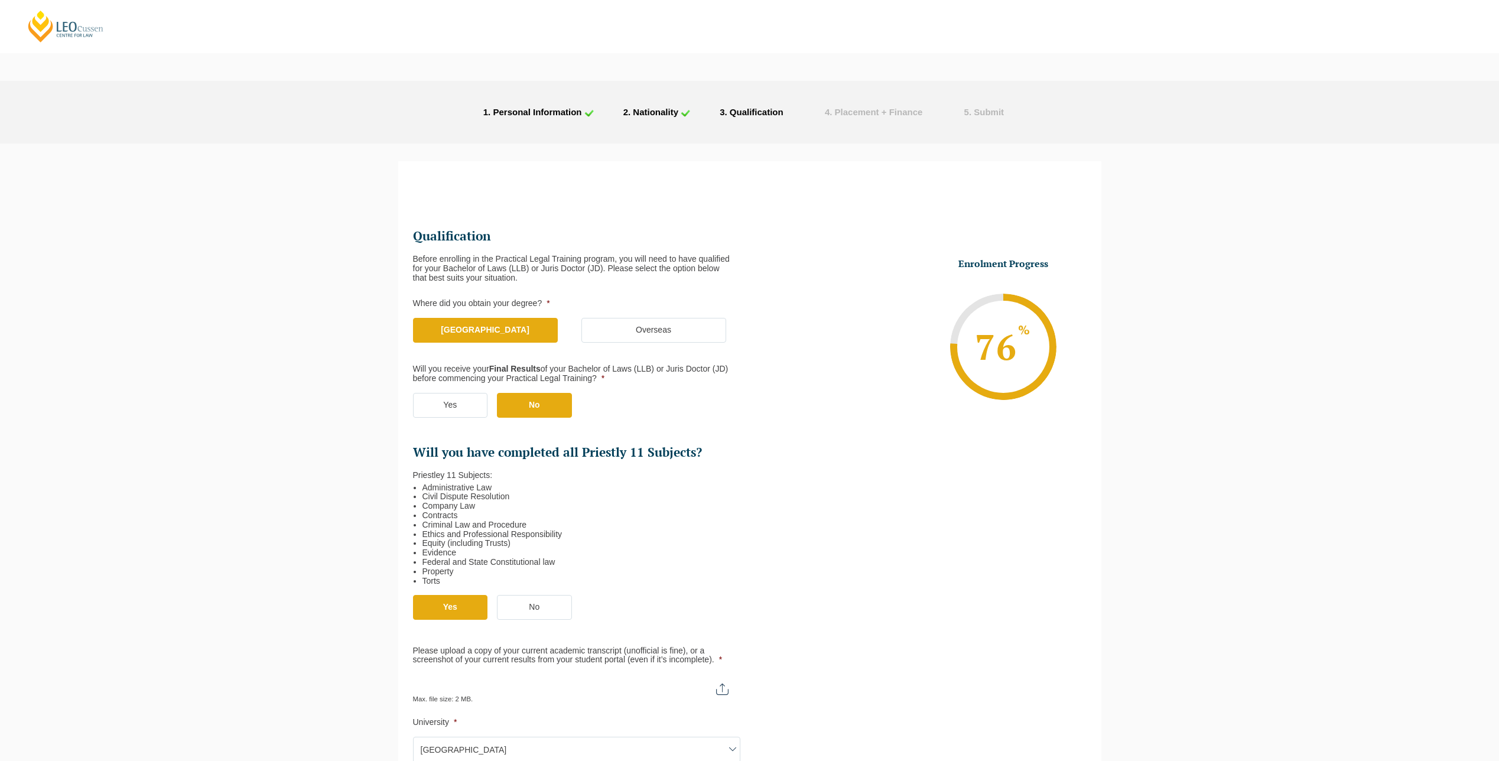
scroll to position [290, 0]
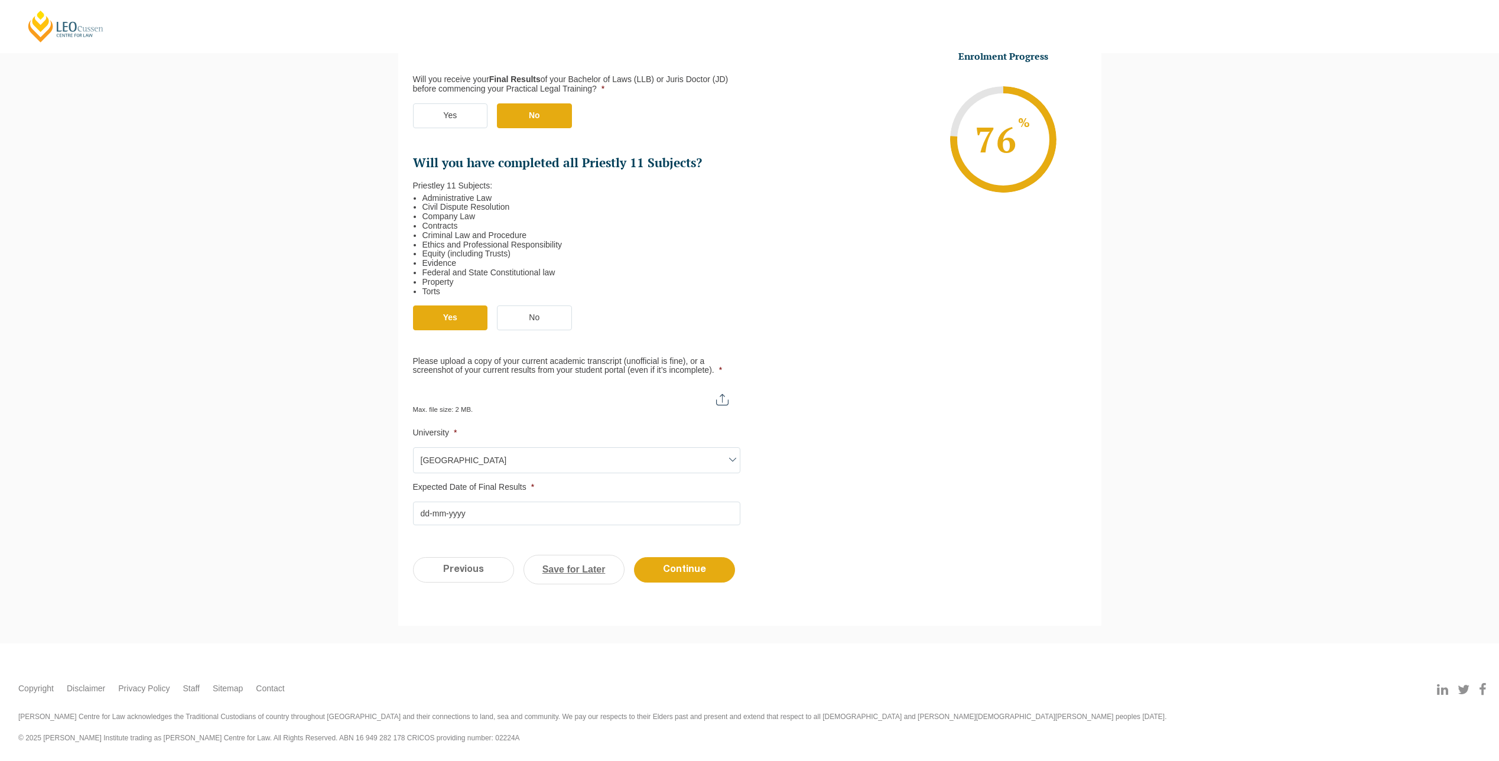
click at [592, 561] on link "Save for Later" at bounding box center [574, 570] width 101 height 30
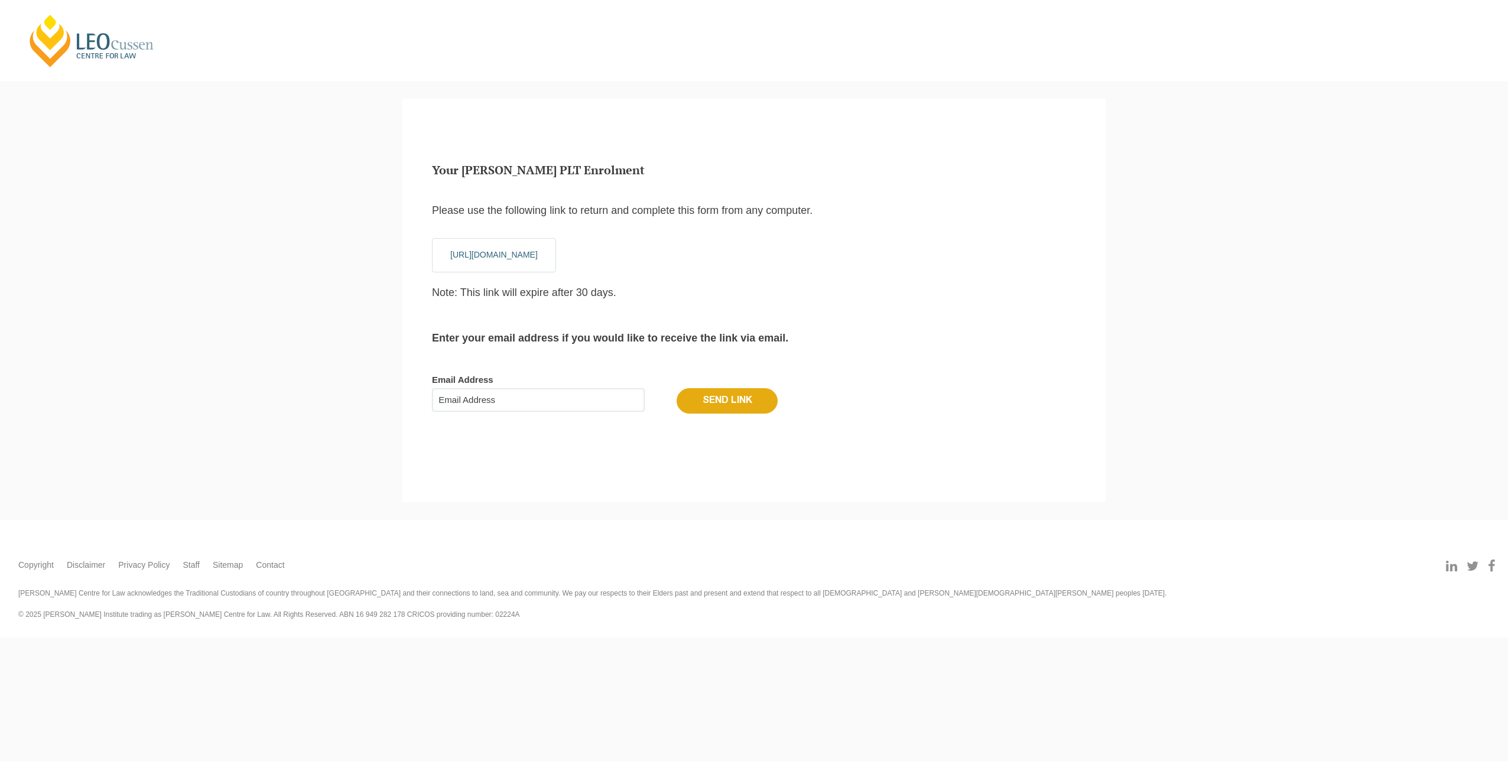
scroll to position [13, 5]
click at [497, 405] on input "Email Address" at bounding box center [538, 400] width 213 height 24
type input "nickdepalma7@gmail.com"
click at [715, 401] on input "Send Link" at bounding box center [727, 400] width 101 height 25
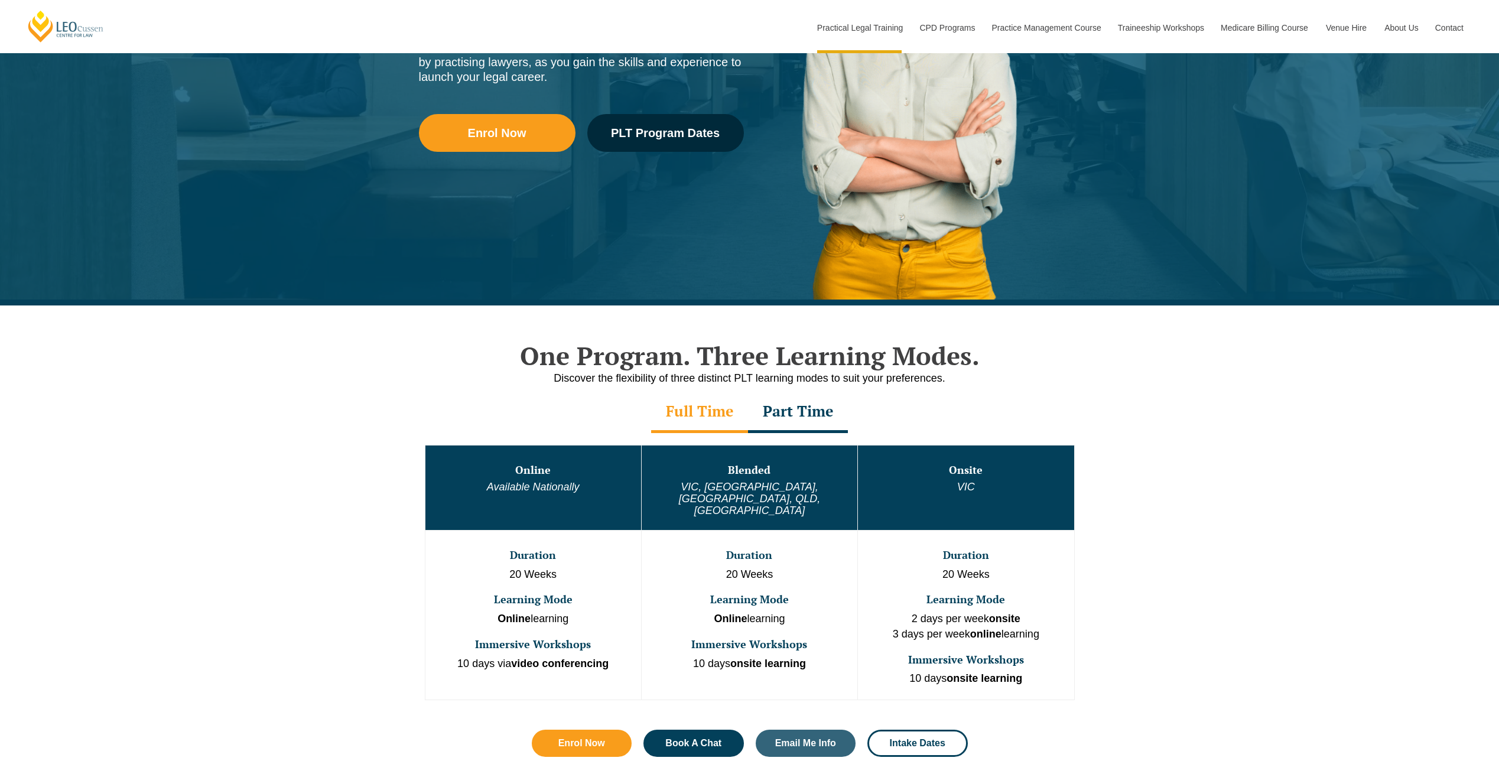
scroll to position [473, 0]
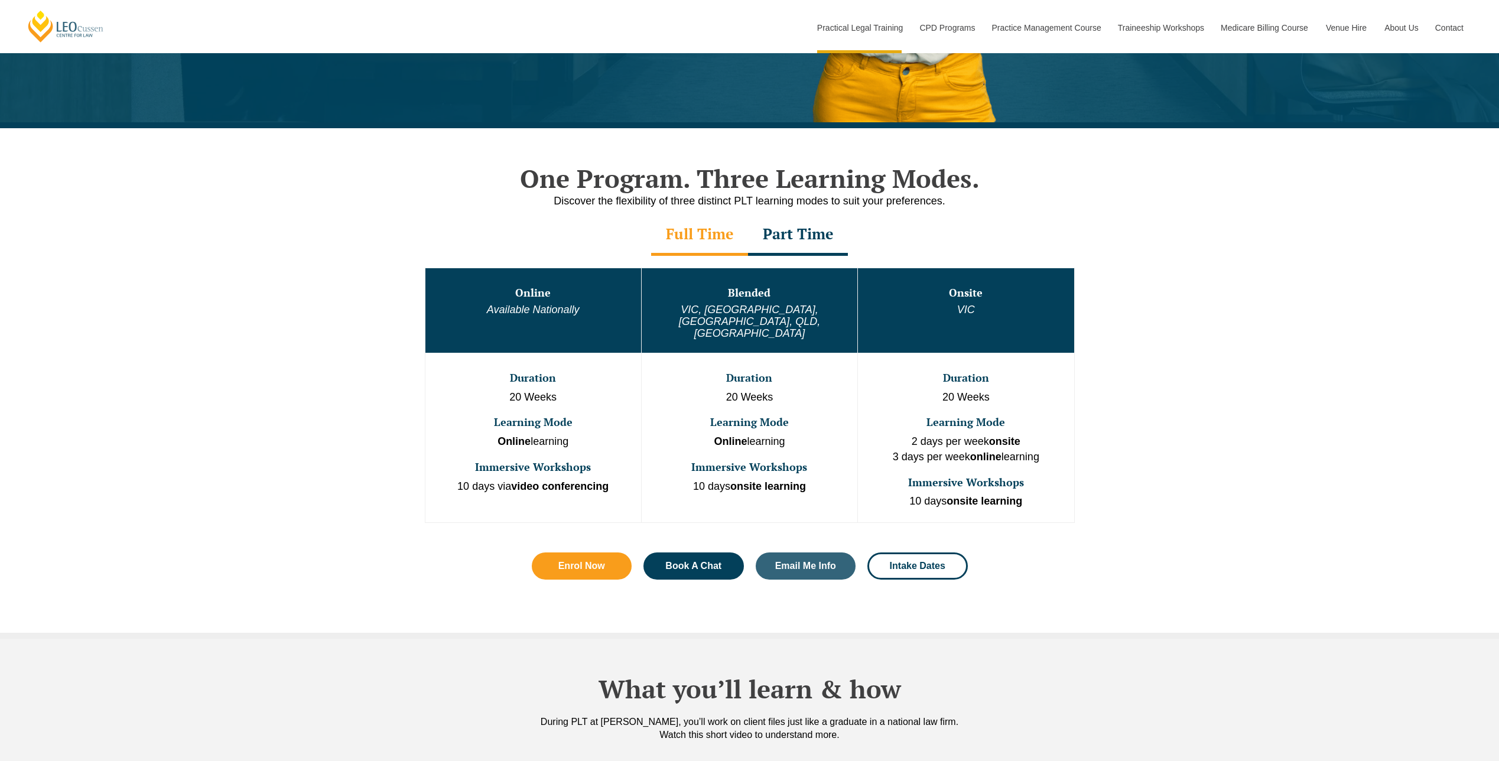
click at [781, 236] on div "Part Time" at bounding box center [798, 235] width 100 height 41
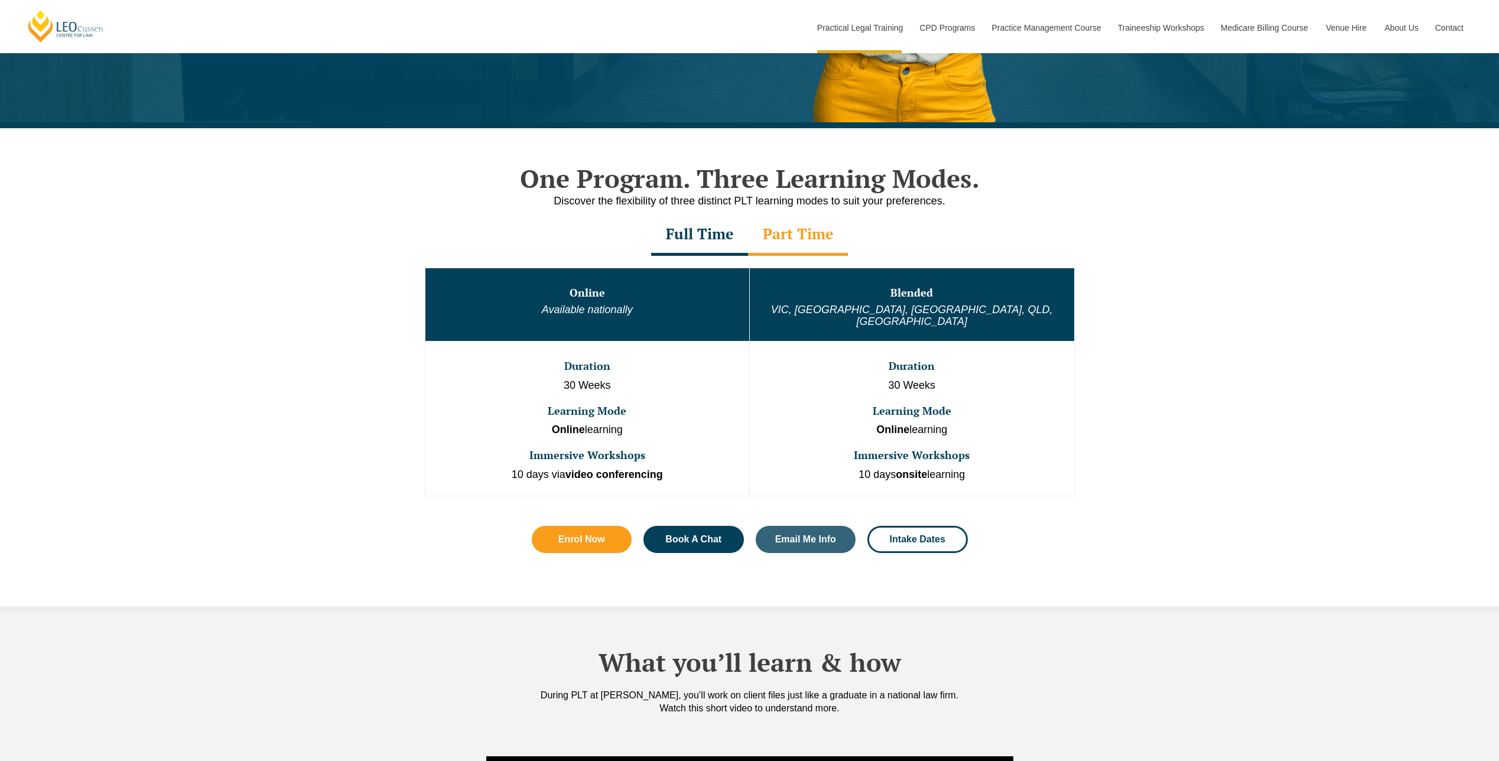
click at [705, 232] on div "Full Time" at bounding box center [699, 235] width 97 height 41
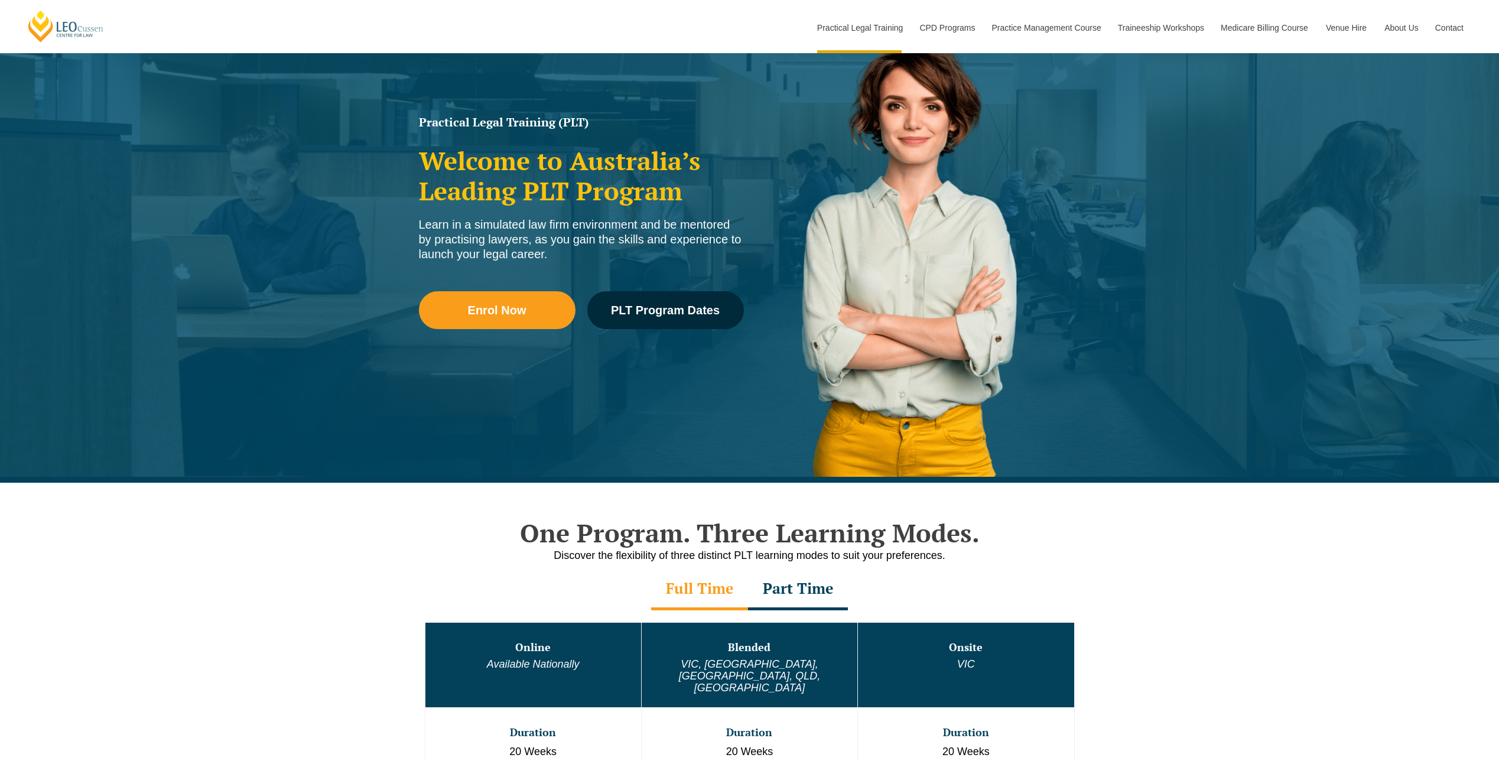
scroll to position [0, 0]
